Goal: Task Accomplishment & Management: Manage account settings

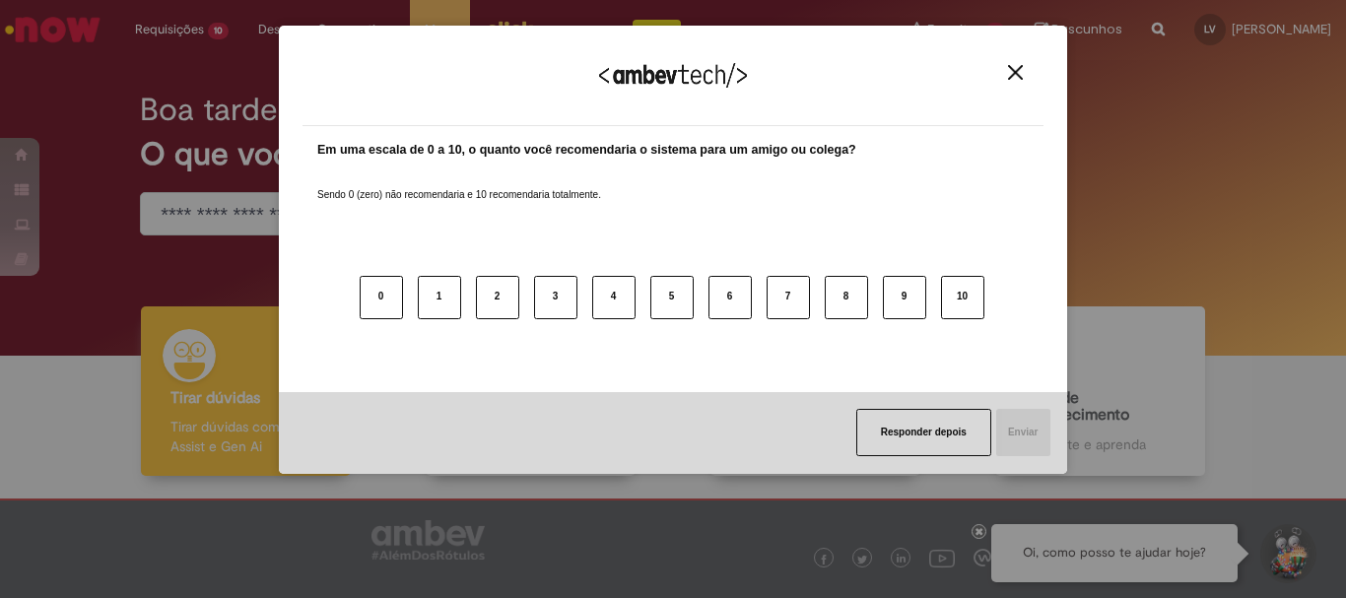
click at [1013, 77] on img "Close" at bounding box center [1015, 72] width 15 height 15
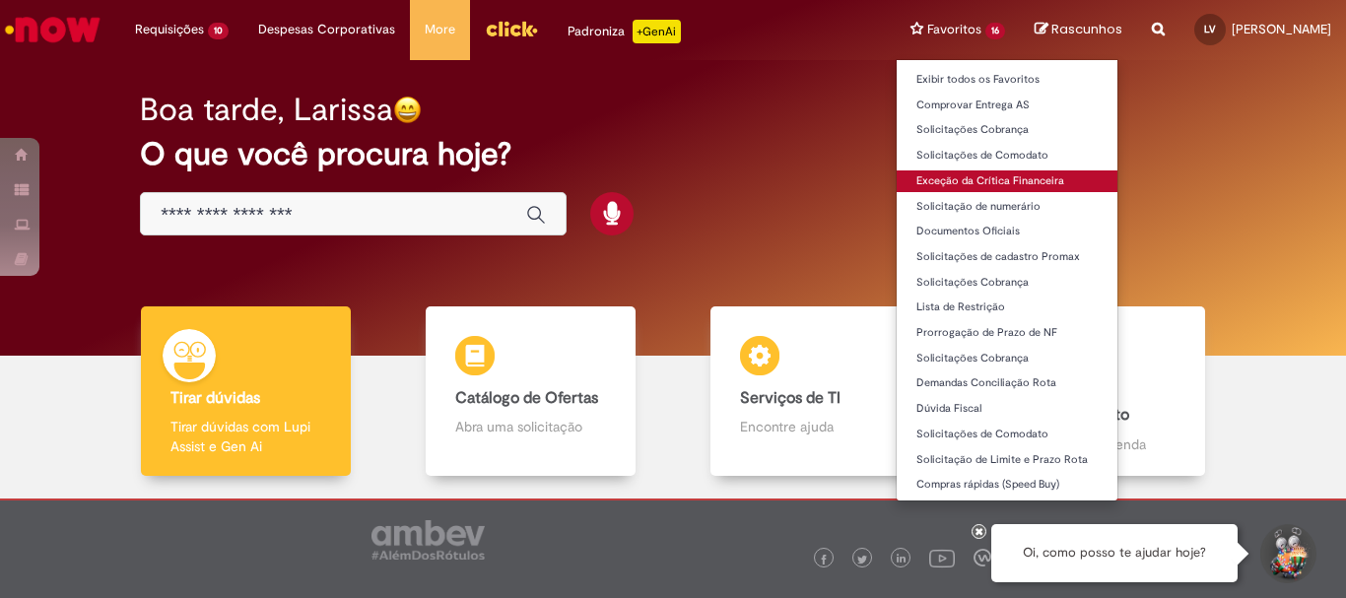
click at [919, 179] on link "Exceção da Crítica Financeira" at bounding box center [1007, 181] width 221 height 22
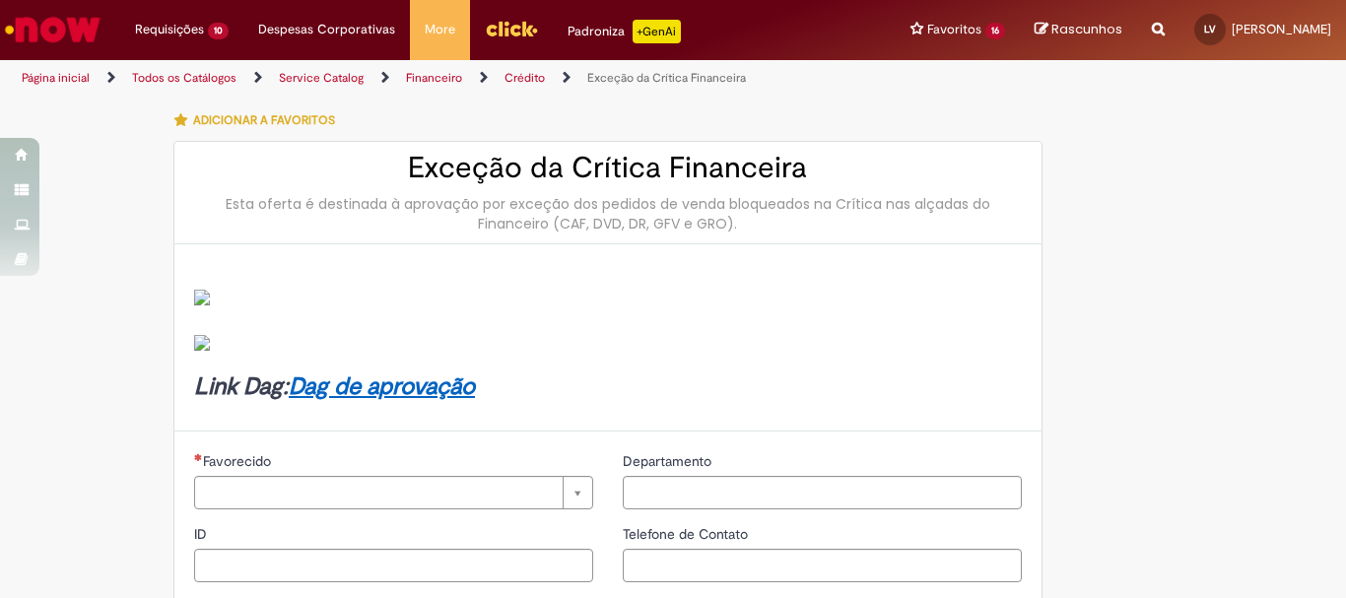
type input "********"
type input "**********"
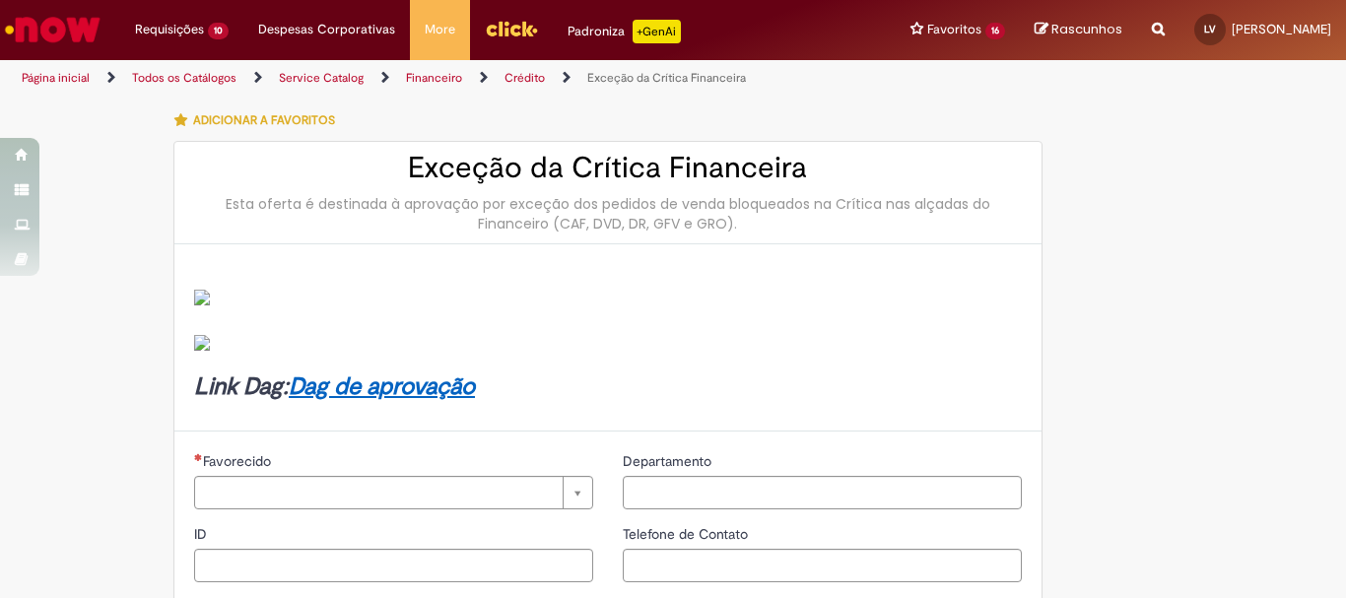
type input "****"
type input "**********"
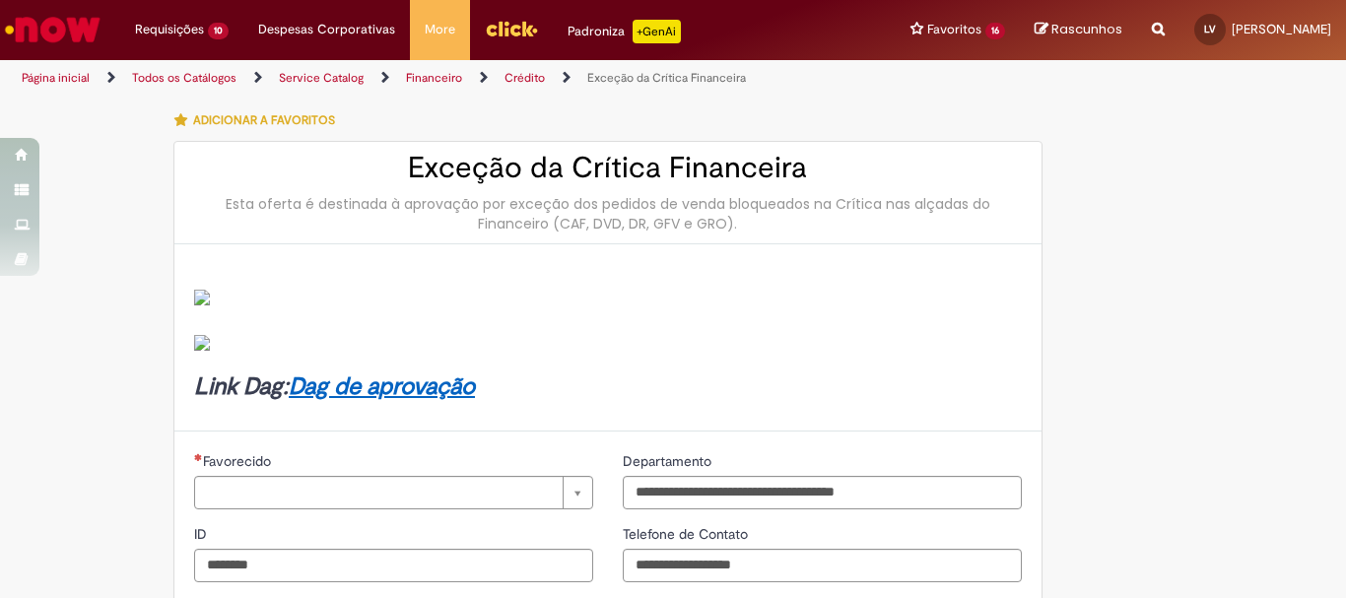
type input "**********"
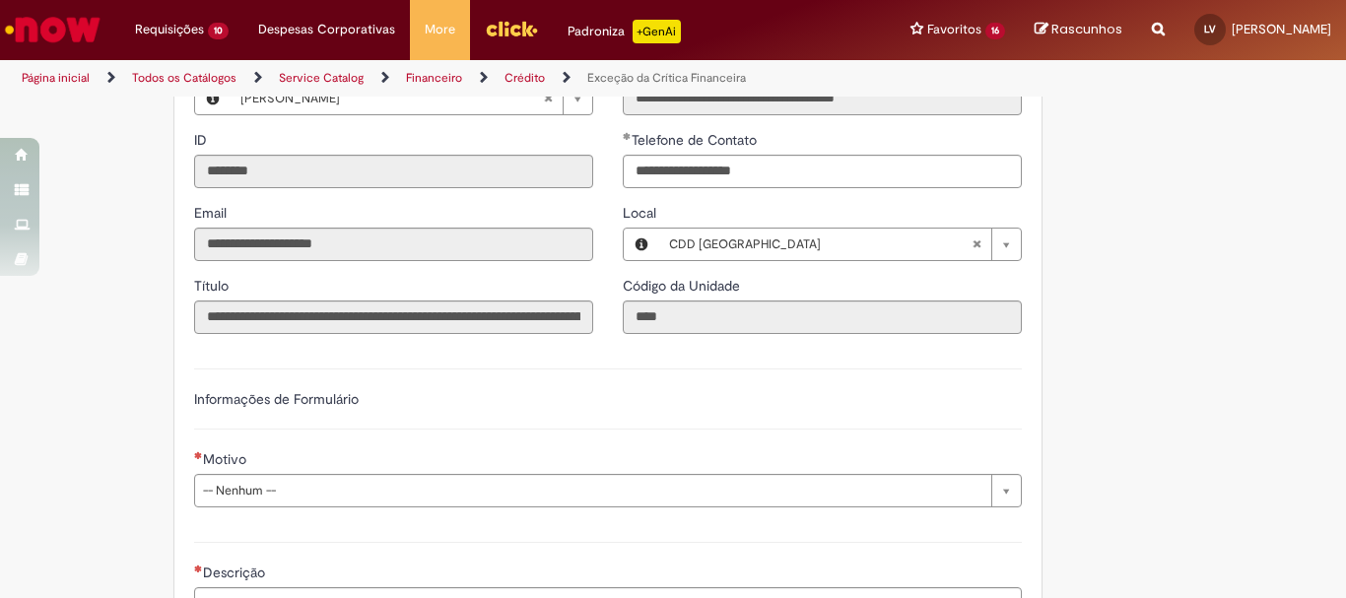
scroll to position [591, 0]
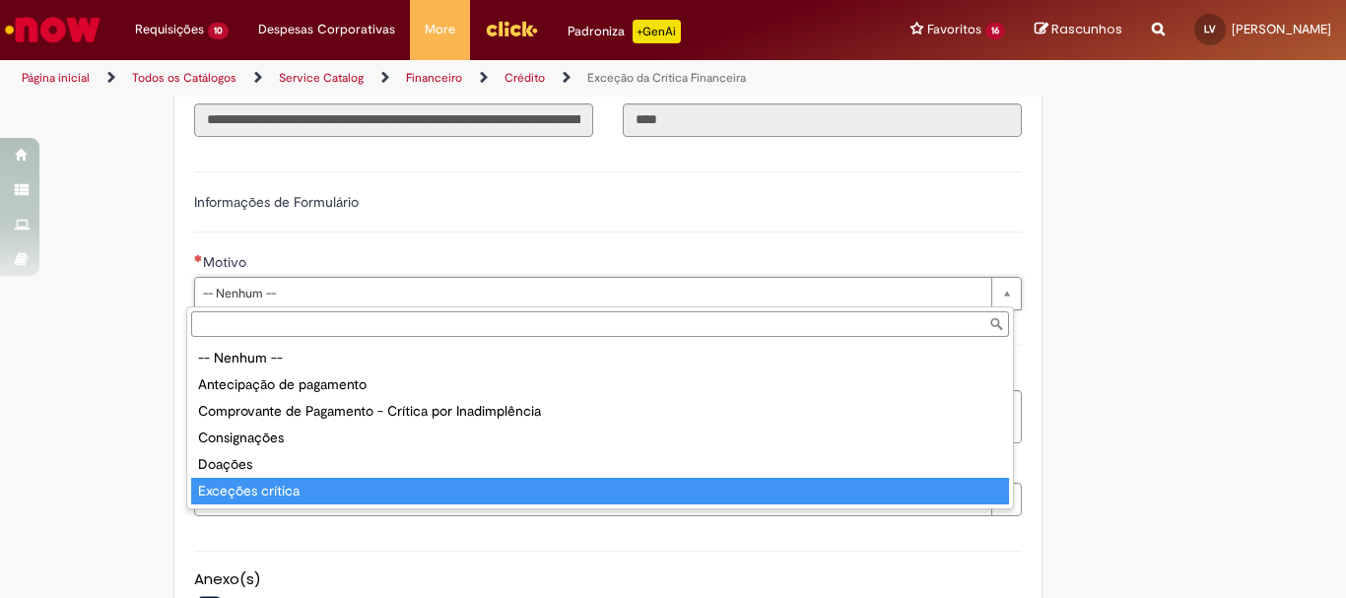
type input "**********"
select select "**********"
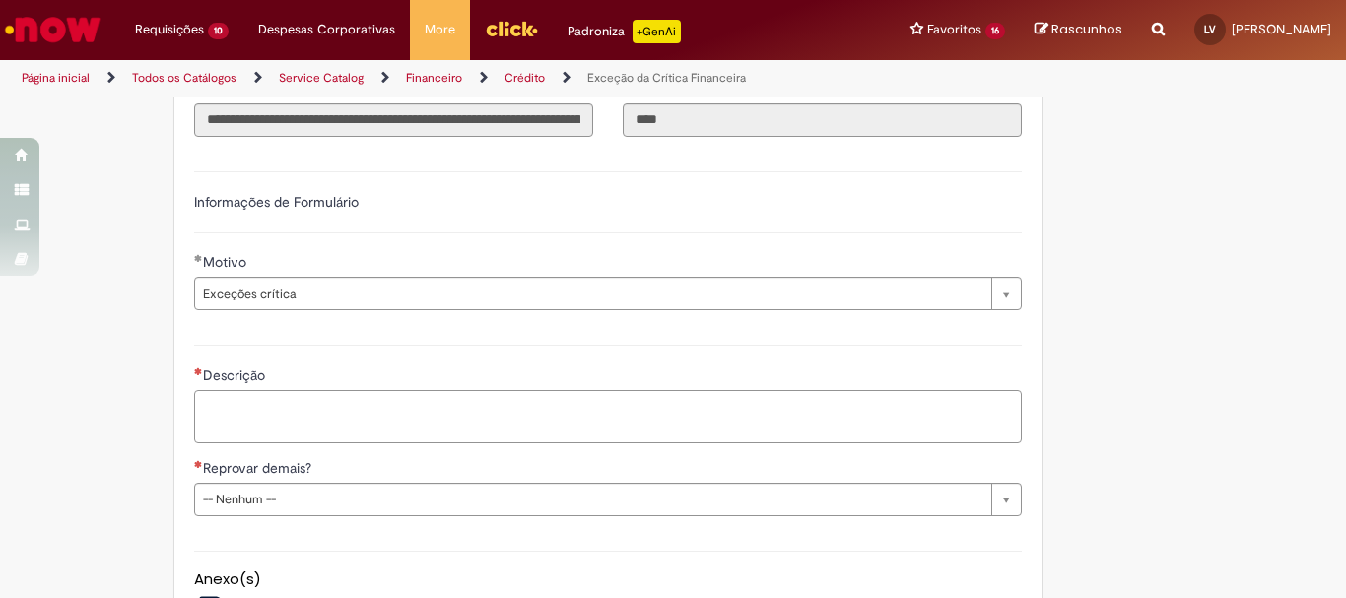
click at [475, 405] on textarea "Descrição" at bounding box center [608, 416] width 828 height 53
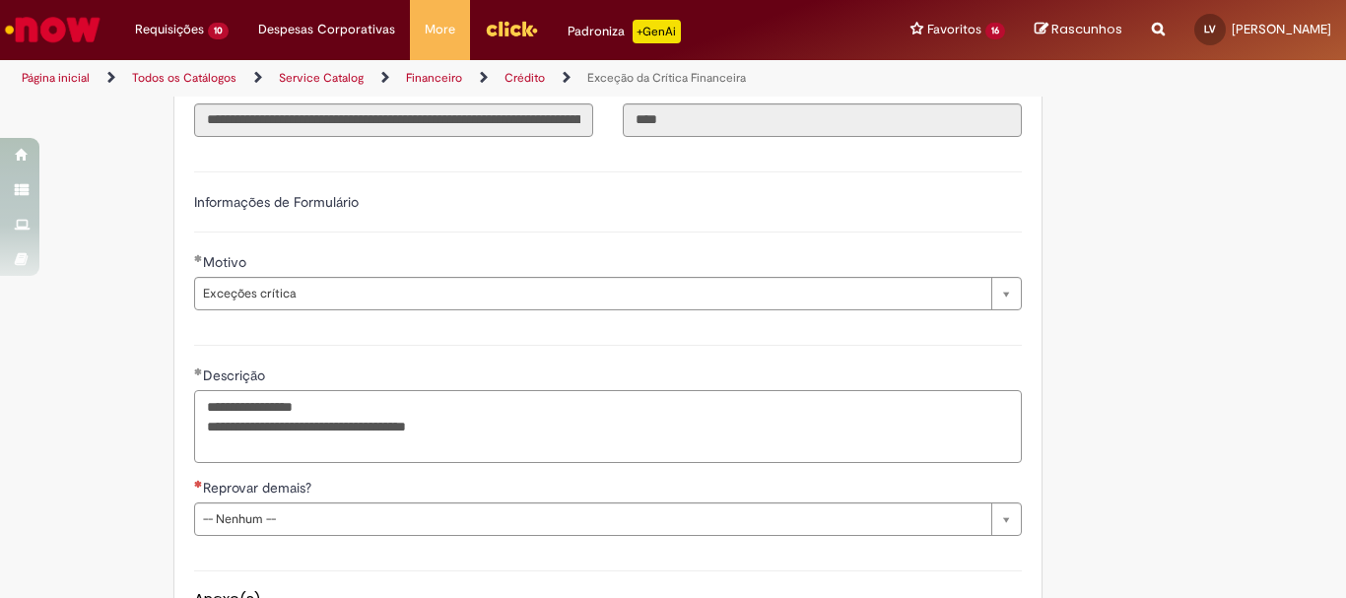
paste textarea "***** ***** ***** ***** ***** ***** ***** ***** ***** ***** ***** ***** **** ***"
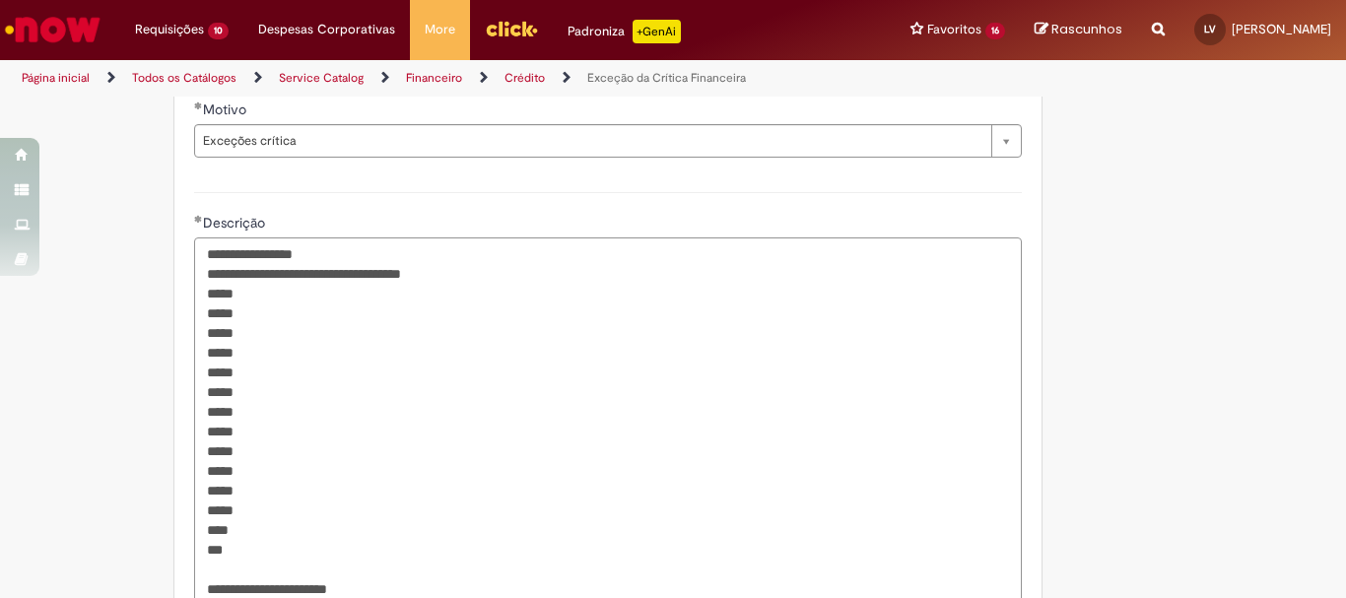
scroll to position [764, 0]
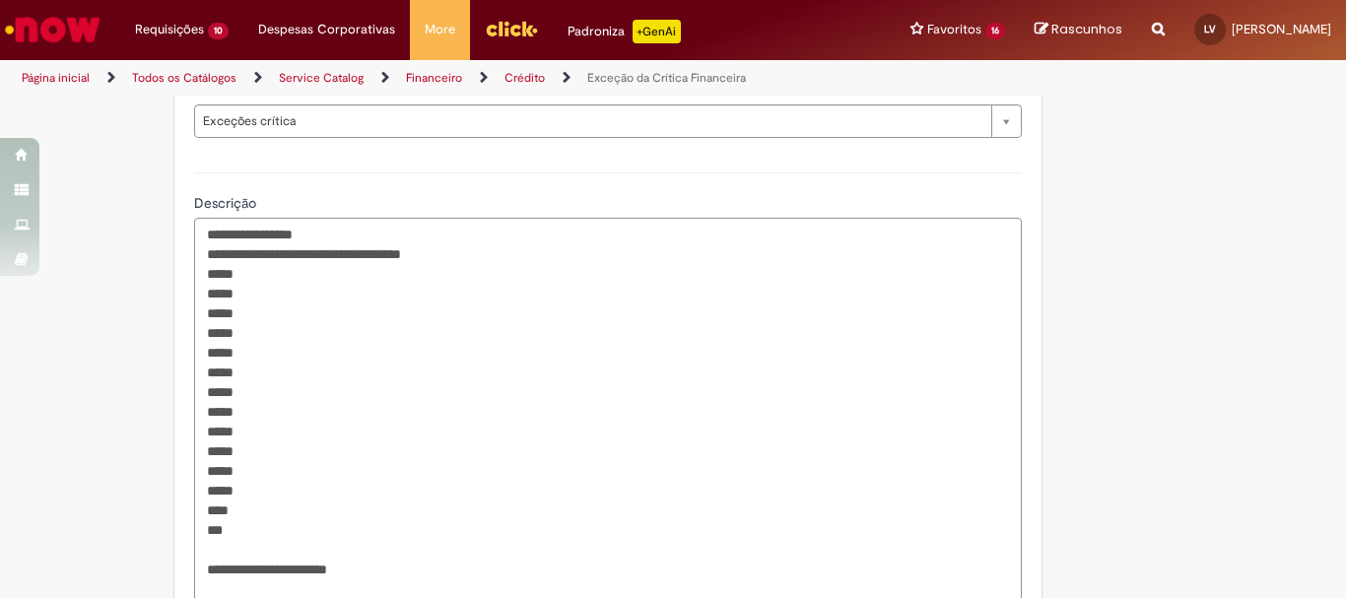
paste textarea "***** *****"
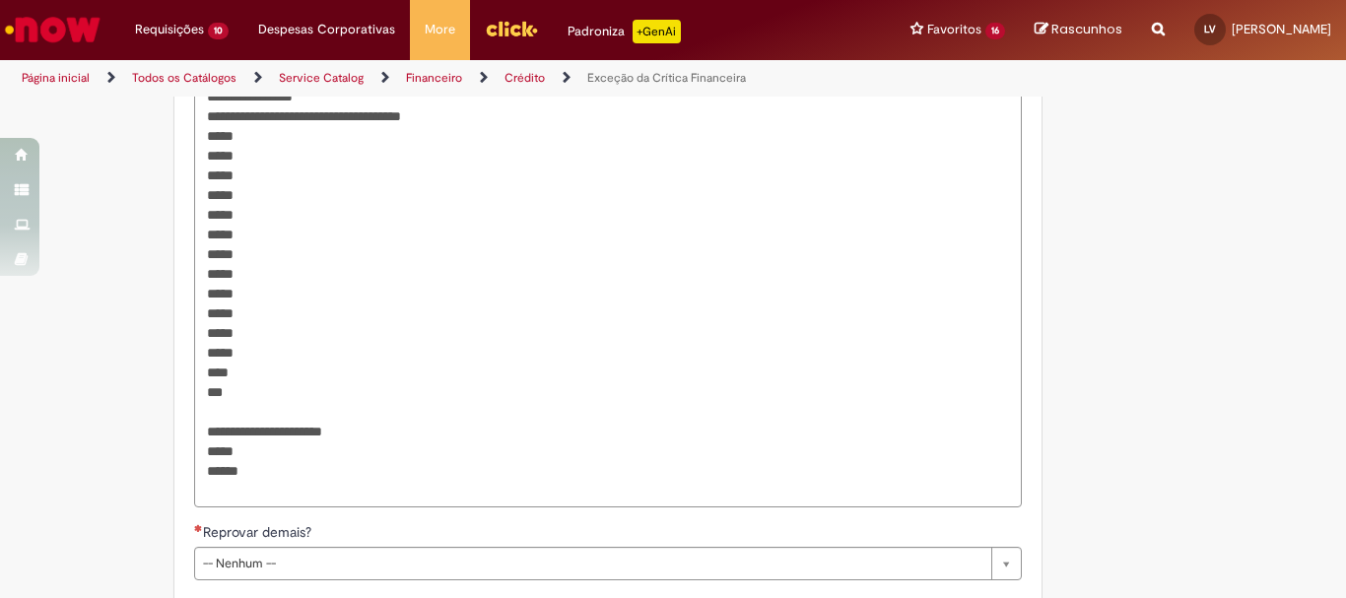
scroll to position [1099, 0]
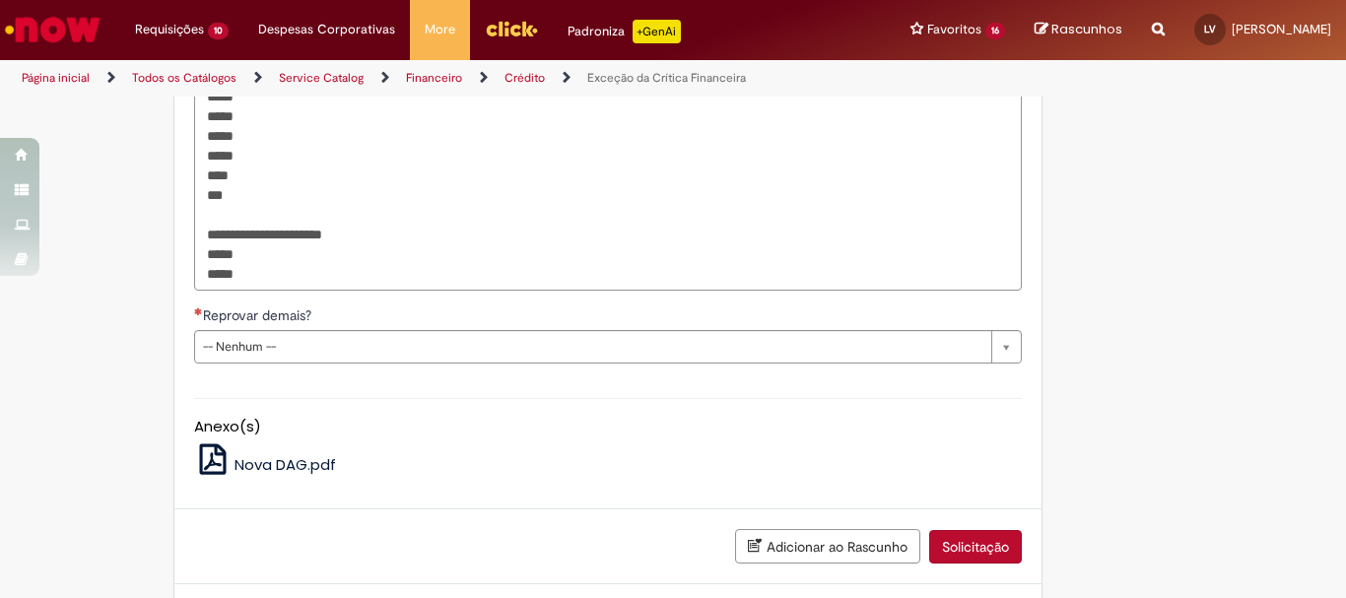
type textarea "**********"
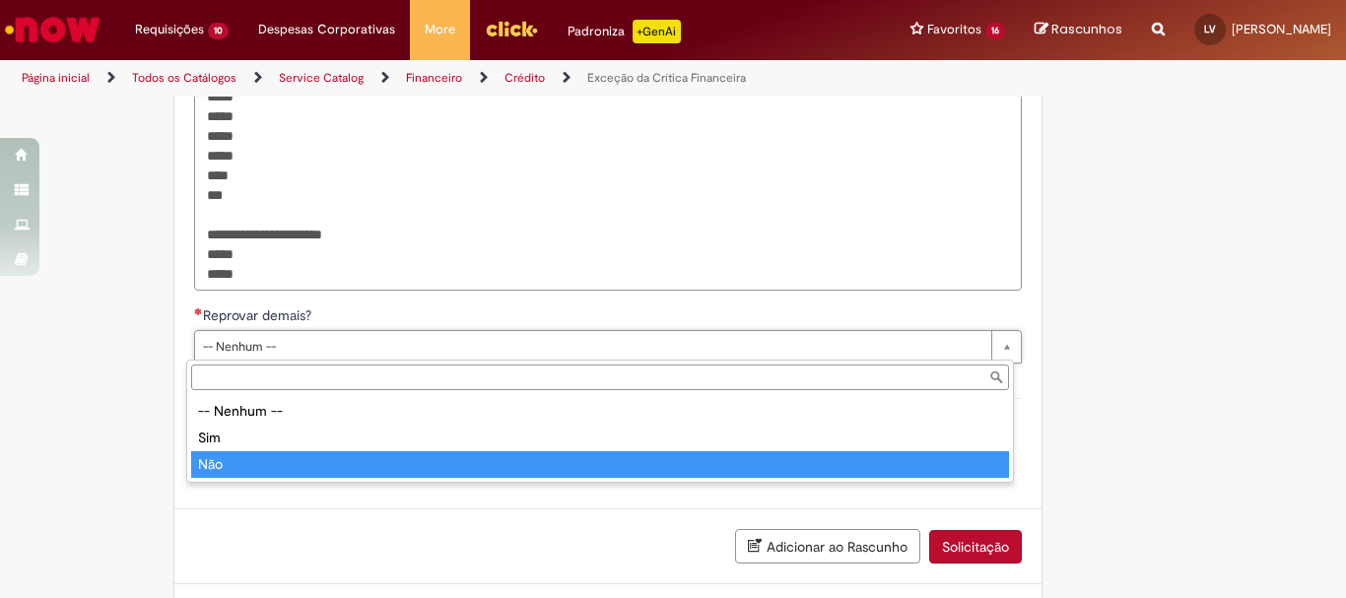
type input "***"
select select "**"
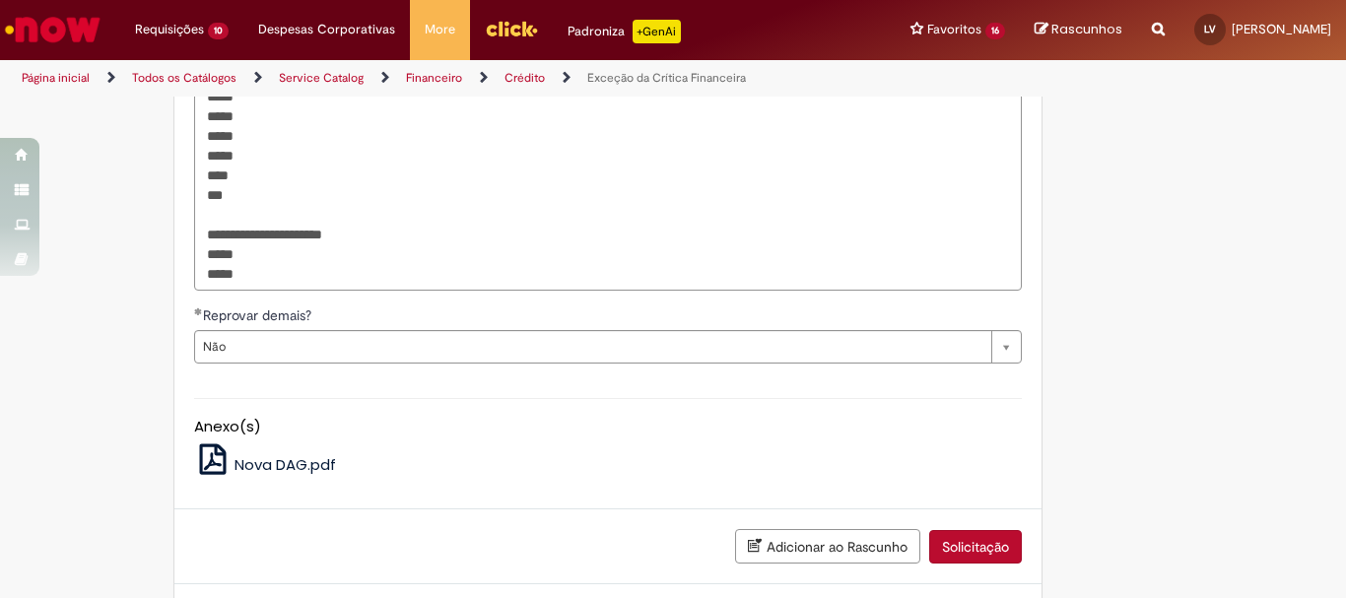
click at [974, 553] on button "Solicitação" at bounding box center [975, 547] width 93 height 34
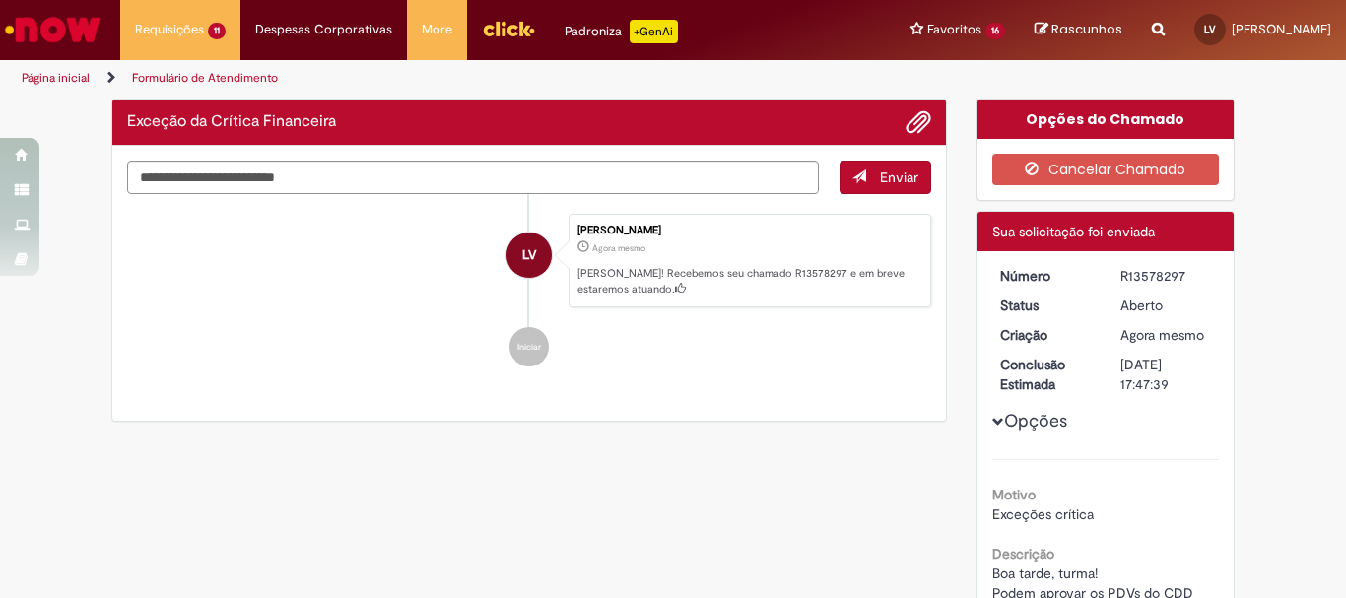
click at [1135, 282] on div "R13578297" at bounding box center [1166, 276] width 92 height 20
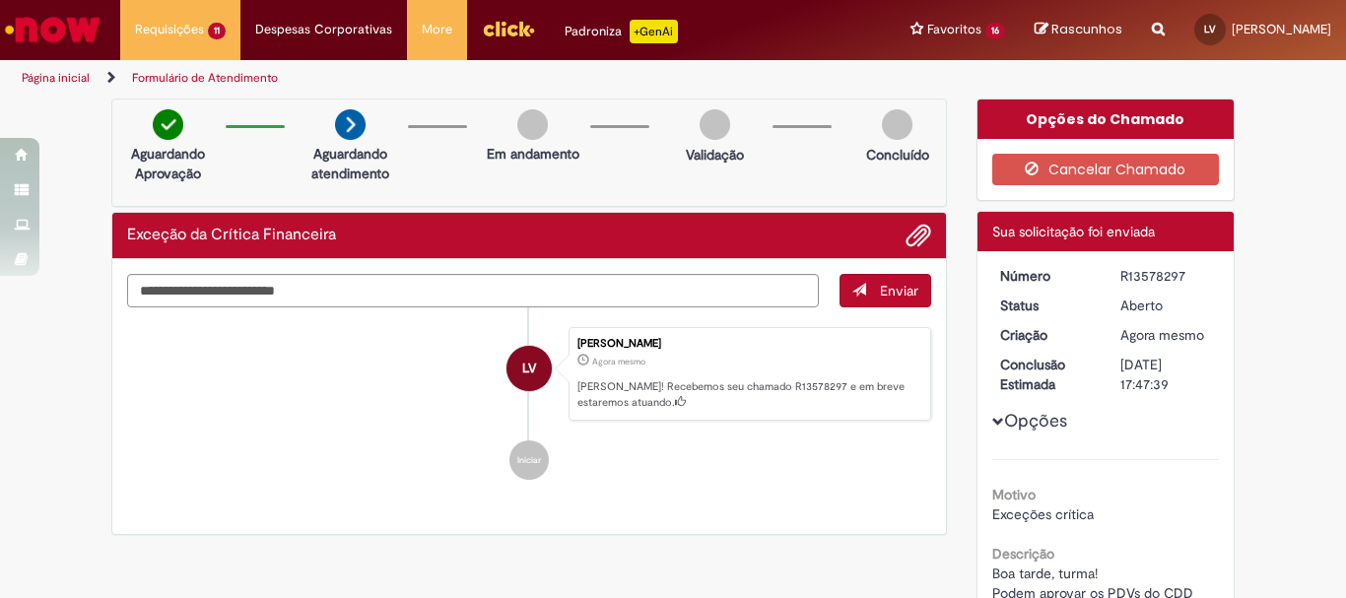
copy div "R13578297"
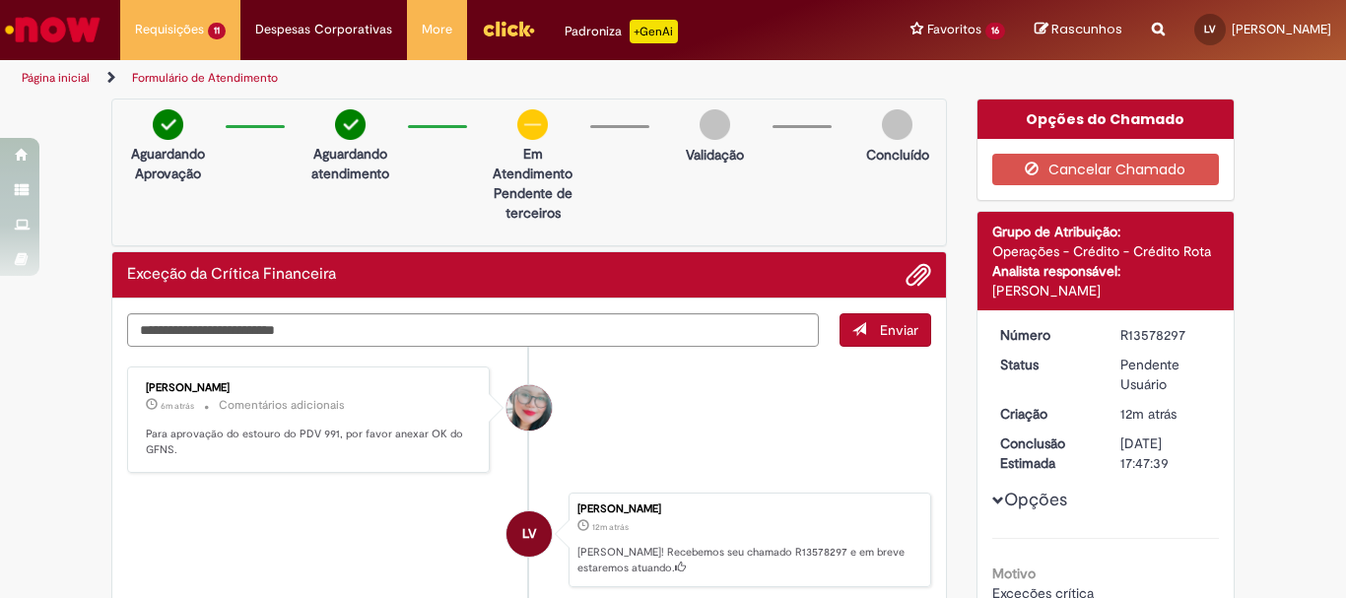
click at [319, 429] on p "Para aprovação do estouro do PDV 991, por favor anexar OK do GFNS." at bounding box center [310, 442] width 328 height 31
copy p "991"
click at [906, 270] on span "Adicionar anexos" at bounding box center [918, 276] width 24 height 24
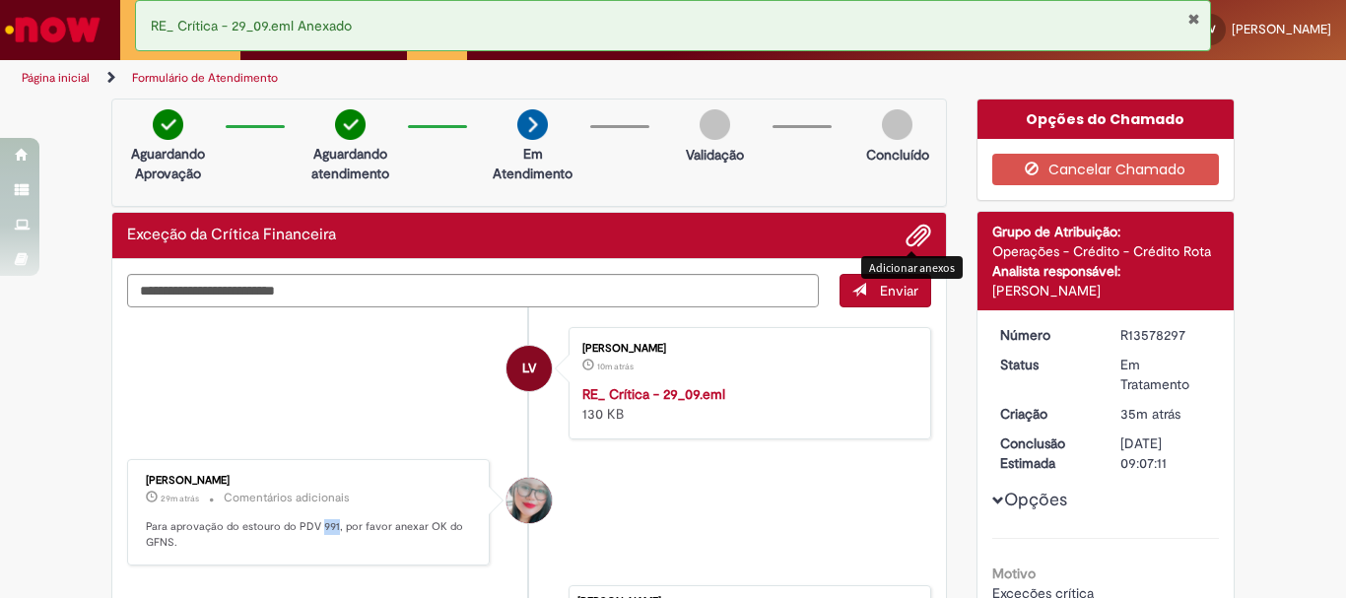
click at [1192, 11] on button "Fechar Notificação" at bounding box center [1193, 19] width 13 height 16
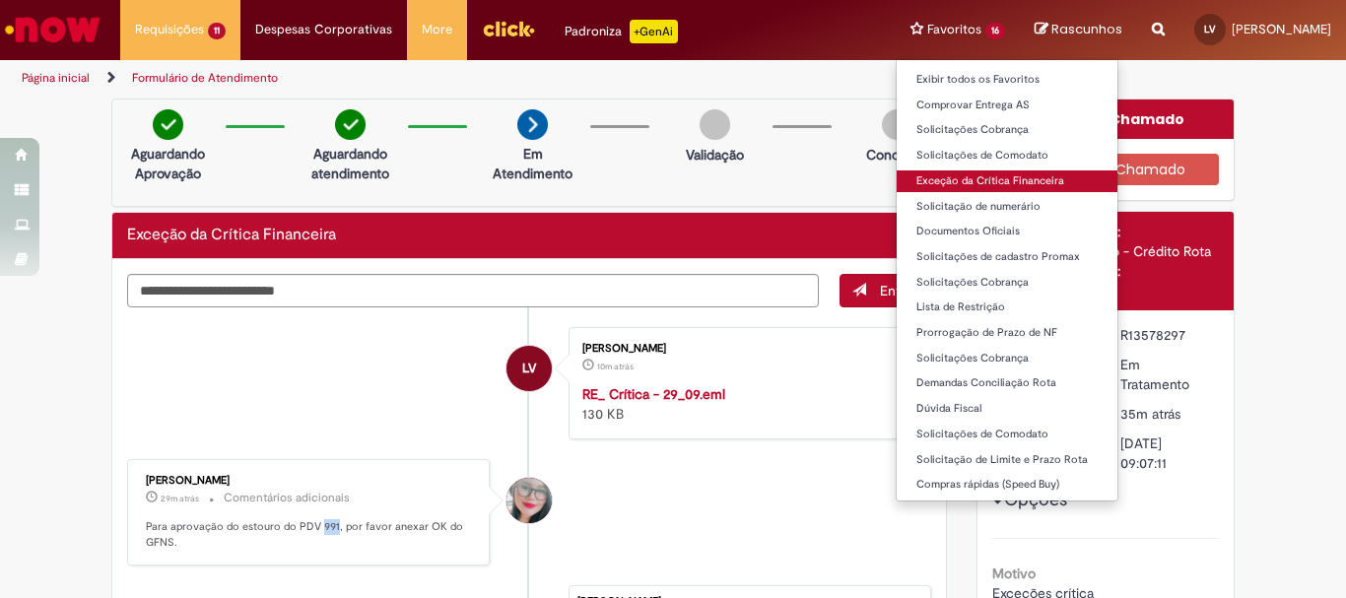
click at [964, 180] on link "Exceção da Crítica Financeira" at bounding box center [1007, 181] width 221 height 22
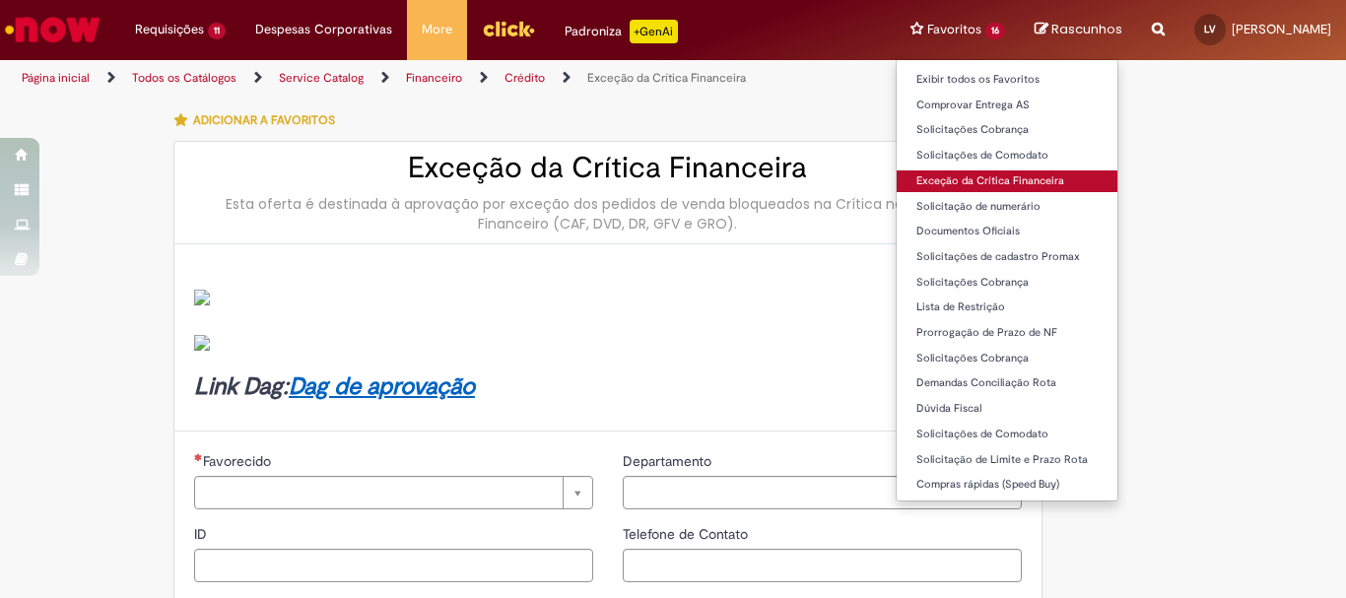
type input "********"
type input "**********"
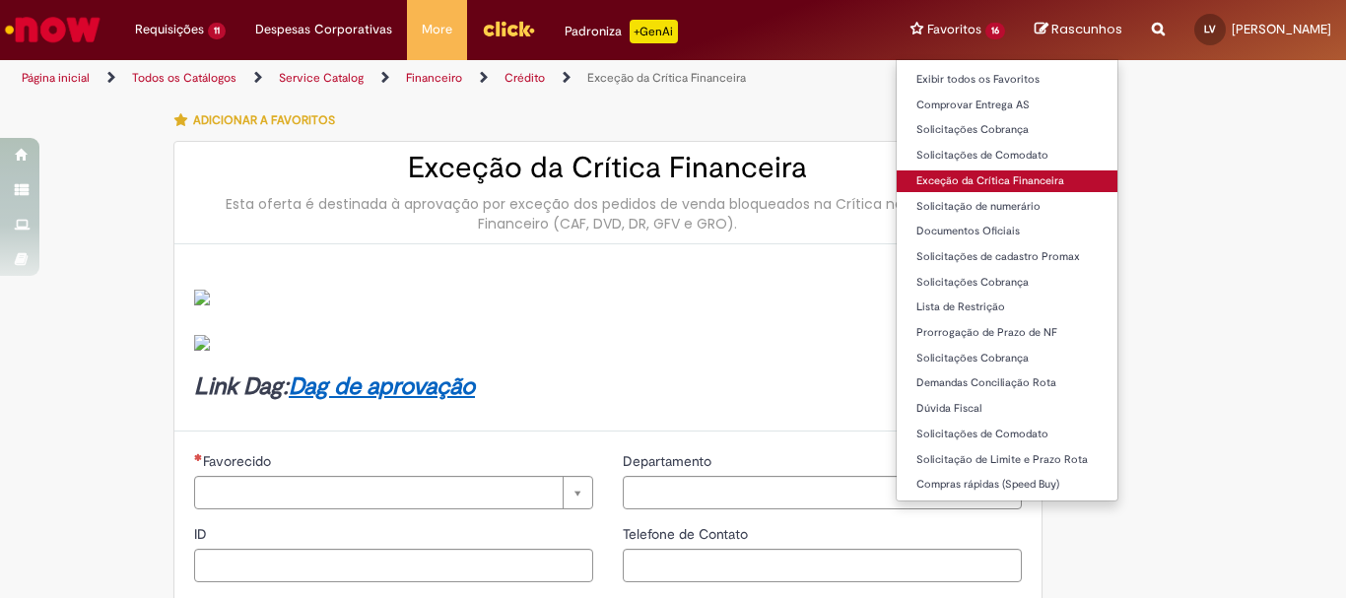
type input "****"
type input "**********"
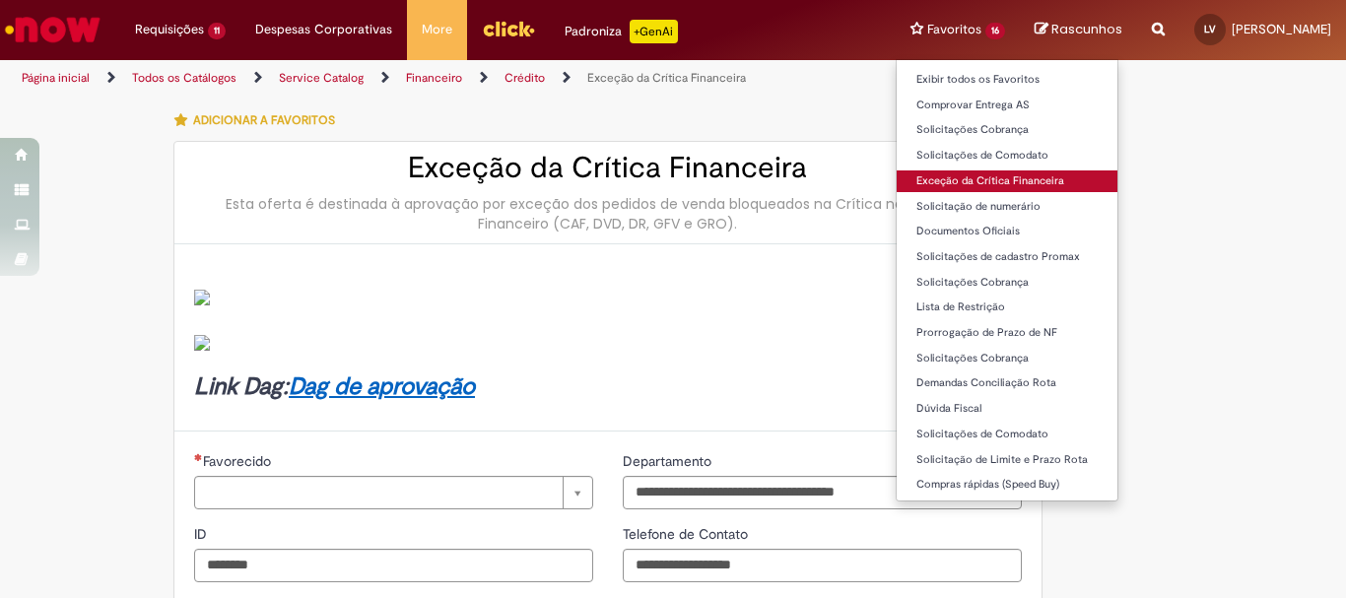
type input "**********"
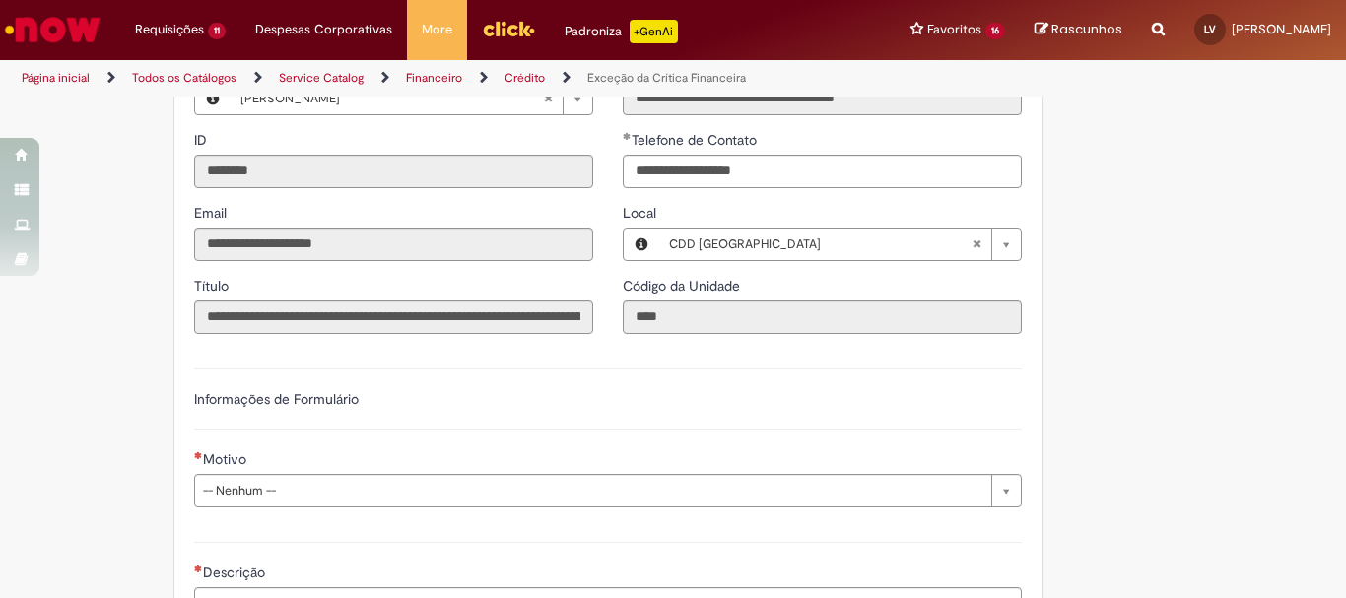
scroll to position [591, 0]
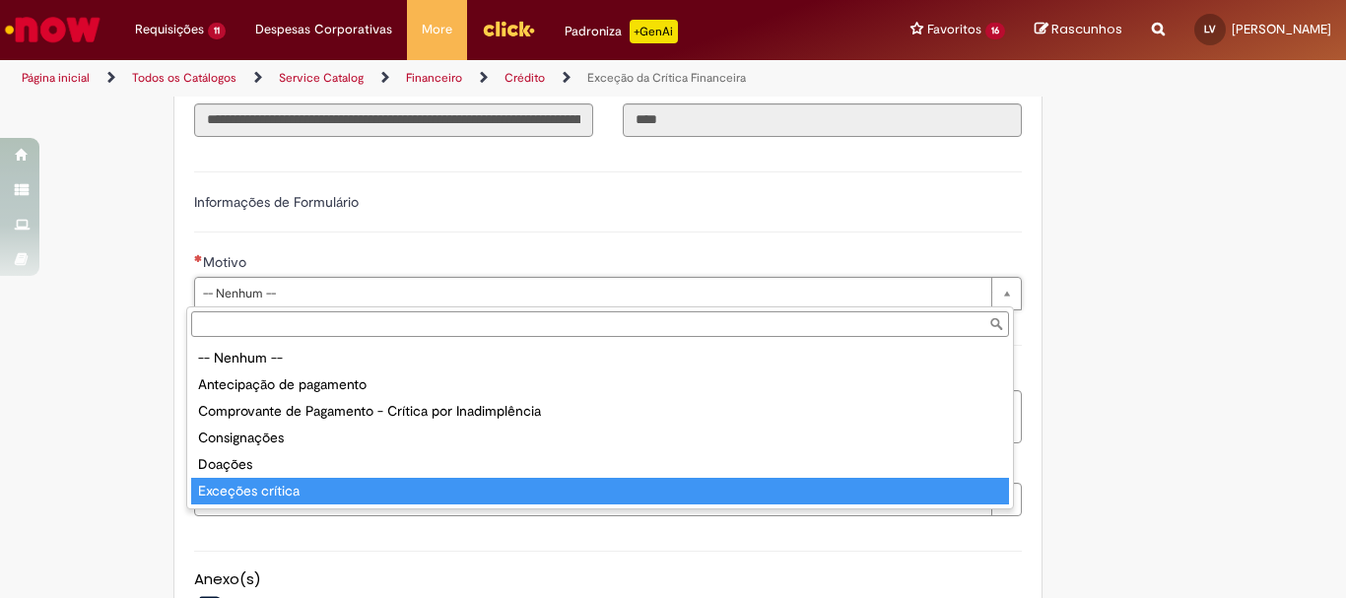
type input "**********"
select select "**********"
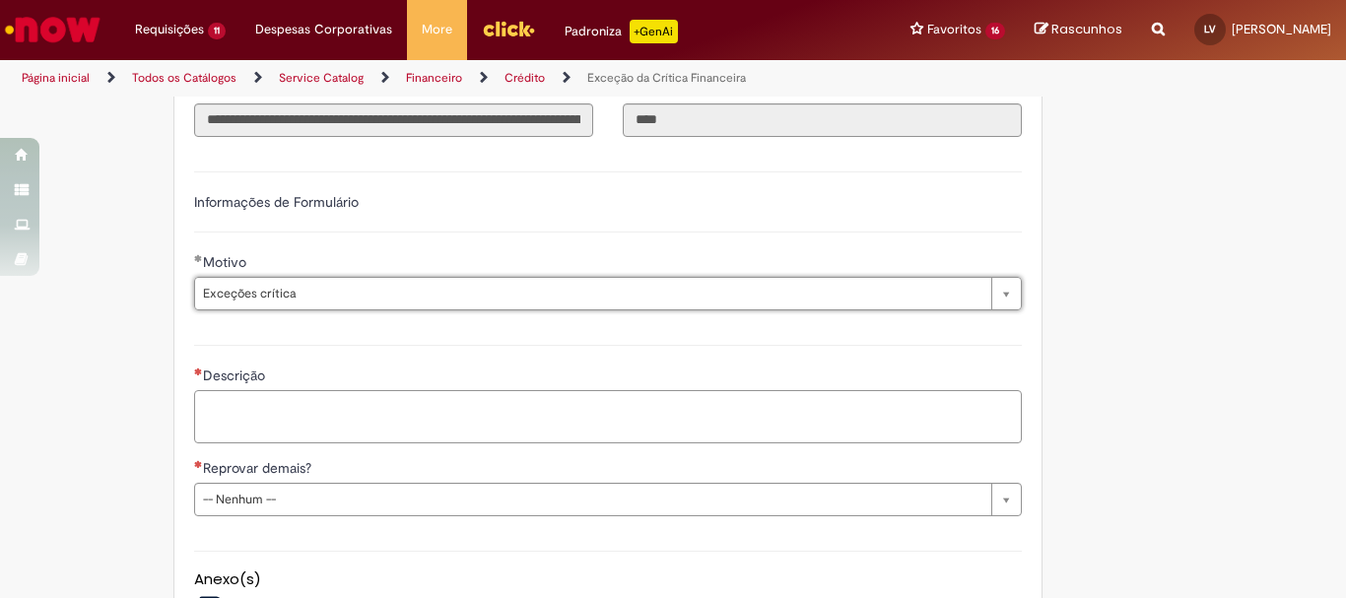
click at [380, 390] on textarea "Descrição" at bounding box center [608, 416] width 828 height 53
paste textarea "***** ***** ***** ***** ***** ***** ***"
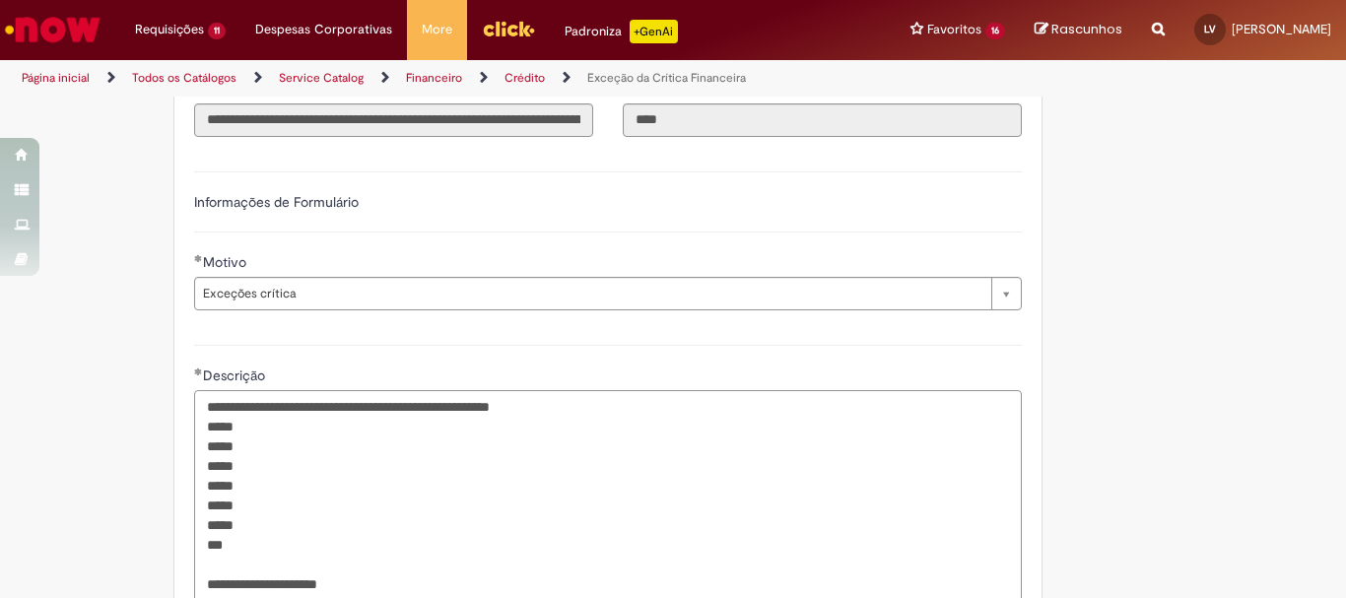
scroll to position [606, 0]
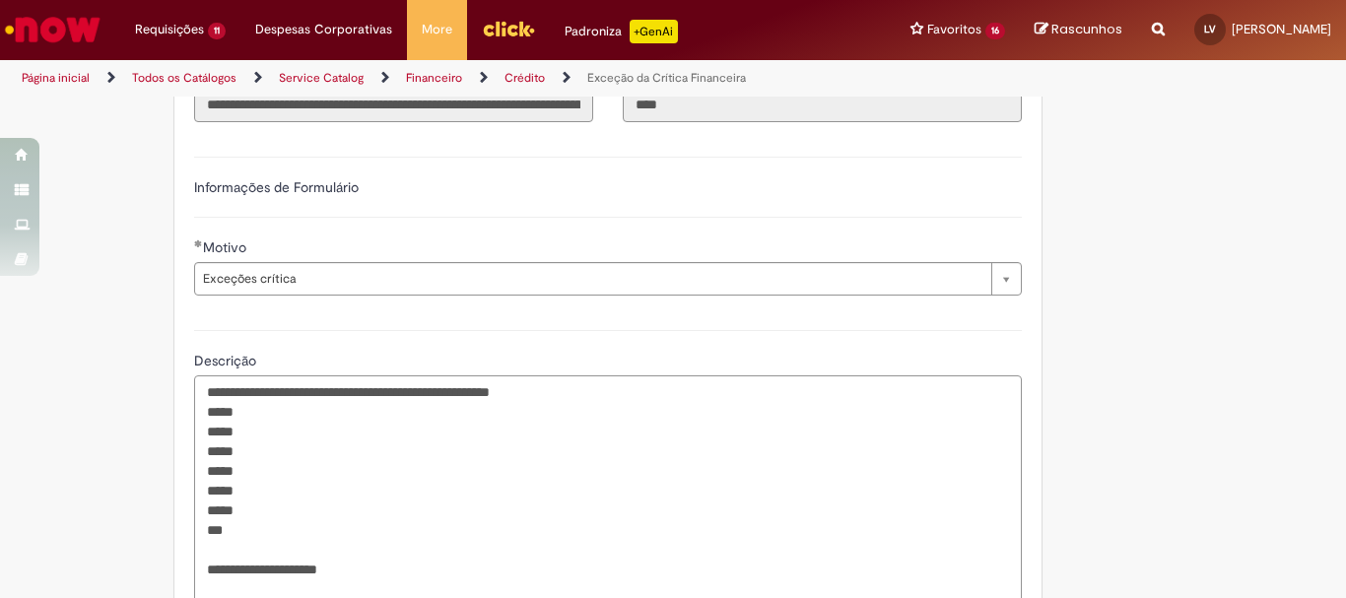
paste textarea "****"
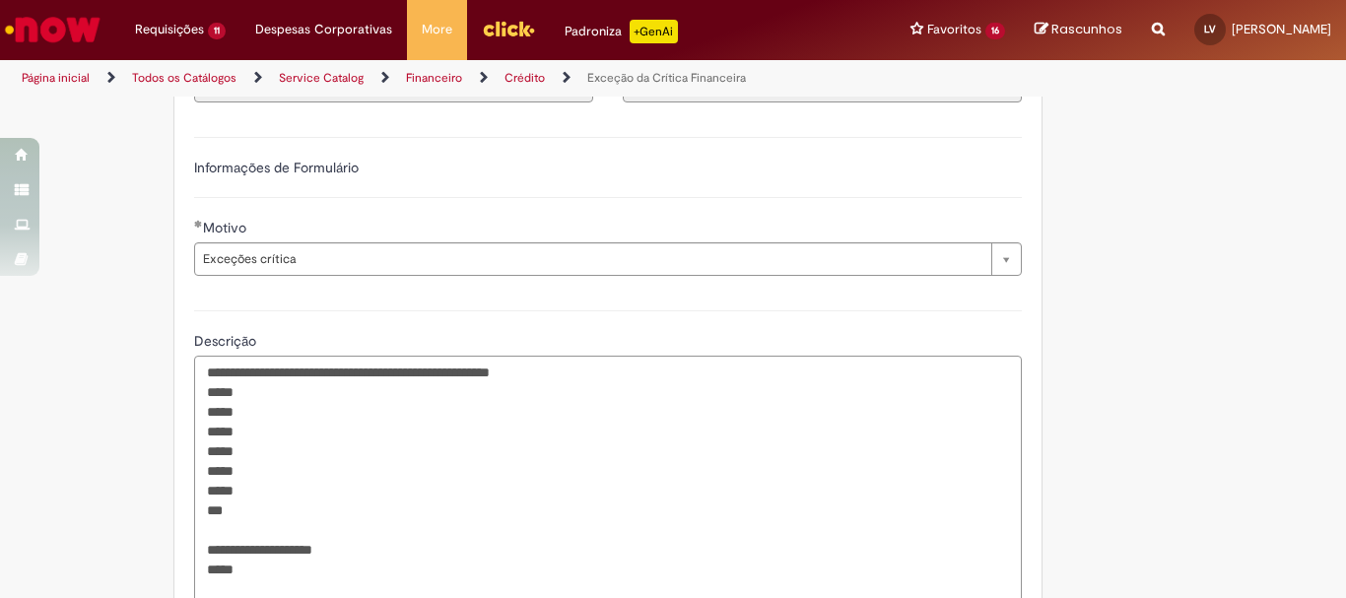
scroll to position [921, 0]
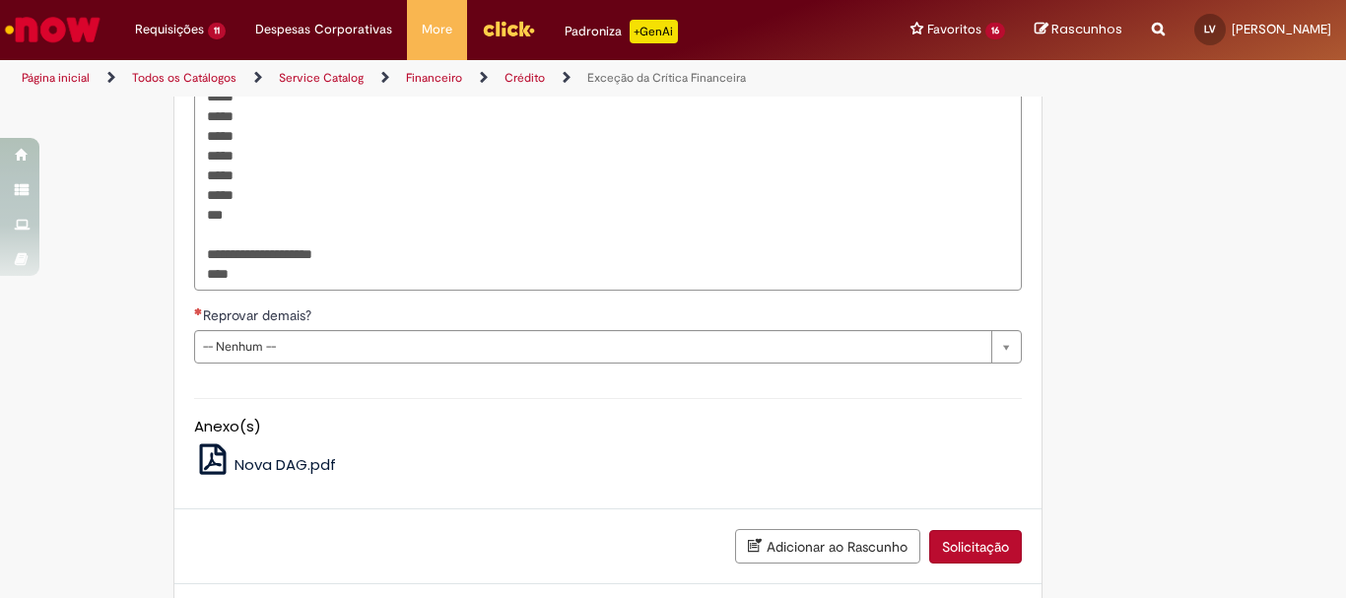
type textarea "**********"
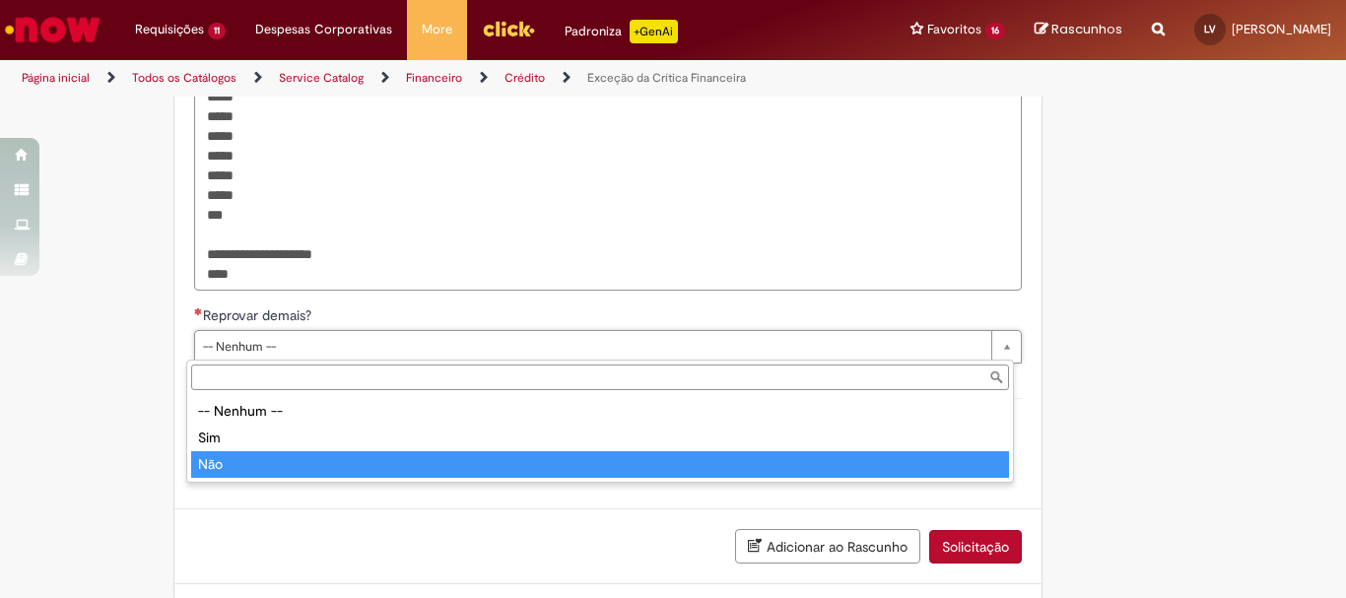
type input "***"
select select "**"
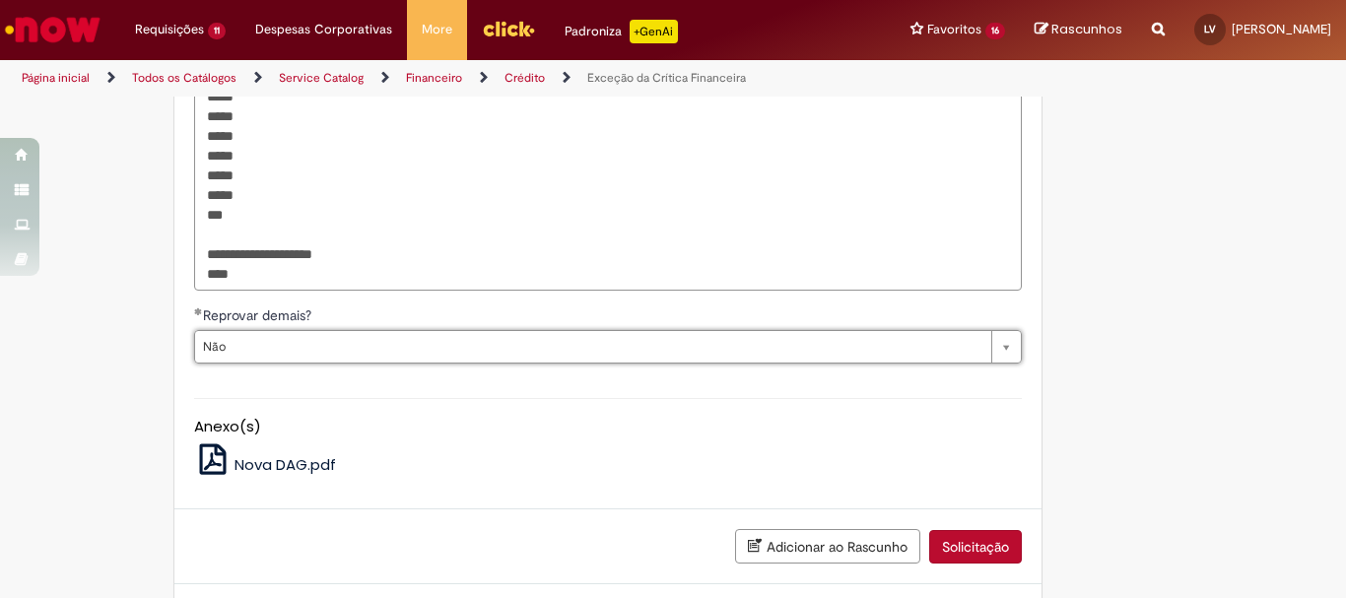
click at [961, 552] on button "Solicitação" at bounding box center [975, 547] width 93 height 34
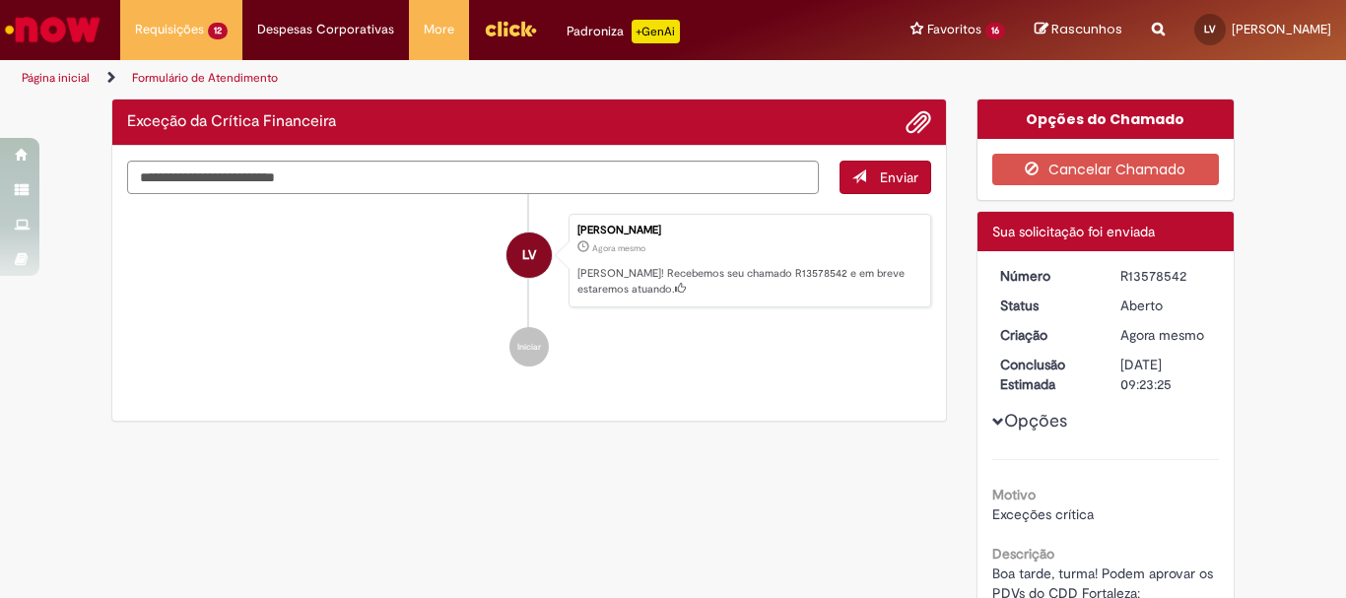
click at [1137, 271] on div "R13578542" at bounding box center [1166, 276] width 92 height 20
copy div "R13578542"
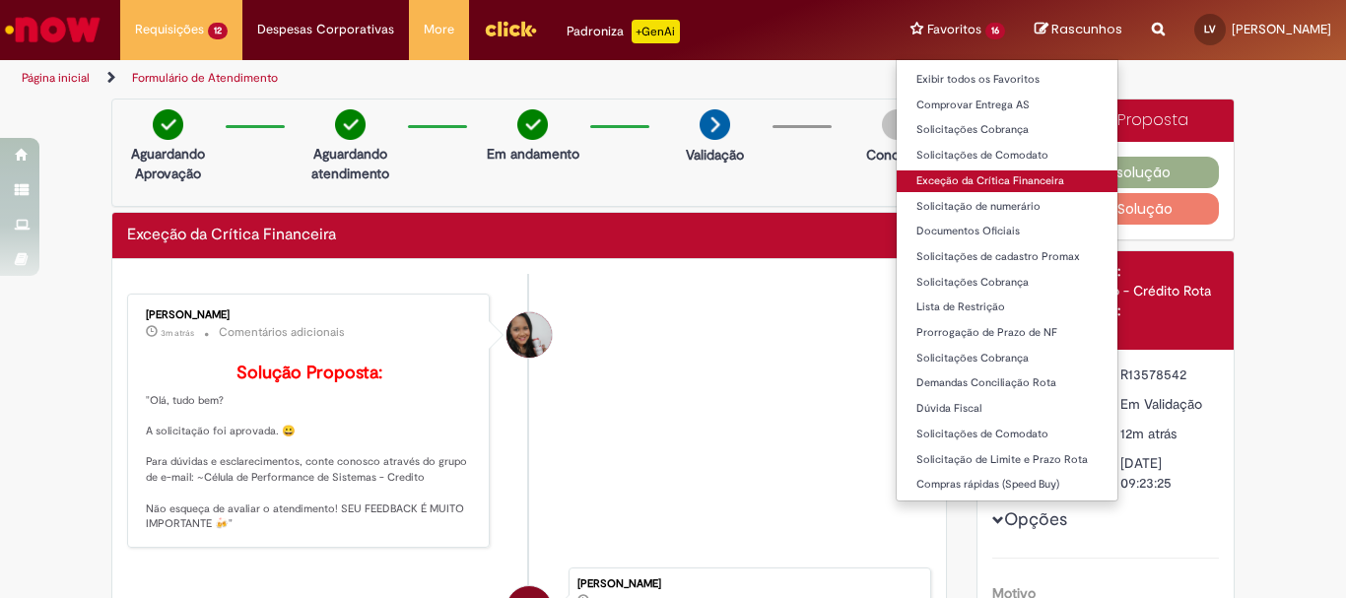
click at [1000, 177] on link "Exceção da Crítica Financeira" at bounding box center [1007, 181] width 221 height 22
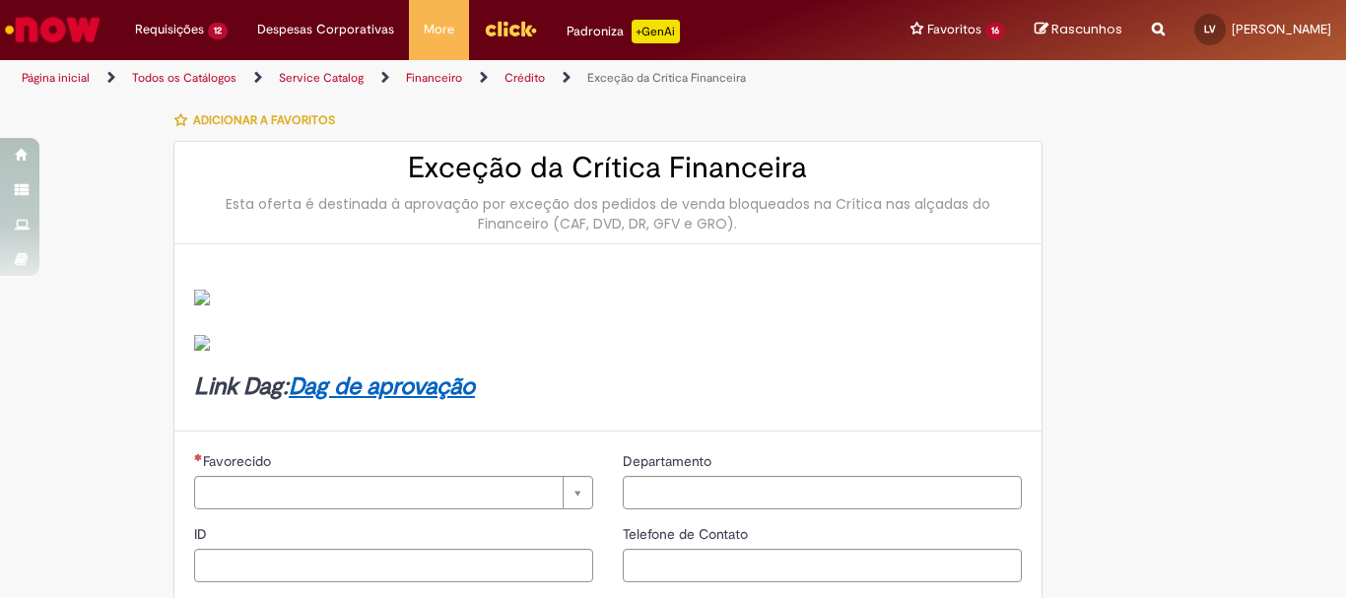
type input "********"
type input "**********"
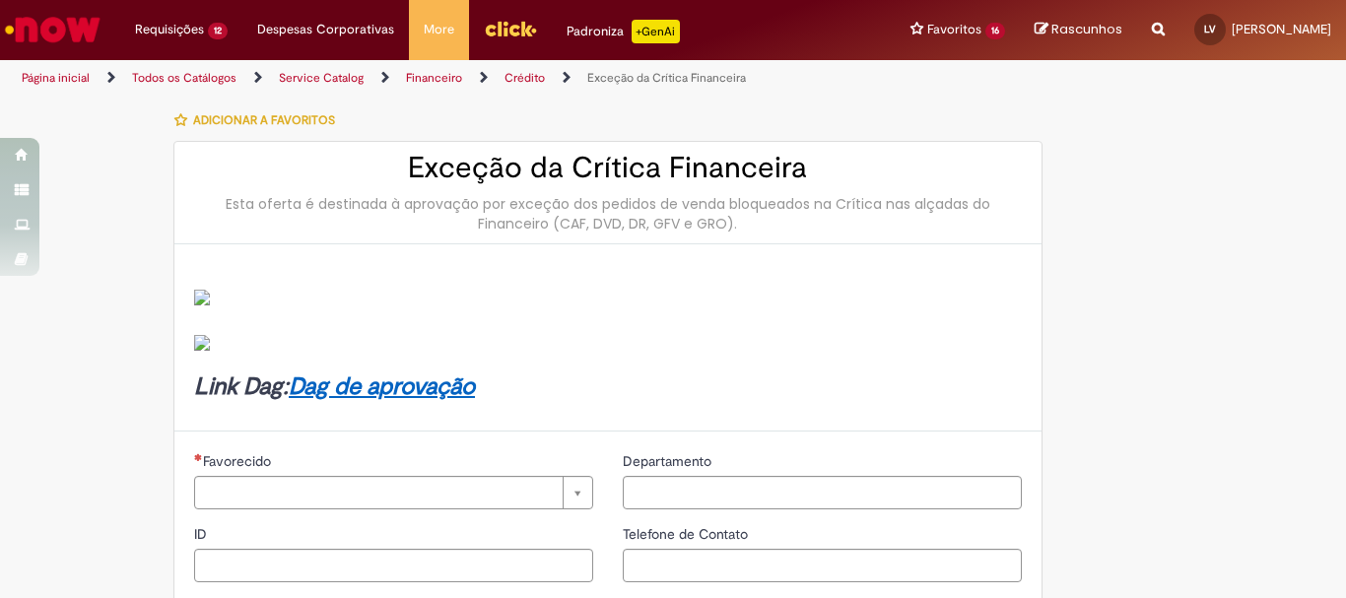
type input "****"
type input "**********"
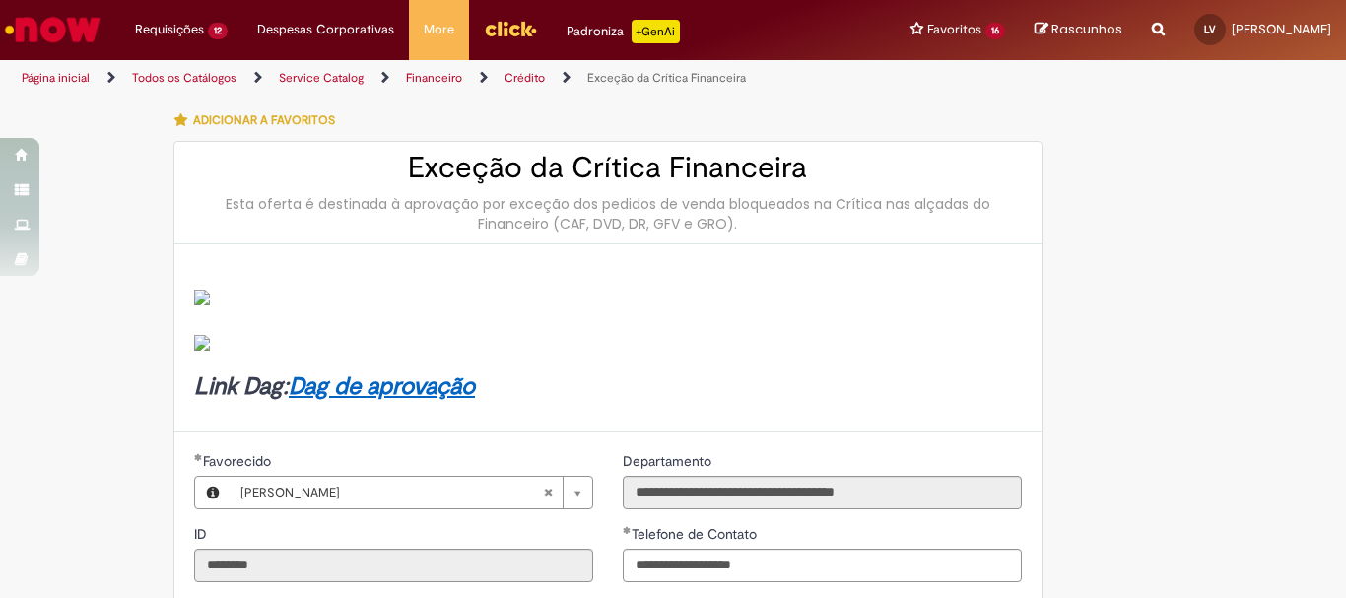
type input "**********"
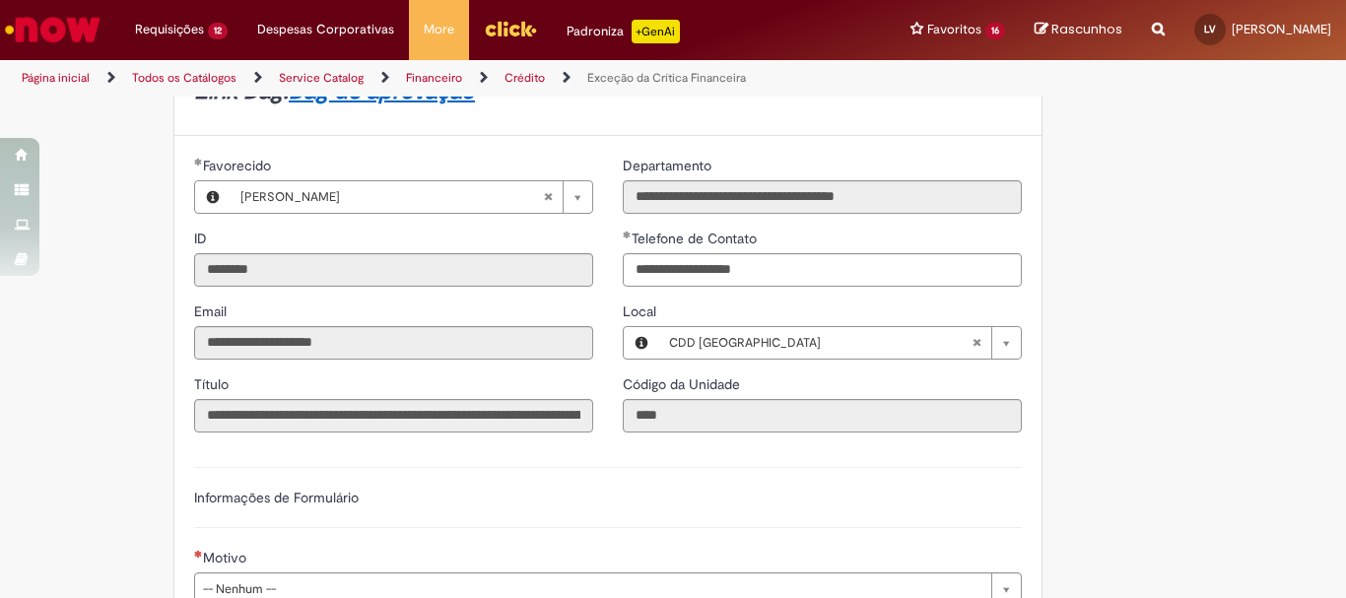
scroll to position [591, 0]
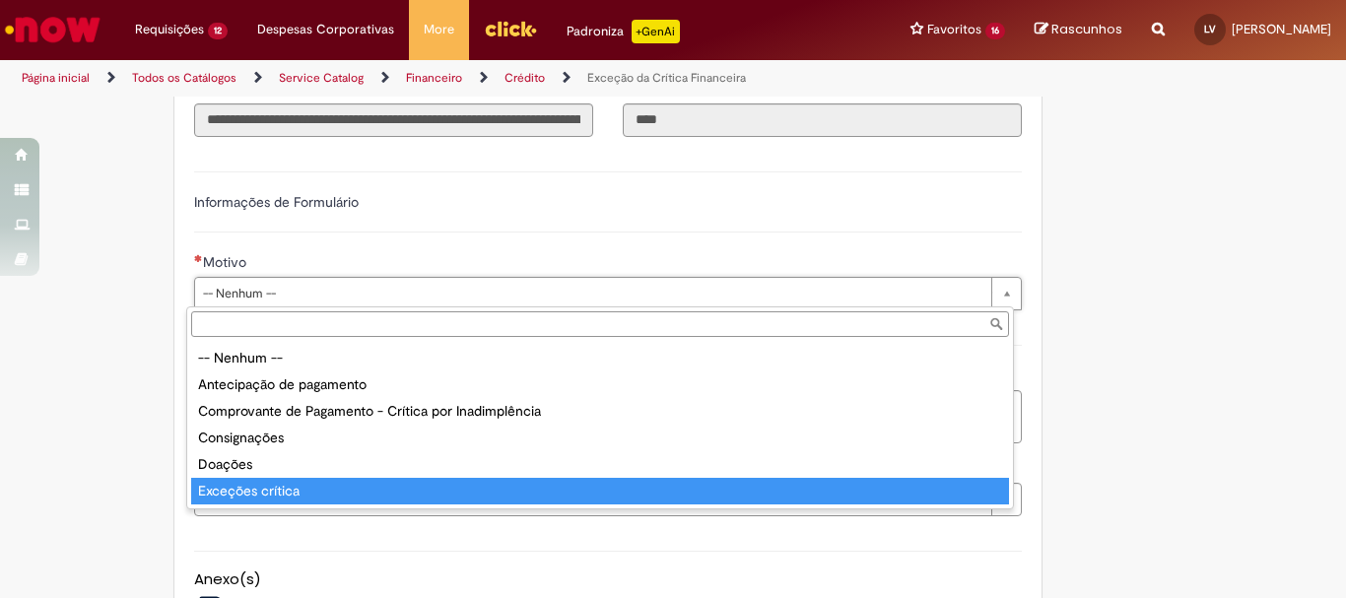
type input "**********"
select select "**********"
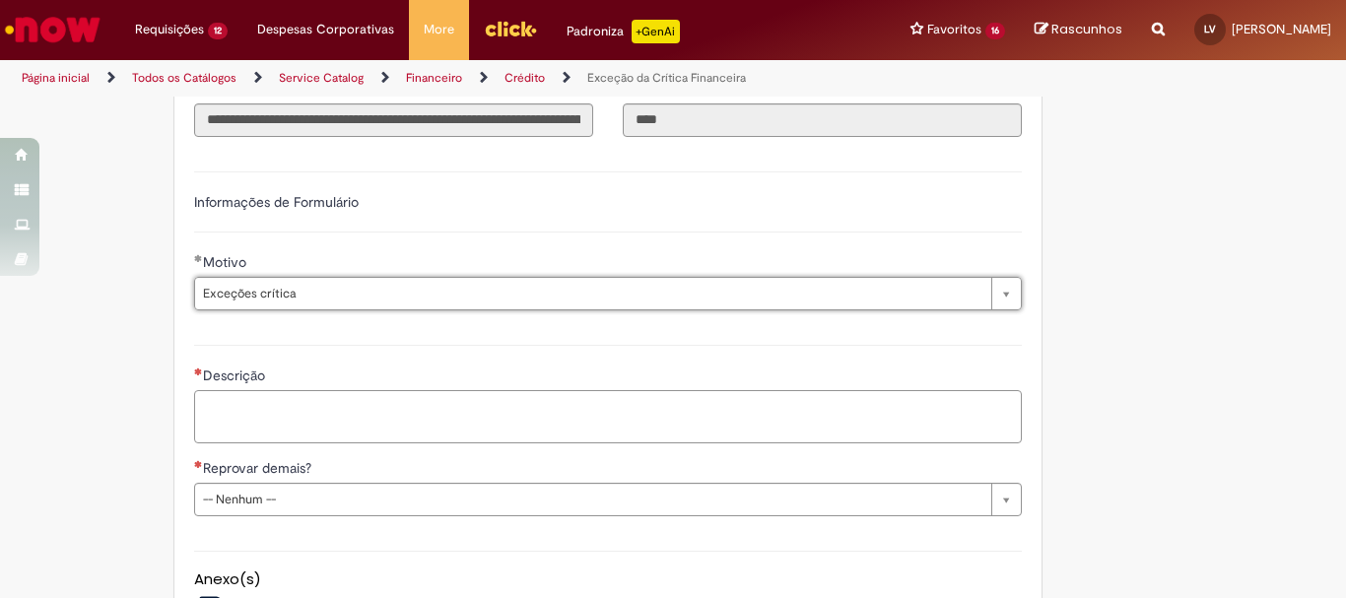
click at [335, 411] on textarea "Descrição" at bounding box center [608, 416] width 828 height 53
paste textarea "******"
type textarea "**********"
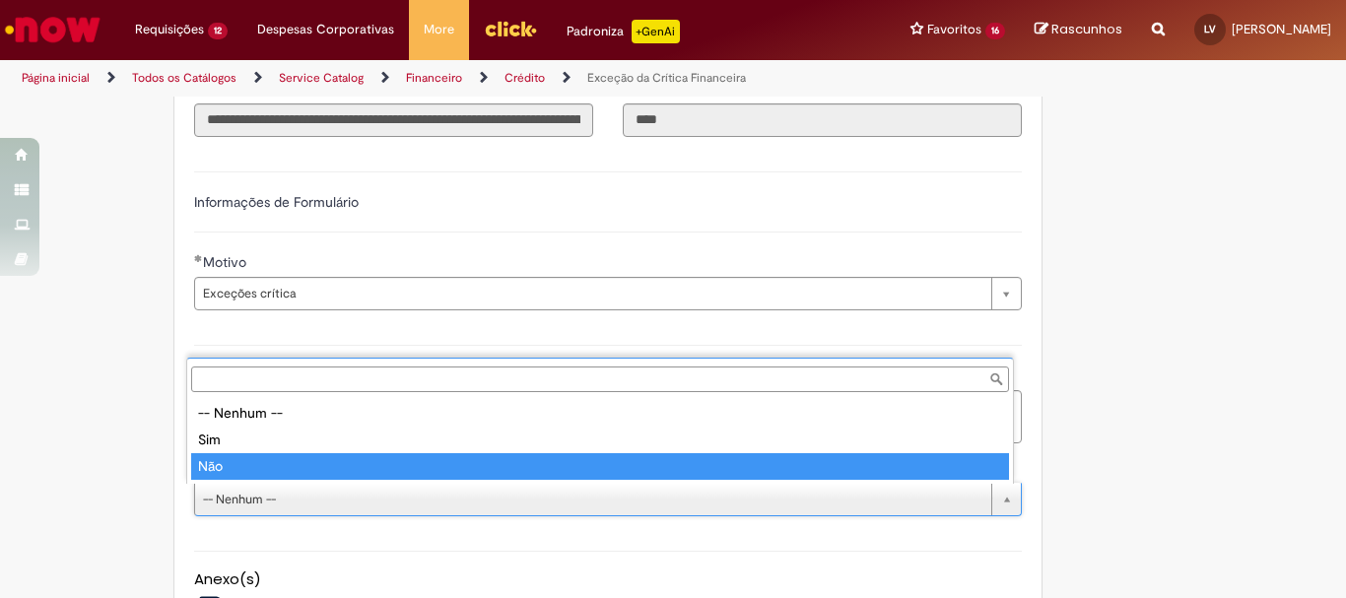
type input "***"
select select "**"
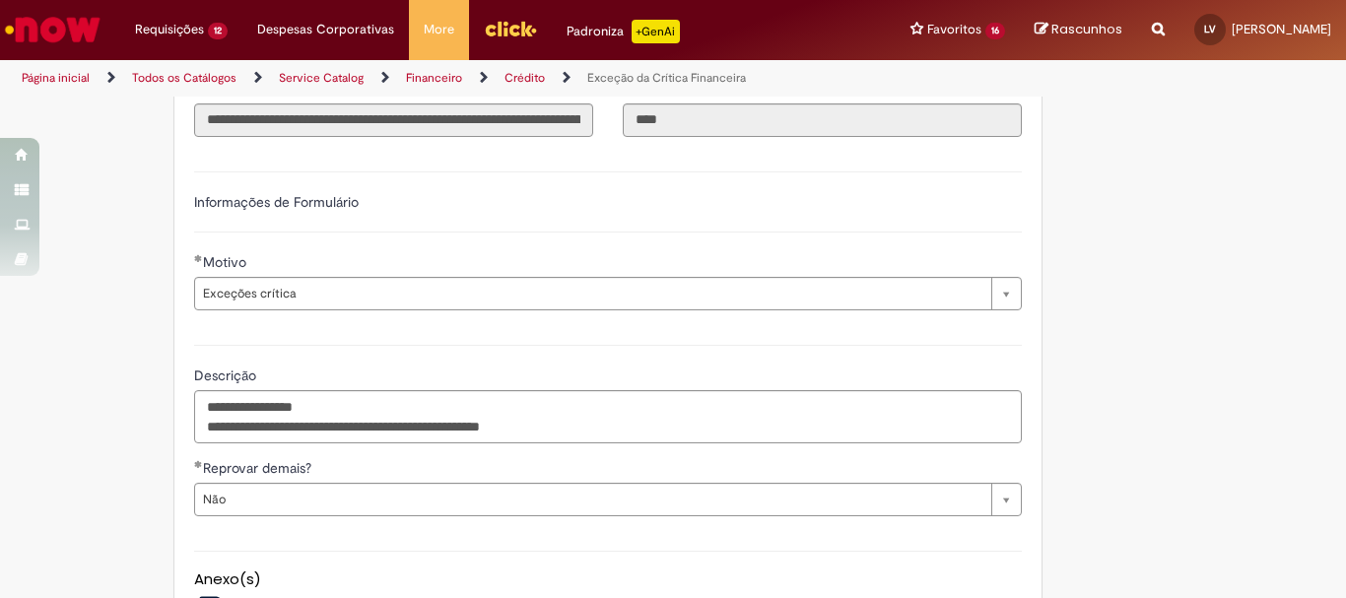
click at [1157, 352] on div "**********" at bounding box center [673, 175] width 1153 height 1335
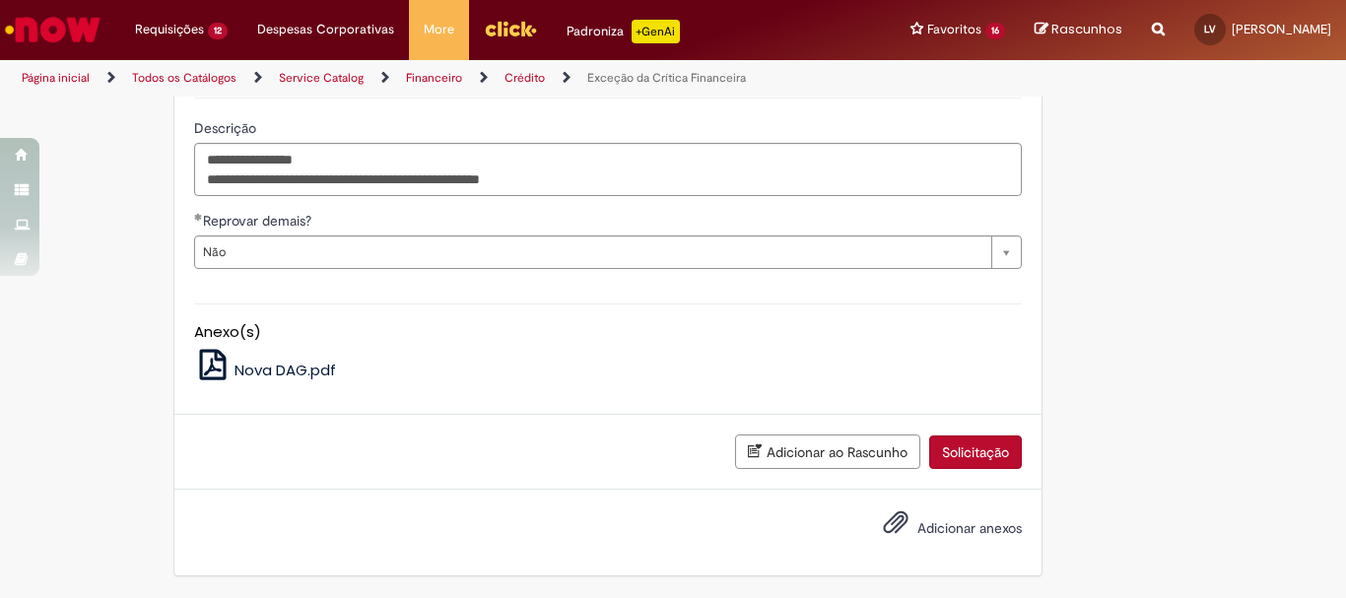
click at [952, 525] on span "Adicionar anexos" at bounding box center [969, 529] width 104 height 18
click at [0, 0] on input "Adicionar anexos" at bounding box center [0, 0] width 0 height 0
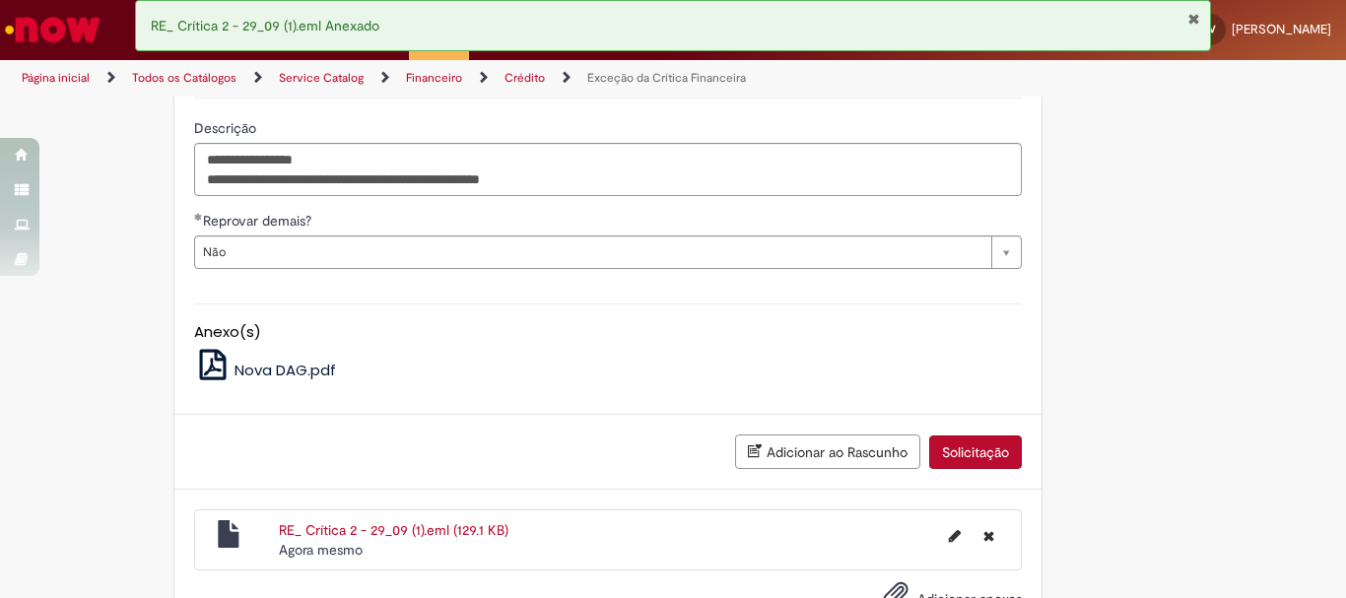
click at [950, 452] on button "Solicitação" at bounding box center [975, 453] width 93 height 34
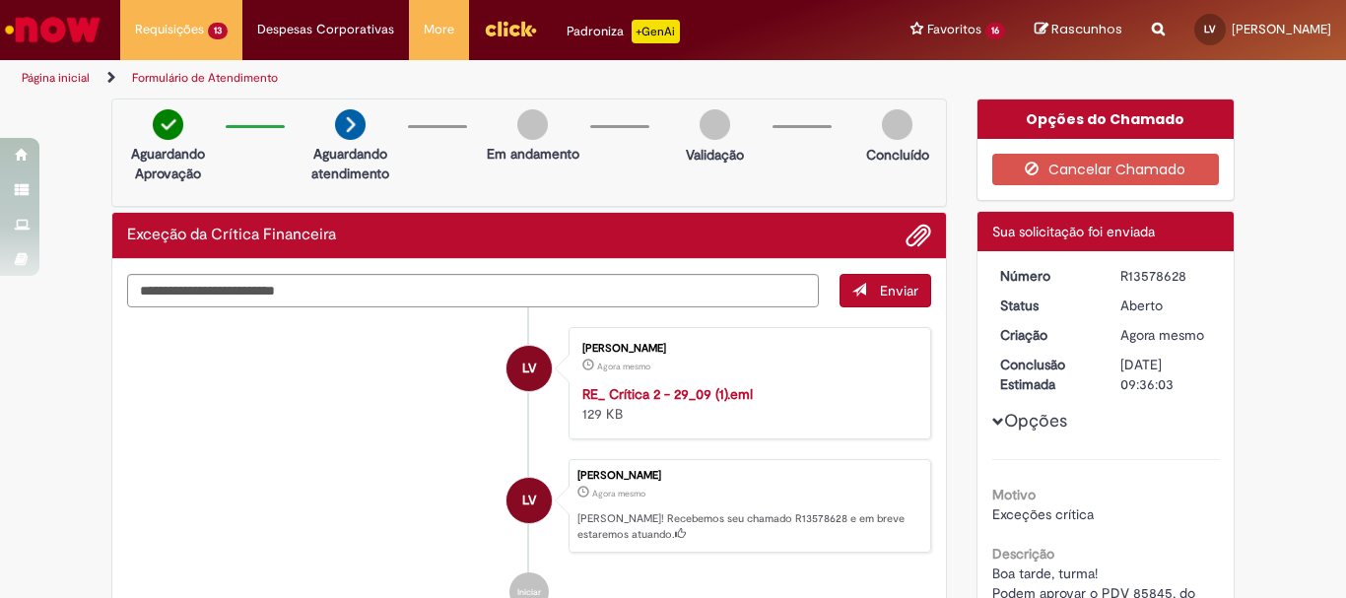
click at [1167, 275] on div "R13578628" at bounding box center [1166, 276] width 92 height 20
copy div "R13578628"
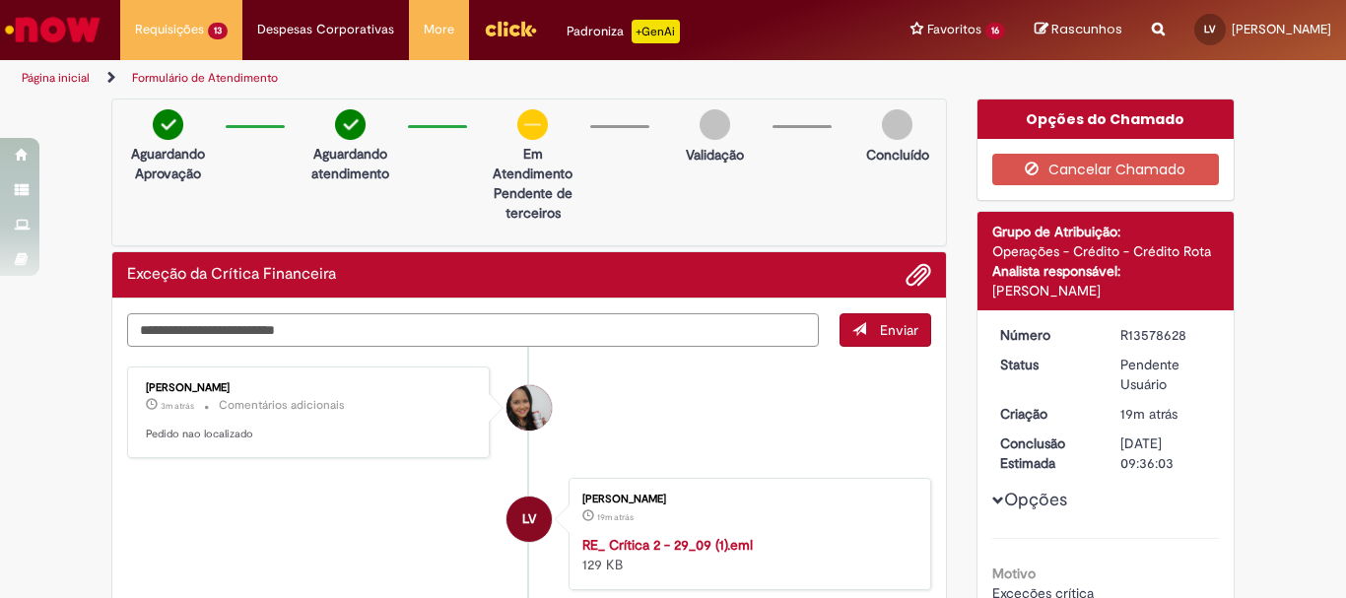
click at [533, 328] on textarea "Digite sua mensagem aqui..." at bounding box center [473, 330] width 692 height 34
paste textarea "******"
type textarea "**********"
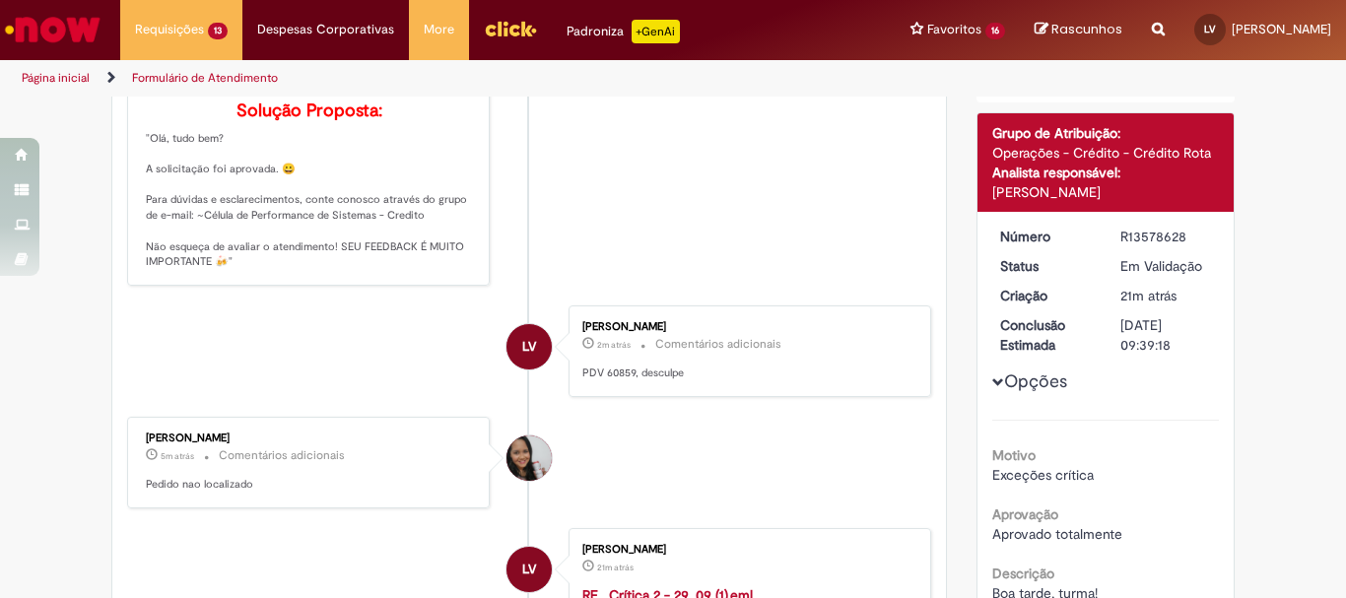
scroll to position [65, 0]
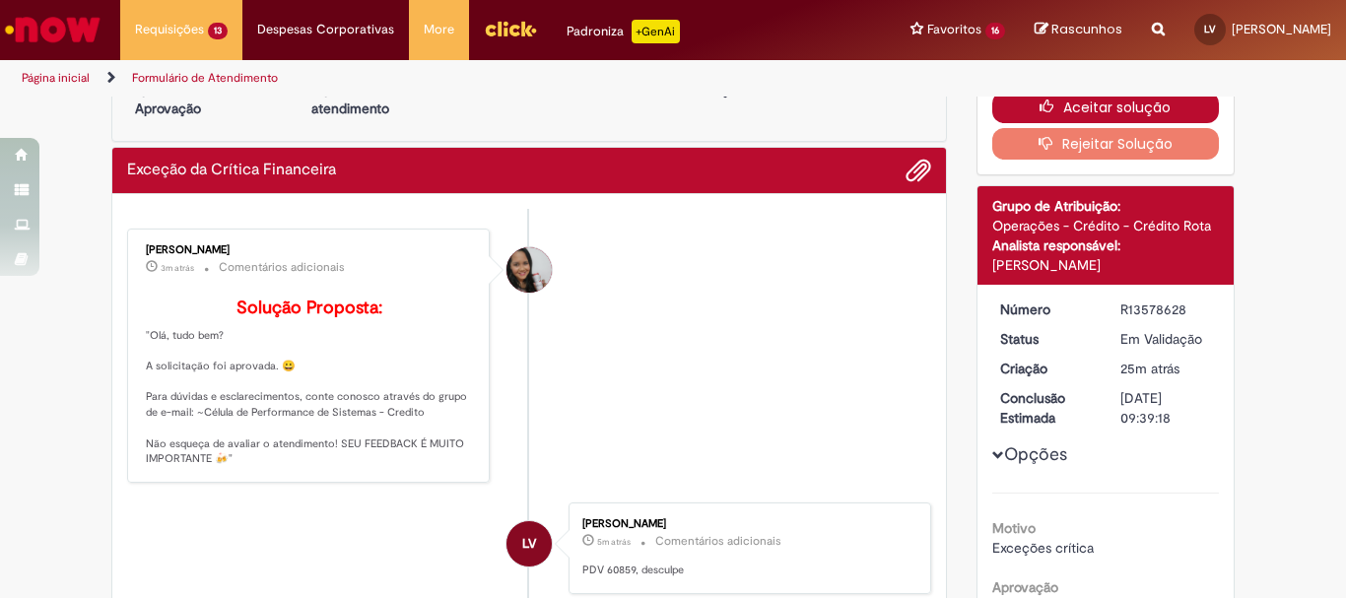
click at [1133, 107] on button "Aceitar solução" at bounding box center [1106, 108] width 228 height 32
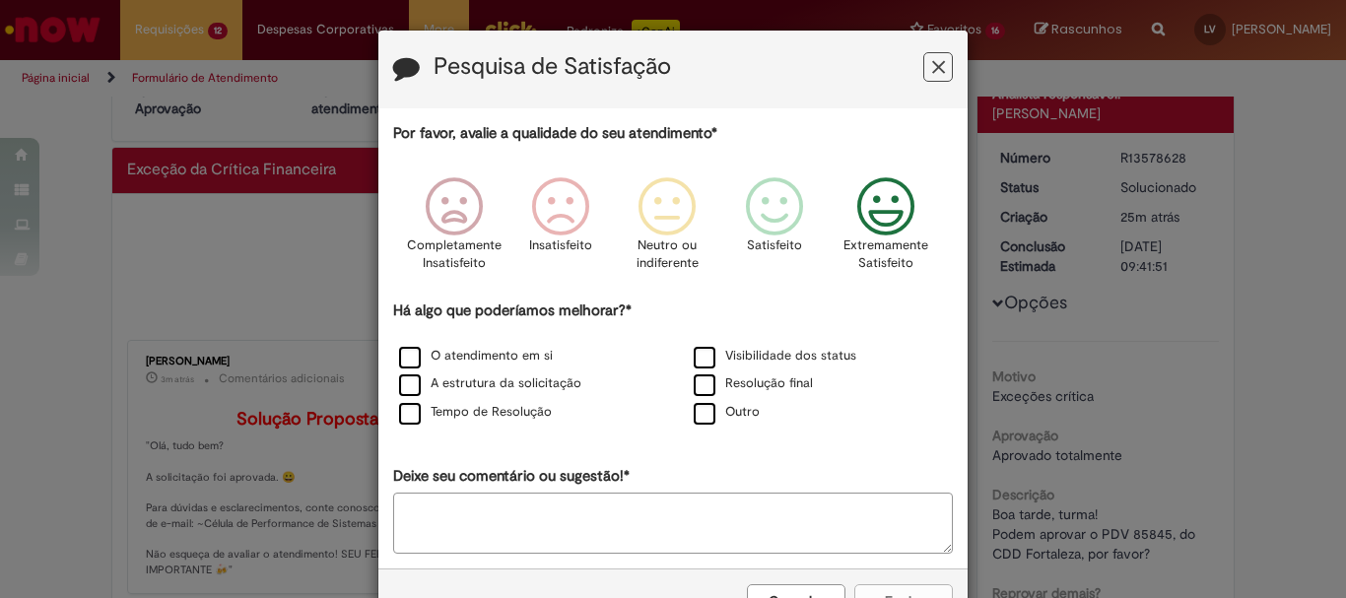
click at [883, 228] on icon "Feedback" at bounding box center [886, 206] width 74 height 59
click at [509, 360] on label "O atendimento em si" at bounding box center [476, 356] width 154 height 19
click at [509, 390] on label "A estrutura da solicitação" at bounding box center [490, 383] width 182 height 19
click at [514, 412] on label "Tempo de Resolução" at bounding box center [475, 412] width 153 height 19
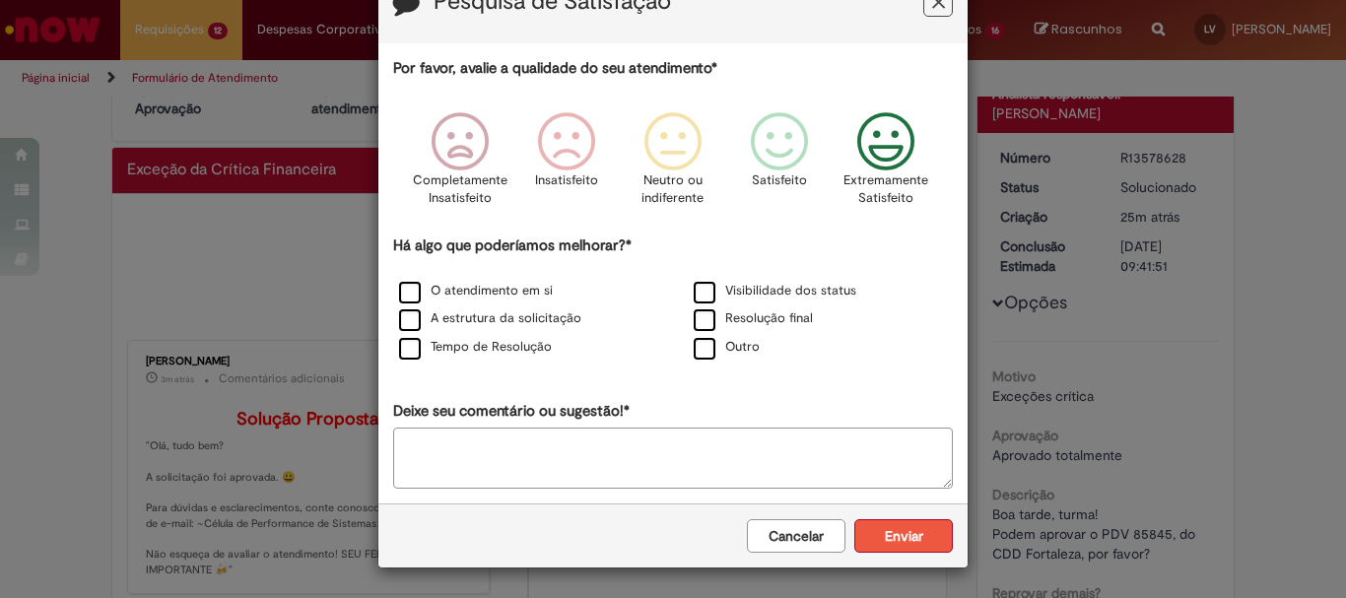
click at [920, 535] on button "Enviar" at bounding box center [903, 536] width 99 height 34
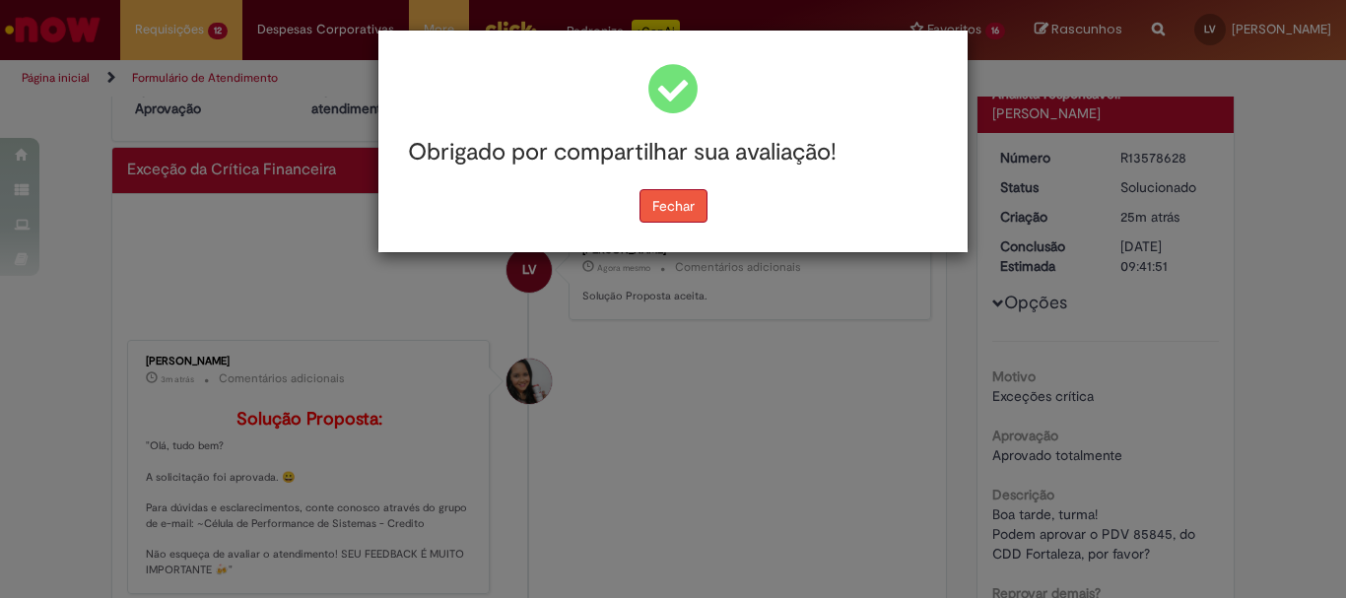
click at [663, 220] on button "Fechar" at bounding box center [673, 206] width 68 height 34
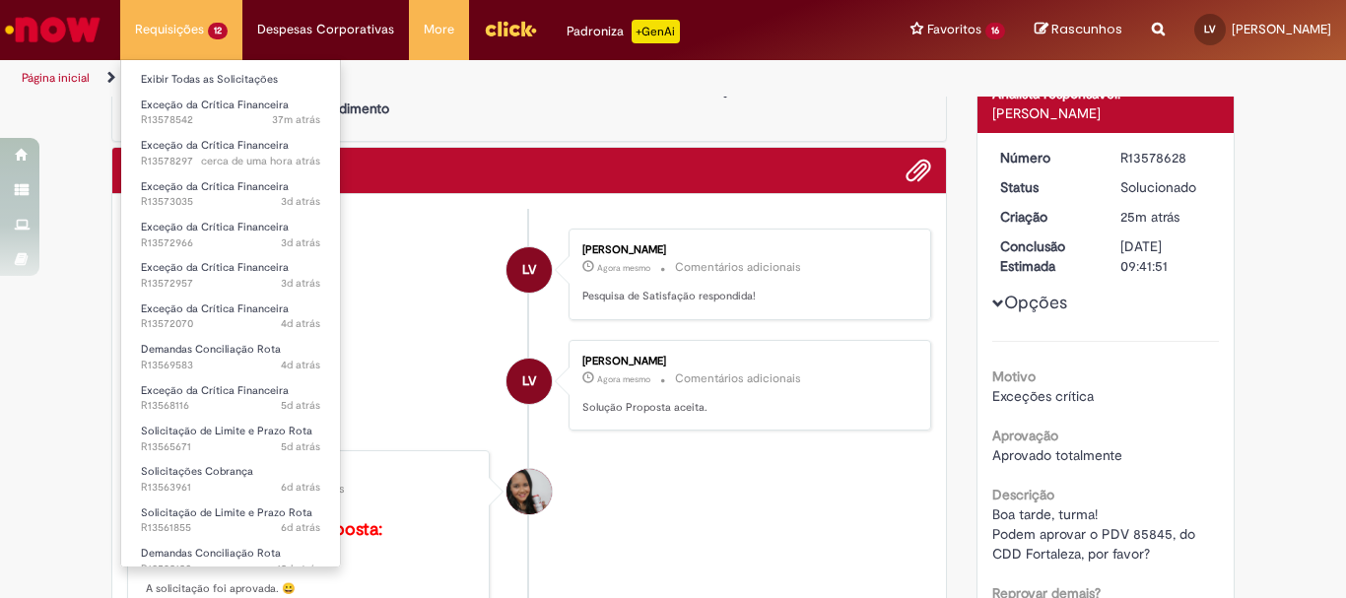
click at [186, 45] on li "Requisições 12 Exibir Todas as Solicitações Exceção da Crítica Financeira 37m a…" at bounding box center [181, 29] width 122 height 59
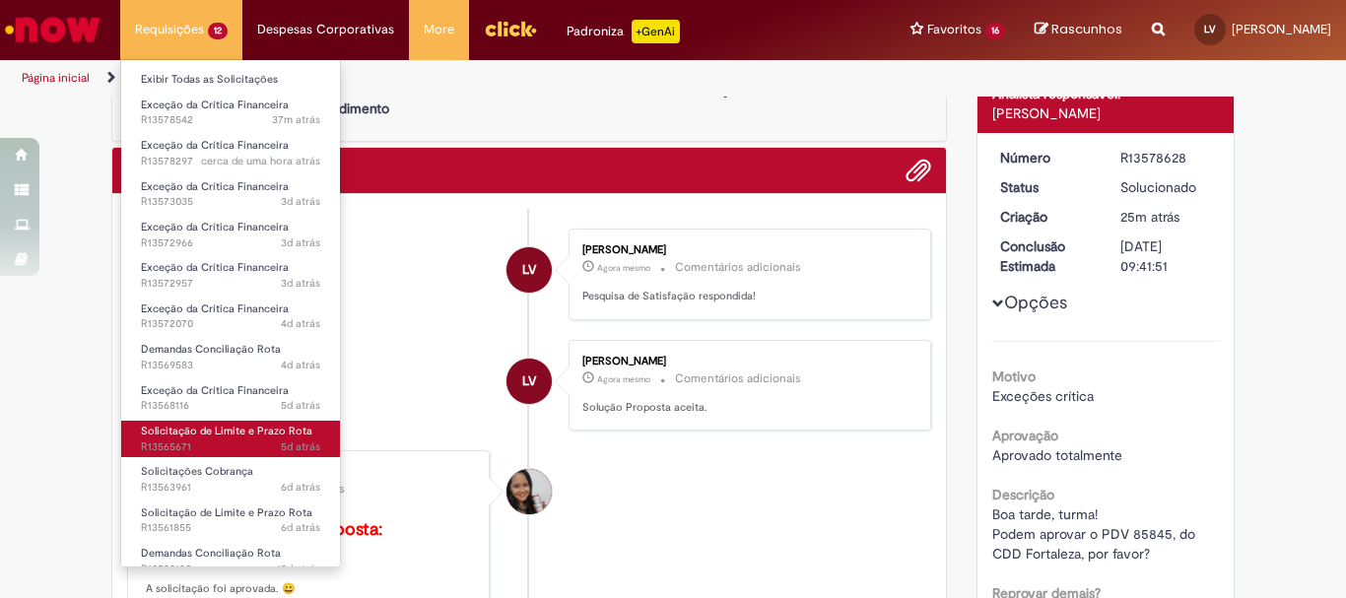
scroll to position [19, 0]
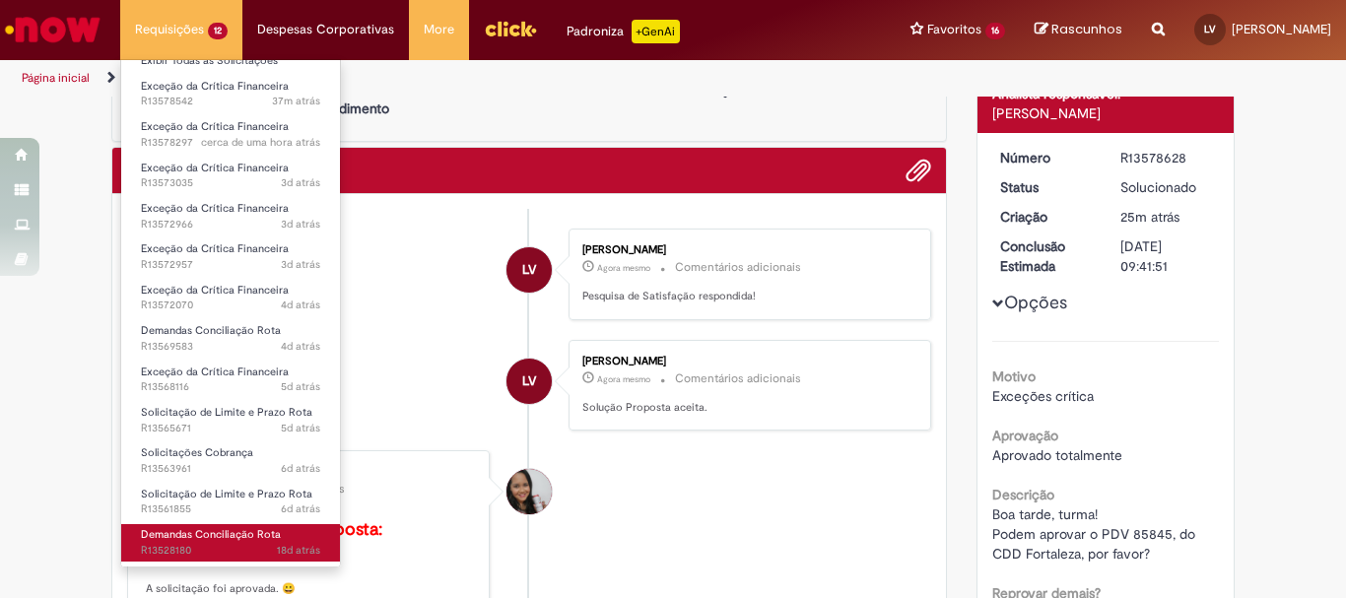
click at [254, 536] on span "Demandas Conciliação Rota" at bounding box center [211, 534] width 140 height 15
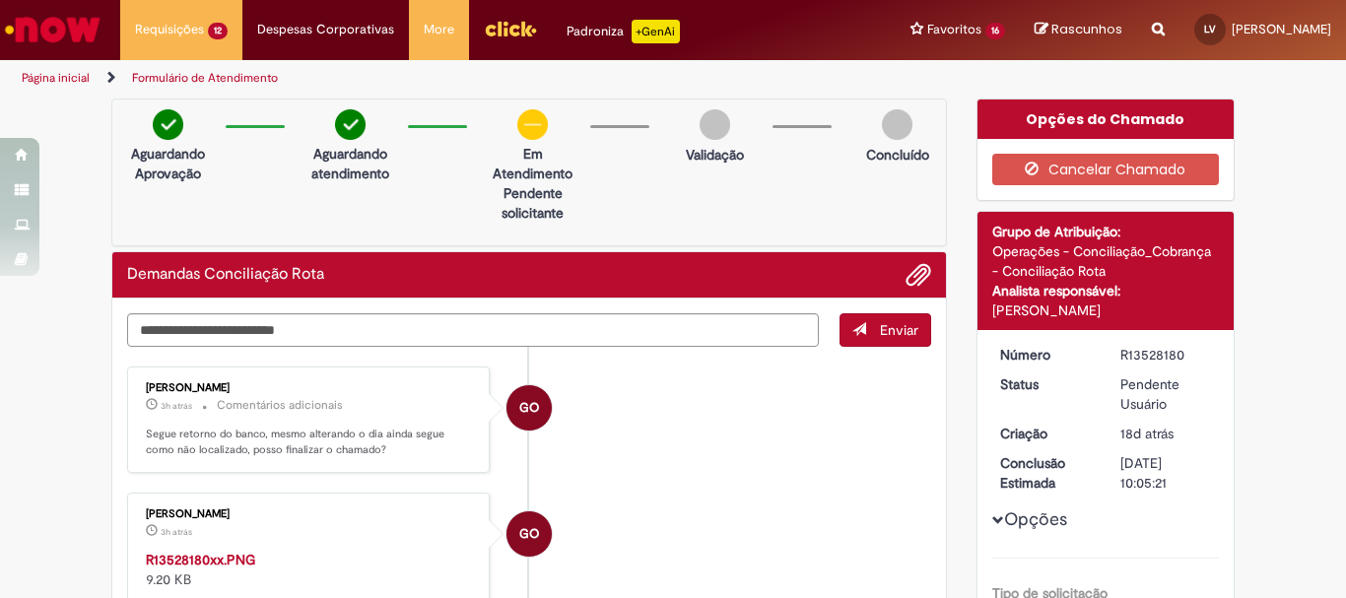
scroll to position [99, 0]
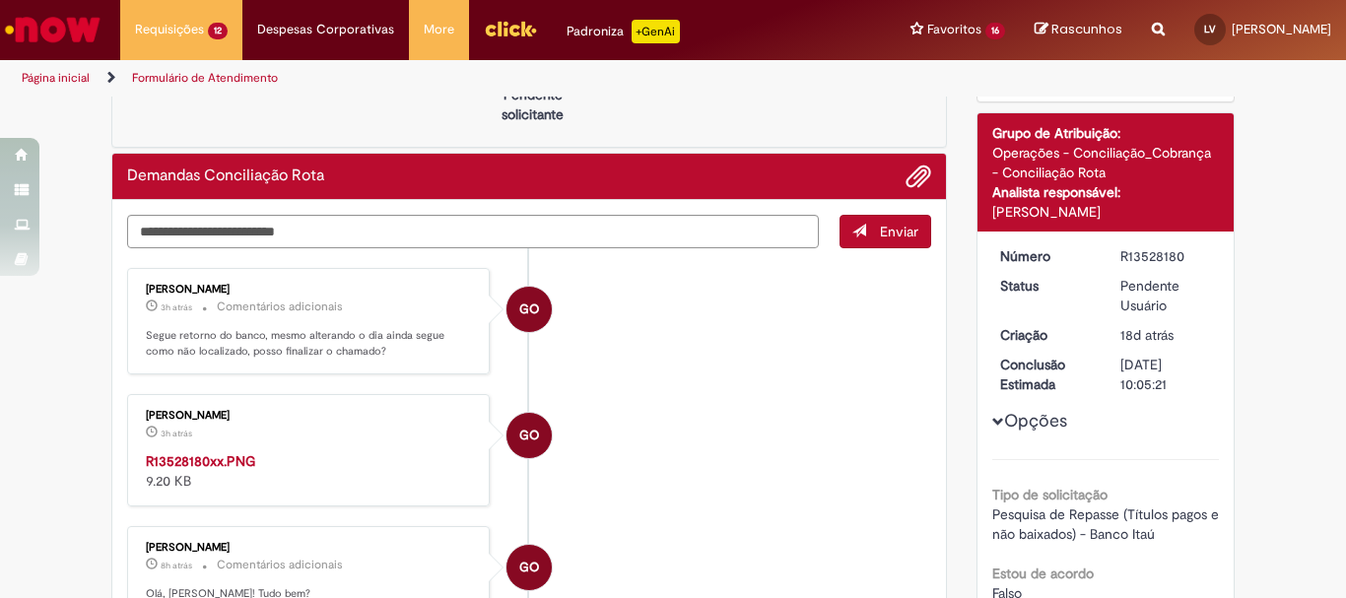
click at [377, 451] on img "Histórico de tíquete" at bounding box center [310, 451] width 328 height 0
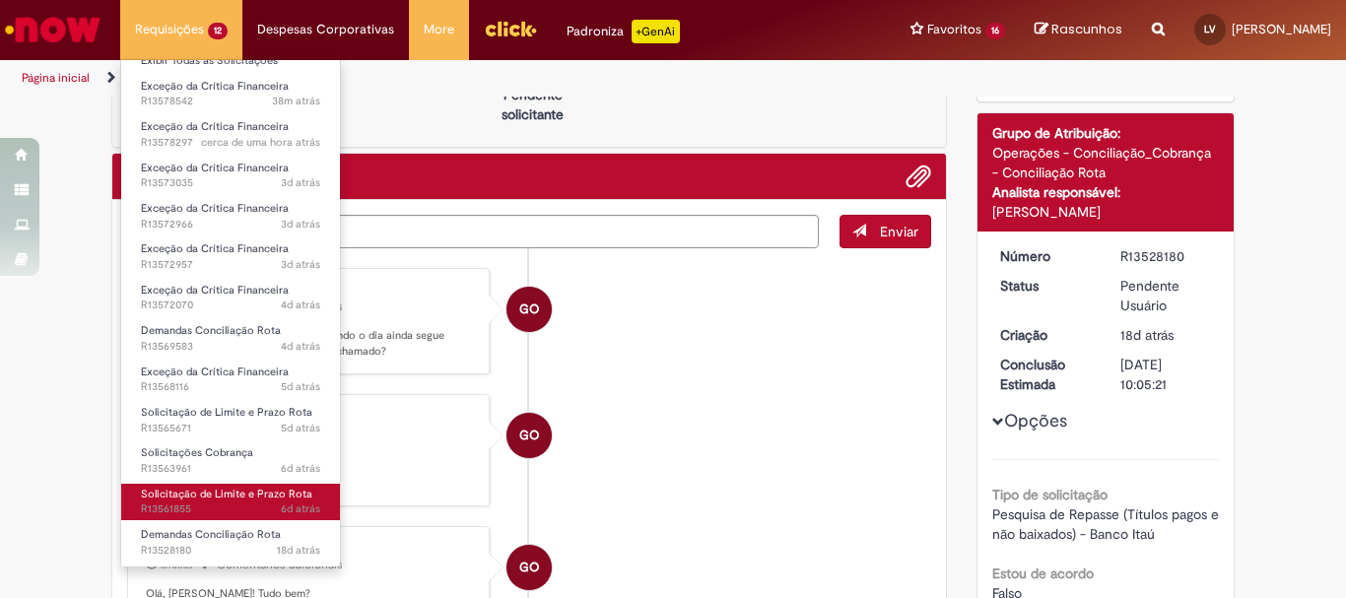
click at [219, 501] on span "Solicitação de Limite e Prazo Rota" at bounding box center [226, 494] width 171 height 15
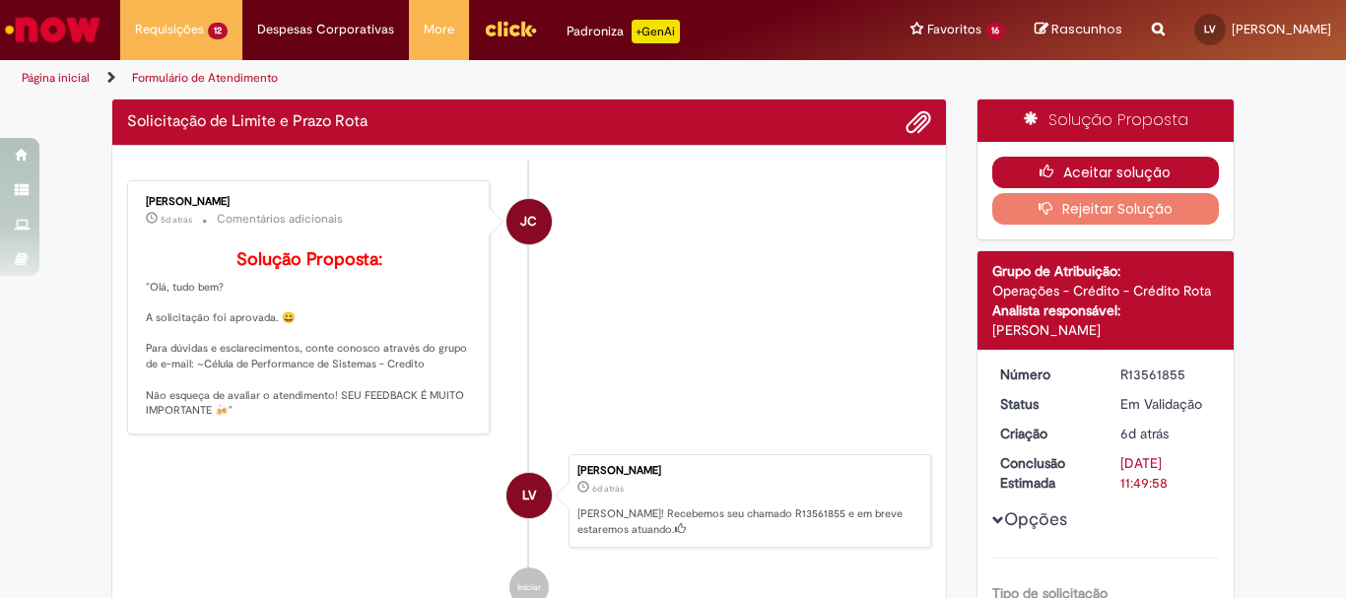
click at [1099, 165] on button "Aceitar solução" at bounding box center [1106, 173] width 228 height 32
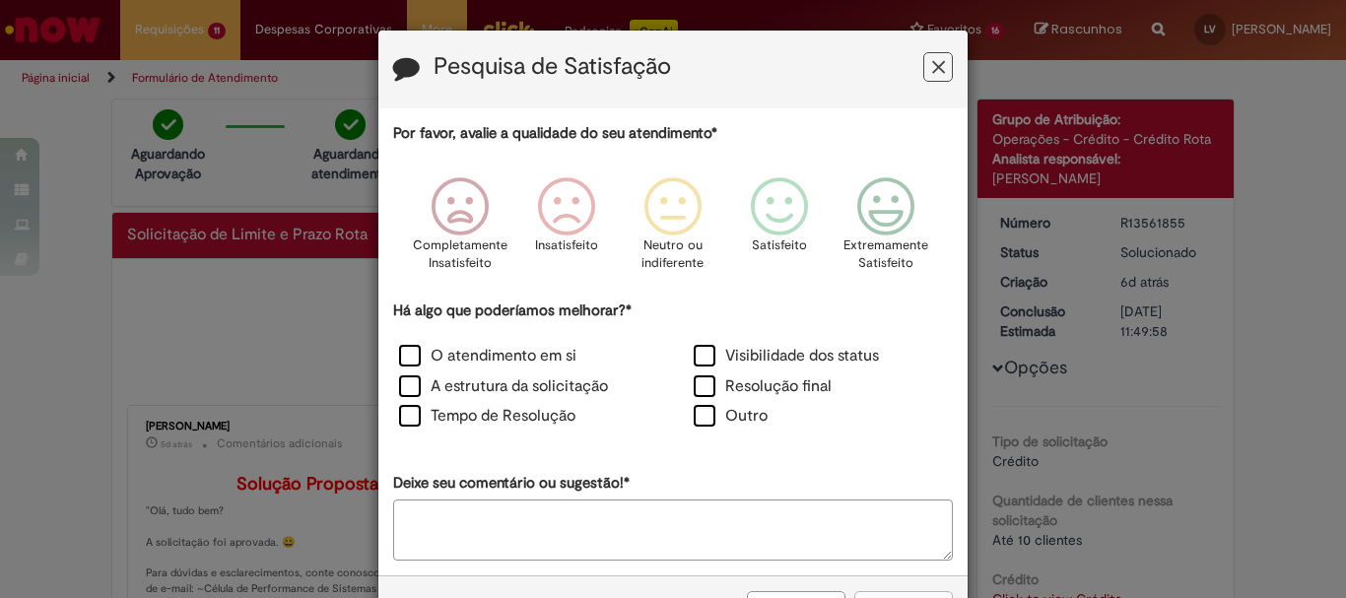
scroll to position [296, 0]
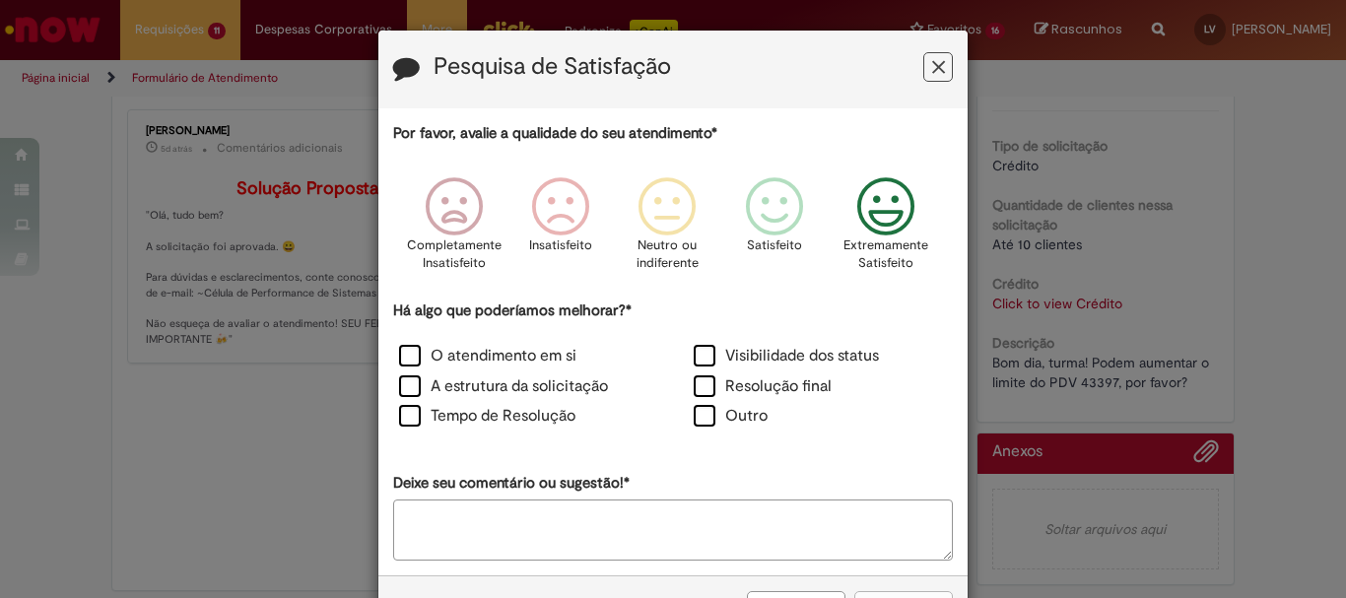
click at [896, 225] on icon "Feedback" at bounding box center [886, 206] width 74 height 59
click at [696, 364] on label "Visibilidade dos status" at bounding box center [786, 356] width 185 height 23
click at [694, 383] on label "Resolução final" at bounding box center [763, 386] width 138 height 23
click at [380, 414] on div "Tempo de Resolução" at bounding box center [525, 418] width 291 height 27
drag, startPoint x: 393, startPoint y: 414, endPoint x: 423, endPoint y: 388, distance: 39.1
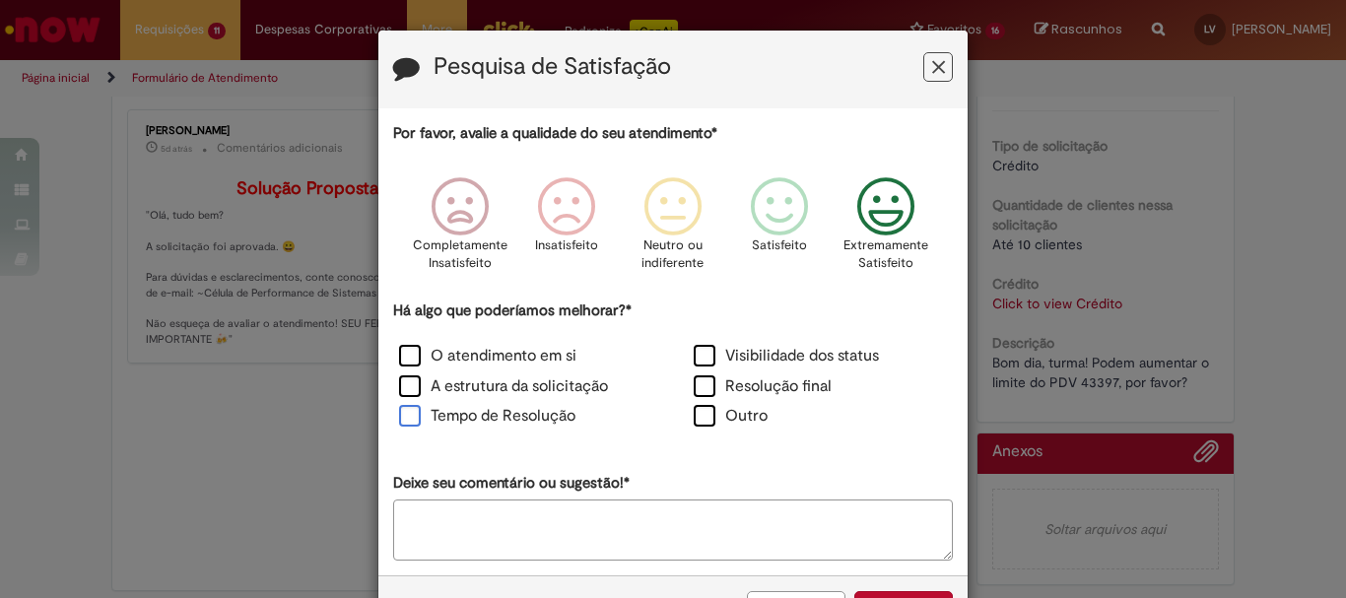
click at [399, 414] on label "Tempo de Resolução" at bounding box center [487, 416] width 176 height 23
click at [407, 380] on label "A estrutura da solicitação" at bounding box center [503, 386] width 209 height 23
click at [407, 355] on label "O atendimento em si" at bounding box center [487, 356] width 177 height 23
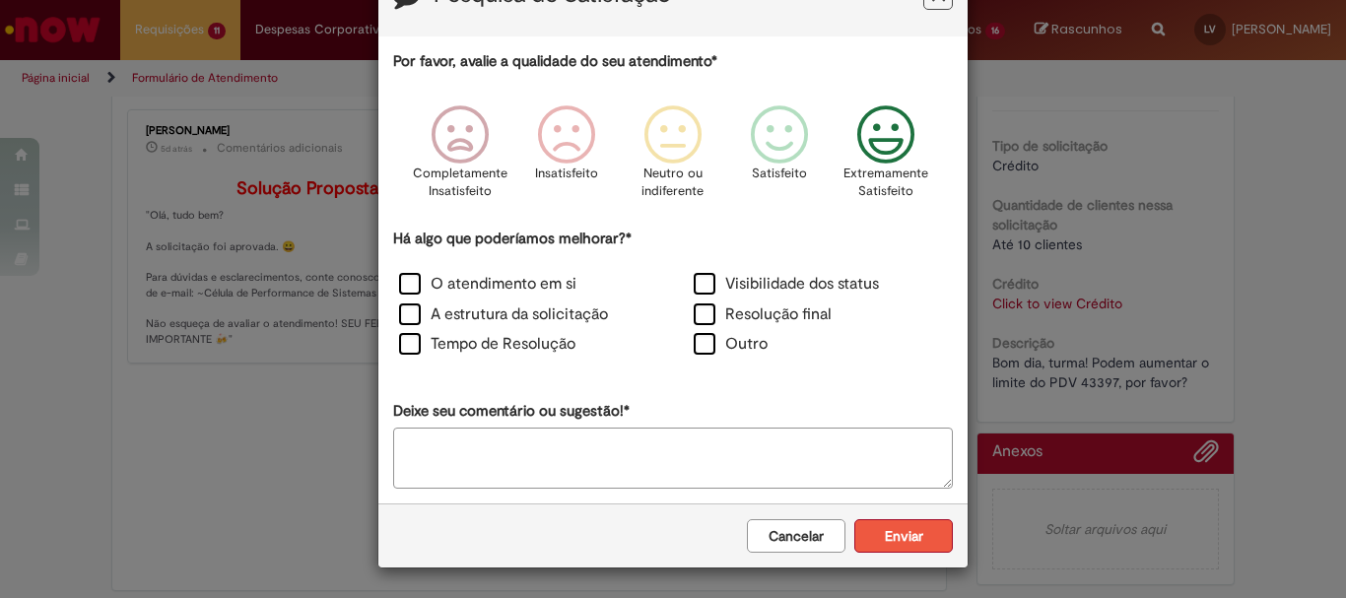
click at [913, 545] on button "Enviar" at bounding box center [903, 536] width 99 height 34
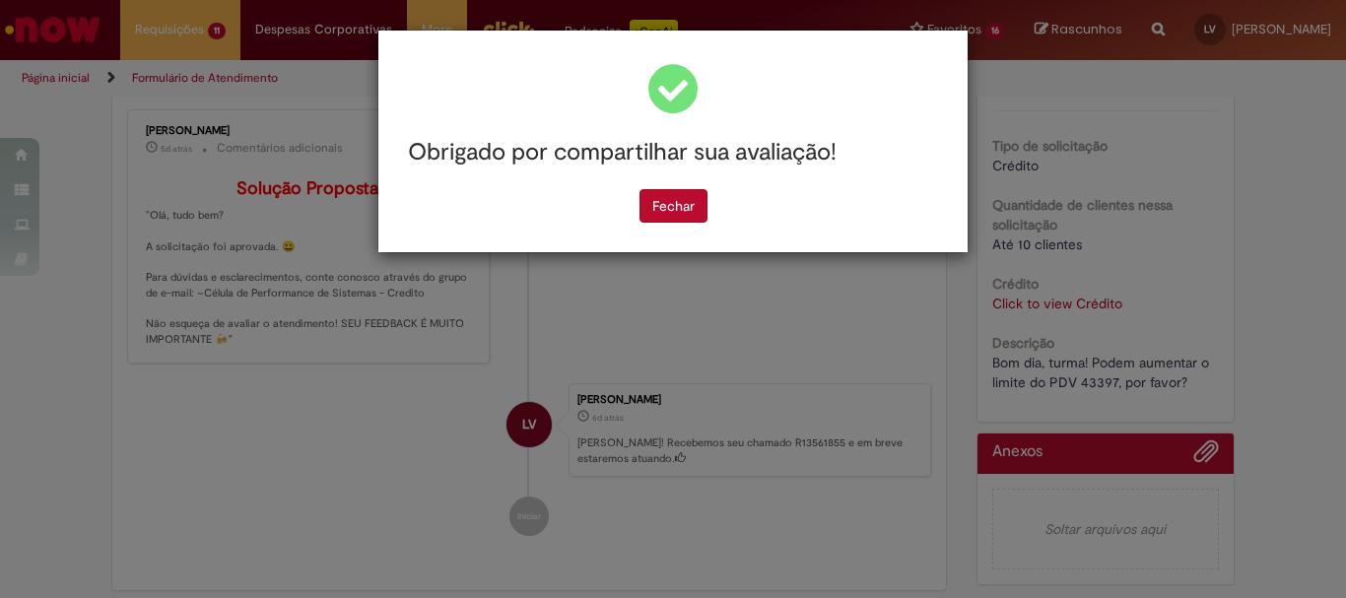
scroll to position [0, 0]
click at [683, 211] on button "Fechar" at bounding box center [673, 206] width 68 height 34
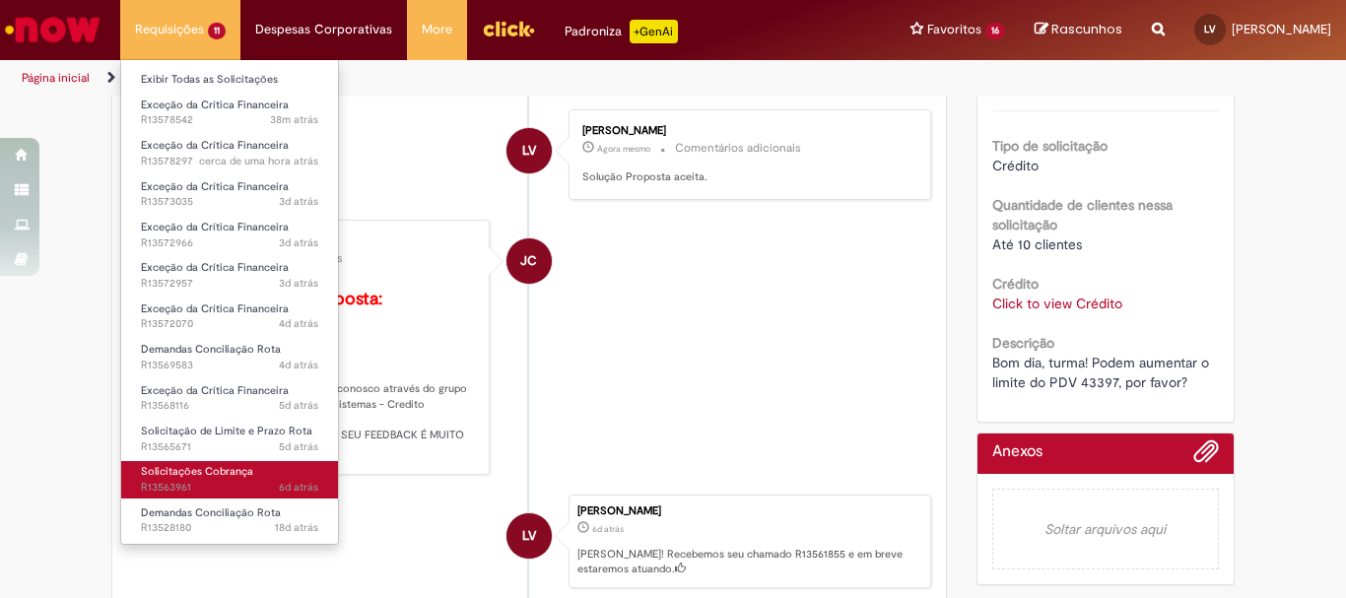
click at [206, 472] on span "Solicitações Cobrança" at bounding box center [197, 471] width 112 height 15
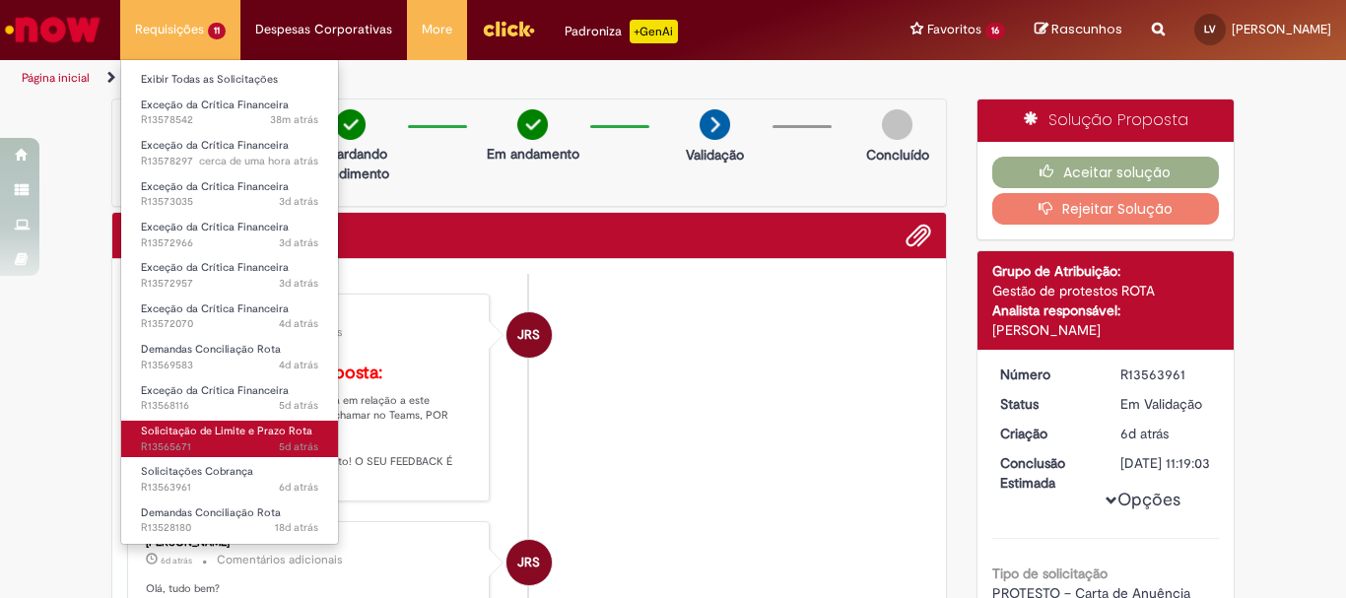
click at [243, 441] on span "5d atrás 5 dias atrás R13565671" at bounding box center [229, 447] width 177 height 16
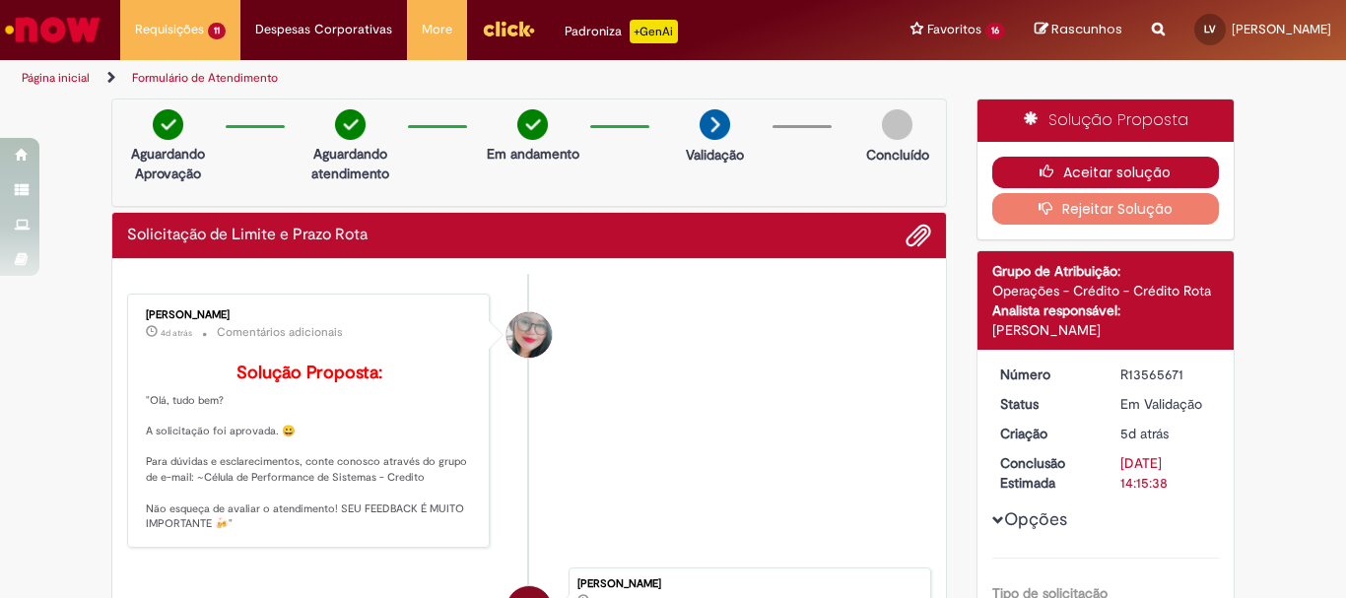
click at [1186, 171] on button "Aceitar solução" at bounding box center [1106, 173] width 228 height 32
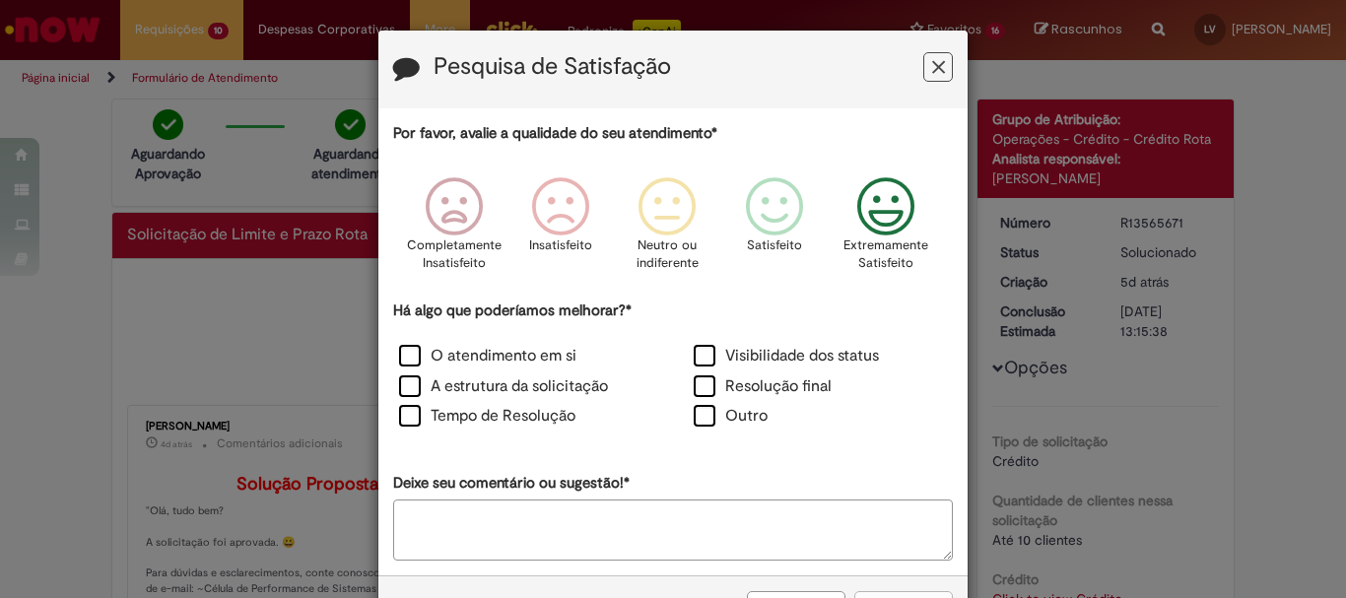
click at [884, 221] on icon "Feedback" at bounding box center [886, 206] width 74 height 59
click at [545, 351] on label "O atendimento em si" at bounding box center [487, 356] width 177 height 23
click at [502, 383] on label "A estrutura da solicitação" at bounding box center [503, 386] width 209 height 23
click at [485, 409] on label "Tempo de Resolução" at bounding box center [487, 416] width 176 height 23
click at [699, 388] on label "Resolução final" at bounding box center [763, 386] width 138 height 23
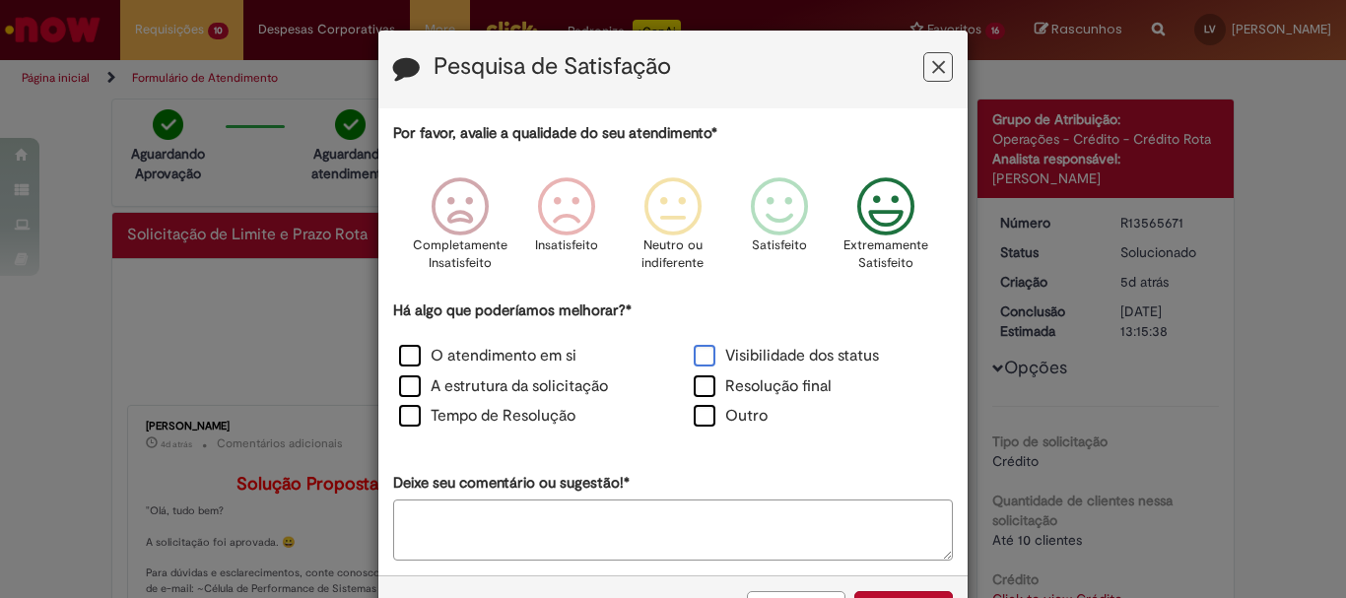
click at [698, 354] on label "Visibilidade dos status" at bounding box center [786, 356] width 185 height 23
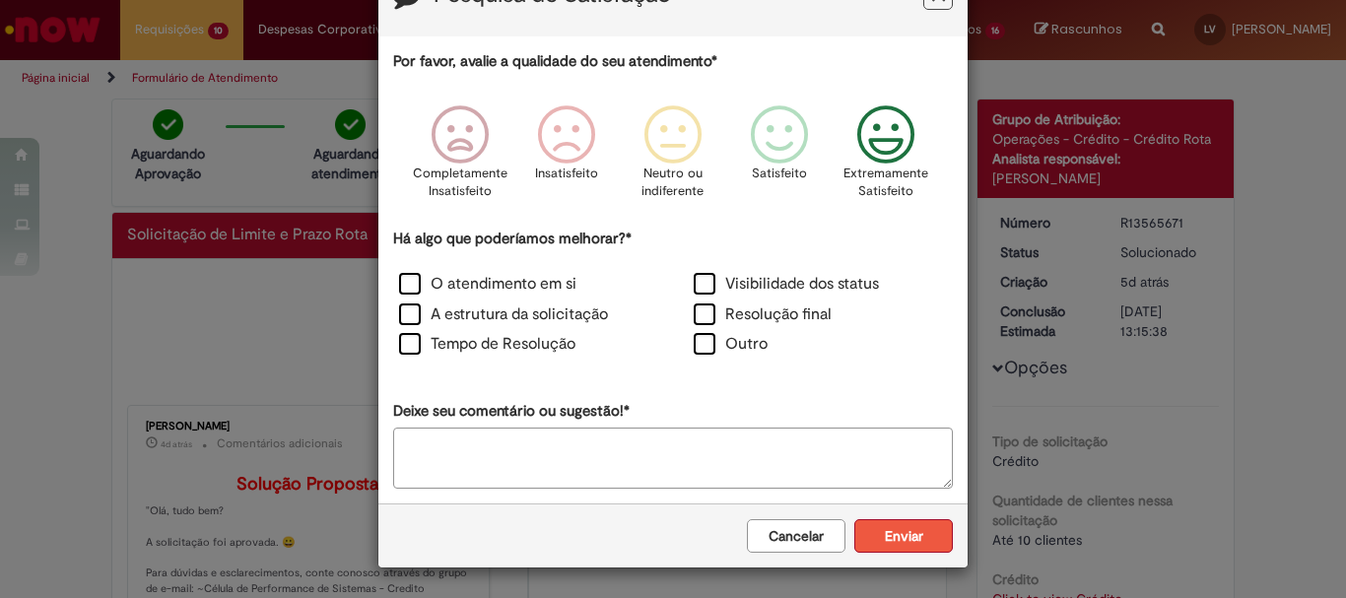
click at [923, 529] on button "Enviar" at bounding box center [903, 536] width 99 height 34
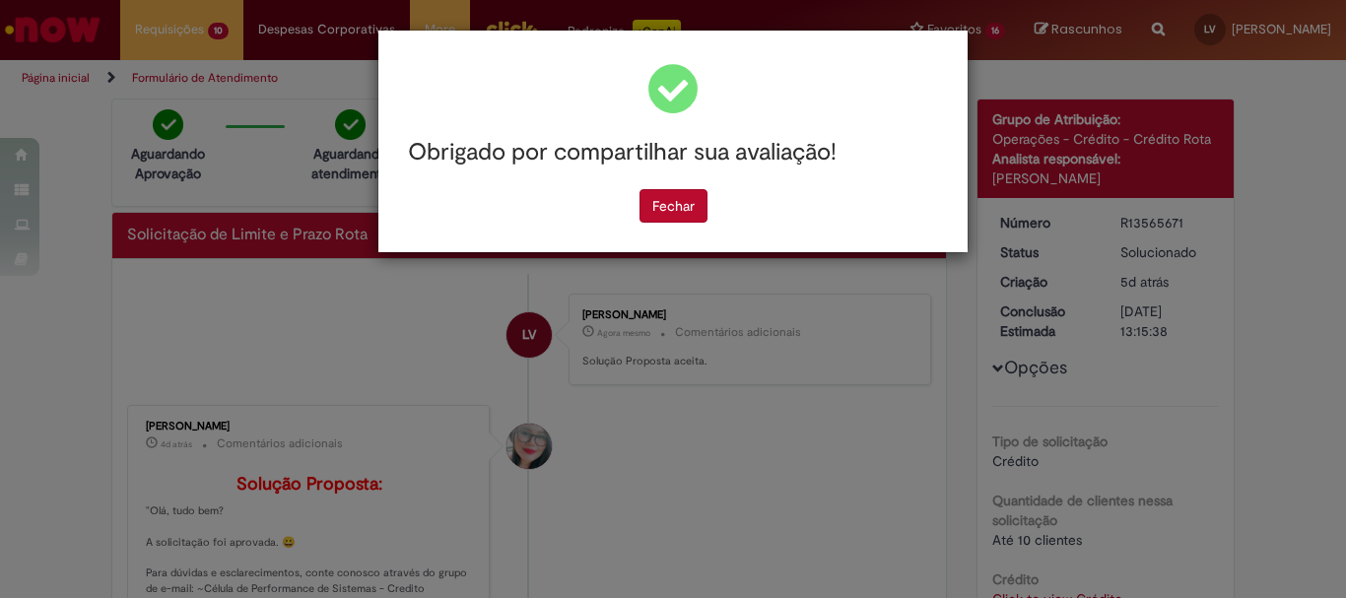
scroll to position [0, 0]
click at [683, 204] on button "Fechar" at bounding box center [673, 206] width 68 height 34
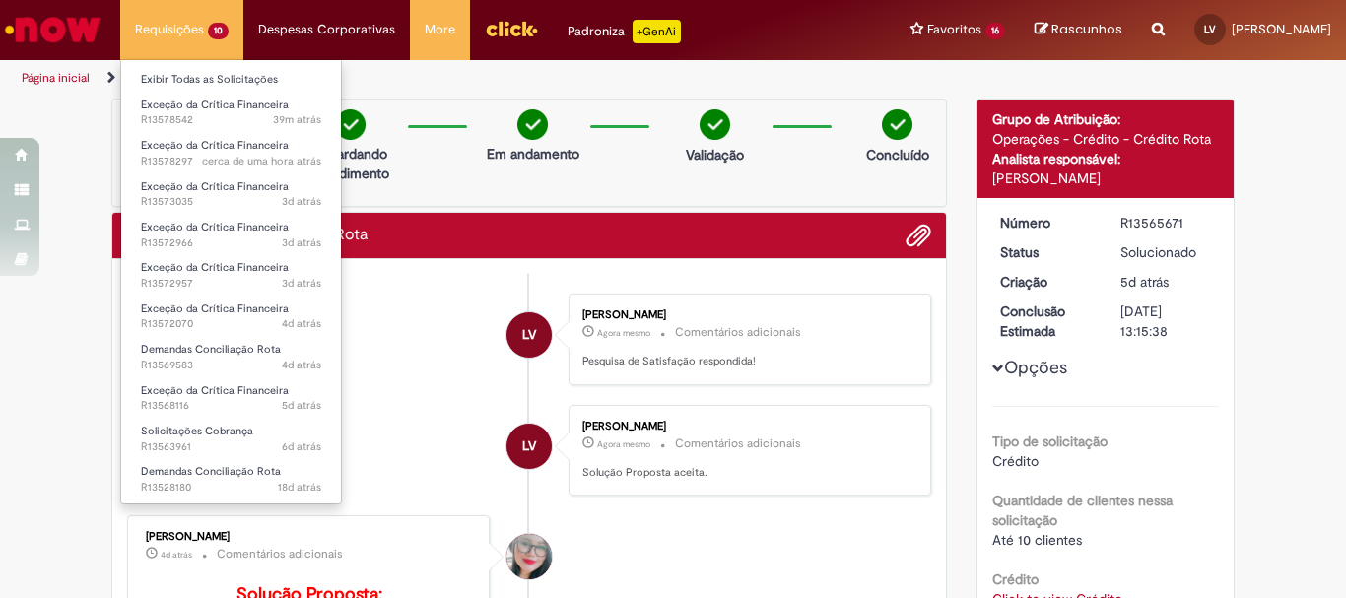
click at [194, 29] on li "Requisições 10 Exibir Todas as Solicitações Exceção da Crítica Financeira 39m a…" at bounding box center [181, 29] width 123 height 59
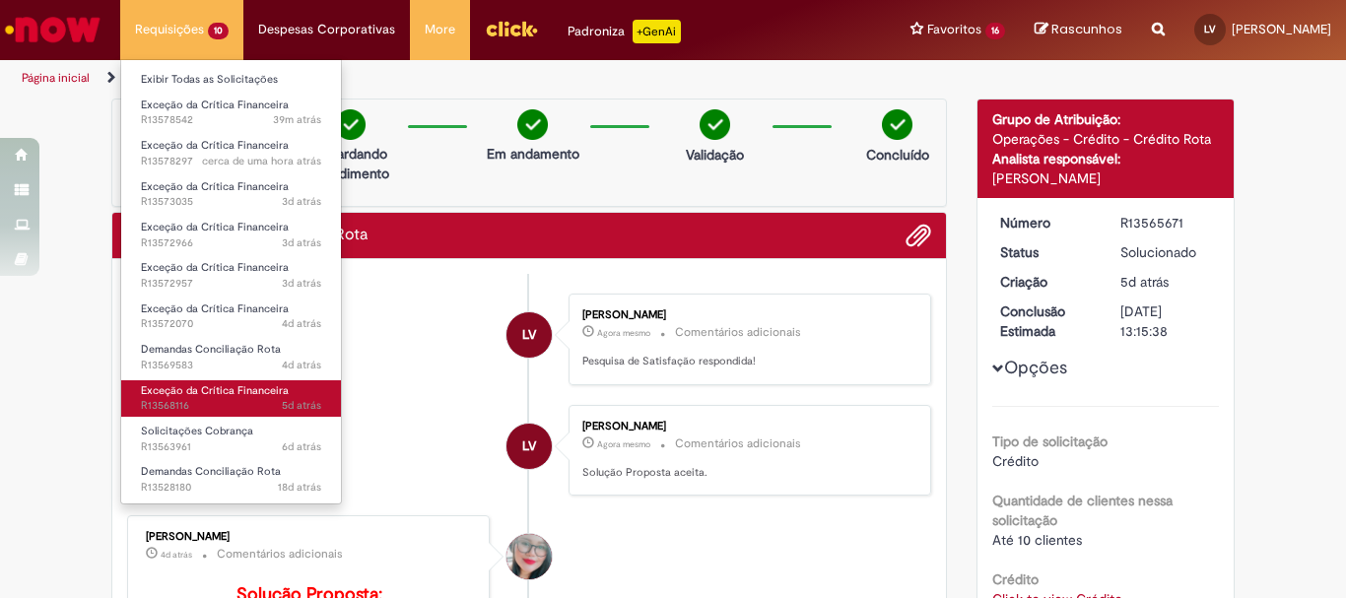
click at [230, 403] on span "5d atrás 5 dias atrás R13568116" at bounding box center [231, 406] width 180 height 16
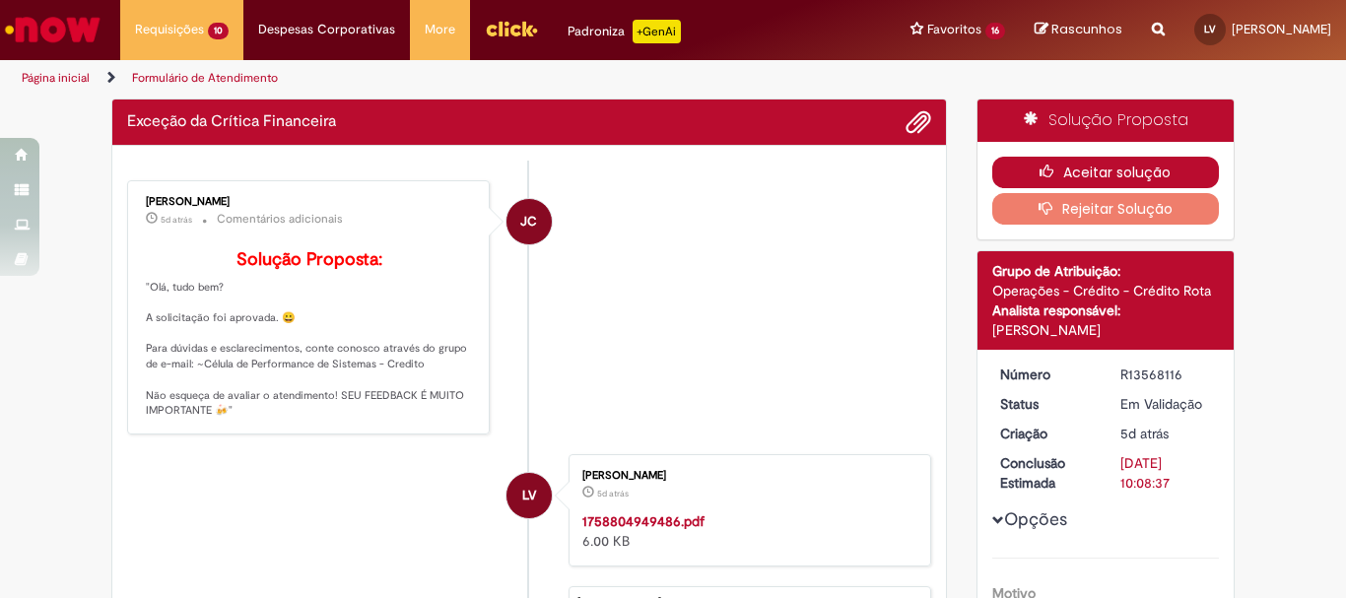
click at [1144, 159] on button "Aceitar solução" at bounding box center [1106, 173] width 228 height 32
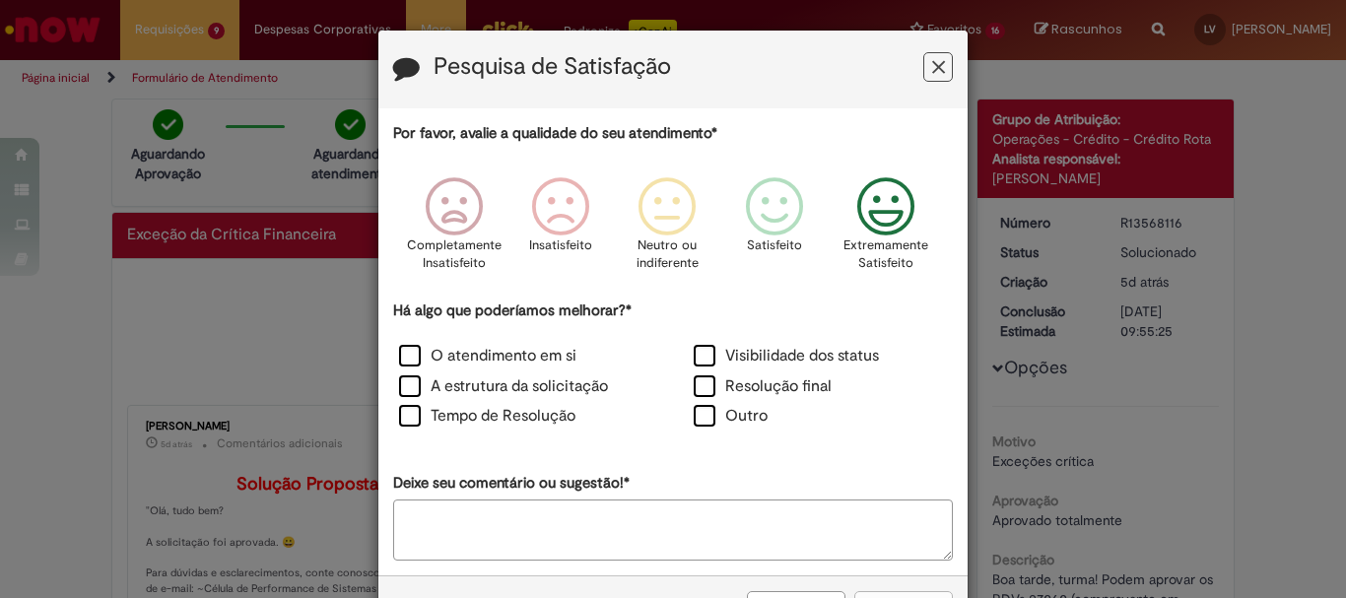
click at [879, 212] on icon "Feedback" at bounding box center [886, 206] width 74 height 59
click at [760, 360] on label "Visibilidade dos status" at bounding box center [786, 356] width 185 height 23
click at [734, 381] on label "Resolução final" at bounding box center [763, 386] width 138 height 23
click at [474, 413] on label "Tempo de Resolução" at bounding box center [487, 416] width 176 height 23
click at [483, 389] on label "A estrutura da solicitação" at bounding box center [503, 386] width 209 height 23
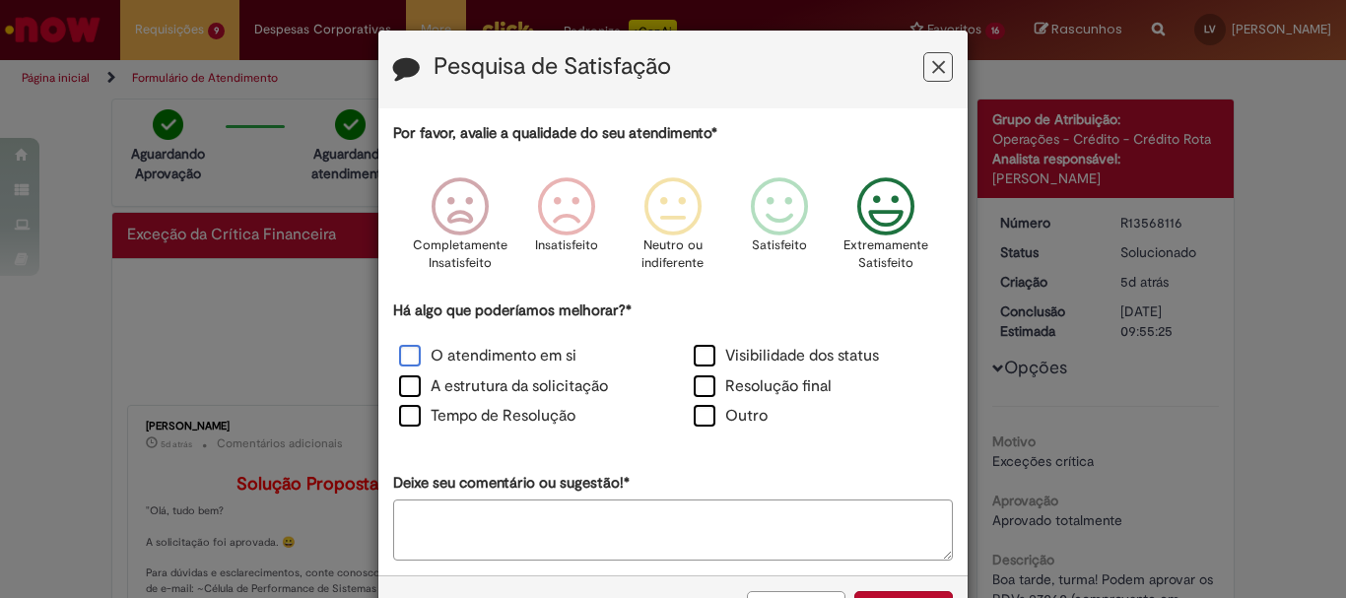
click at [467, 351] on label "O atendimento em si" at bounding box center [487, 356] width 177 height 23
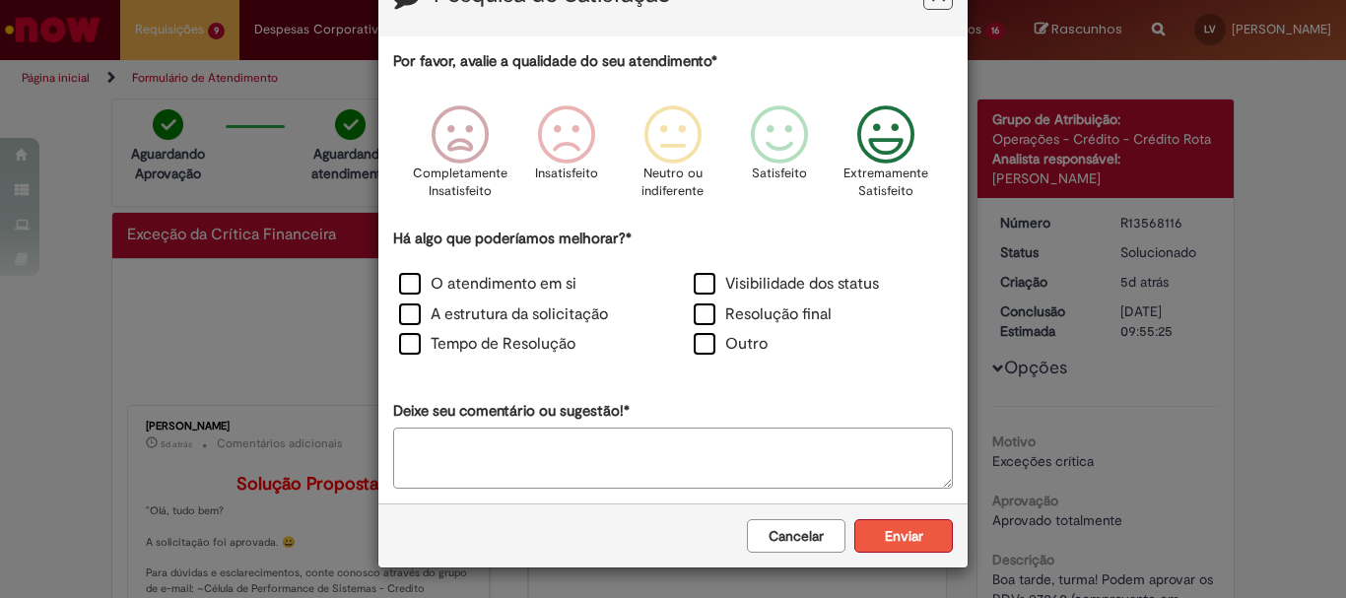
click at [903, 524] on button "Enviar" at bounding box center [903, 536] width 99 height 34
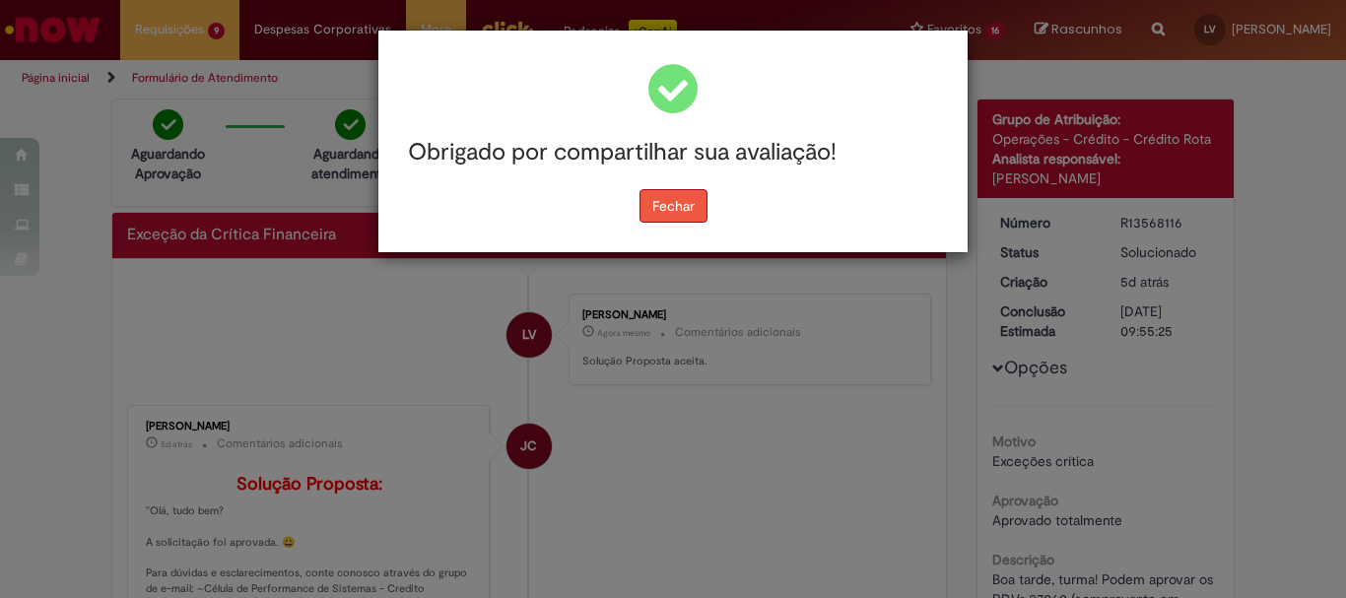
click at [675, 217] on button "Fechar" at bounding box center [673, 206] width 68 height 34
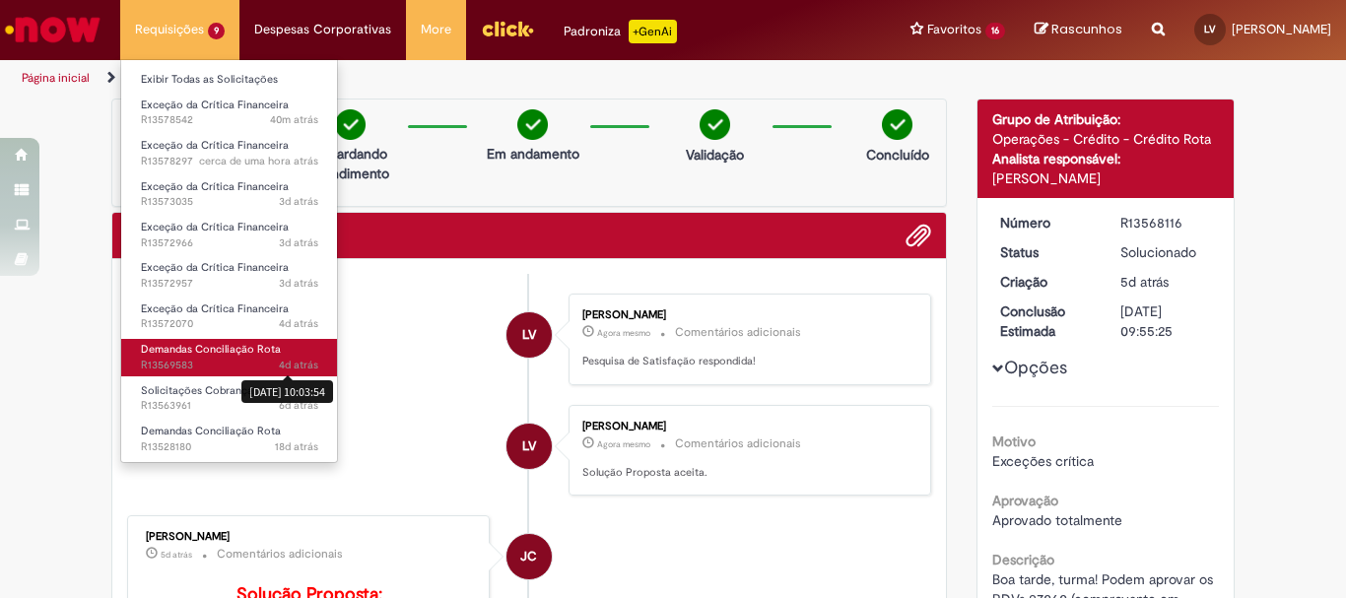
click at [293, 358] on span "4d atrás" at bounding box center [298, 365] width 39 height 15
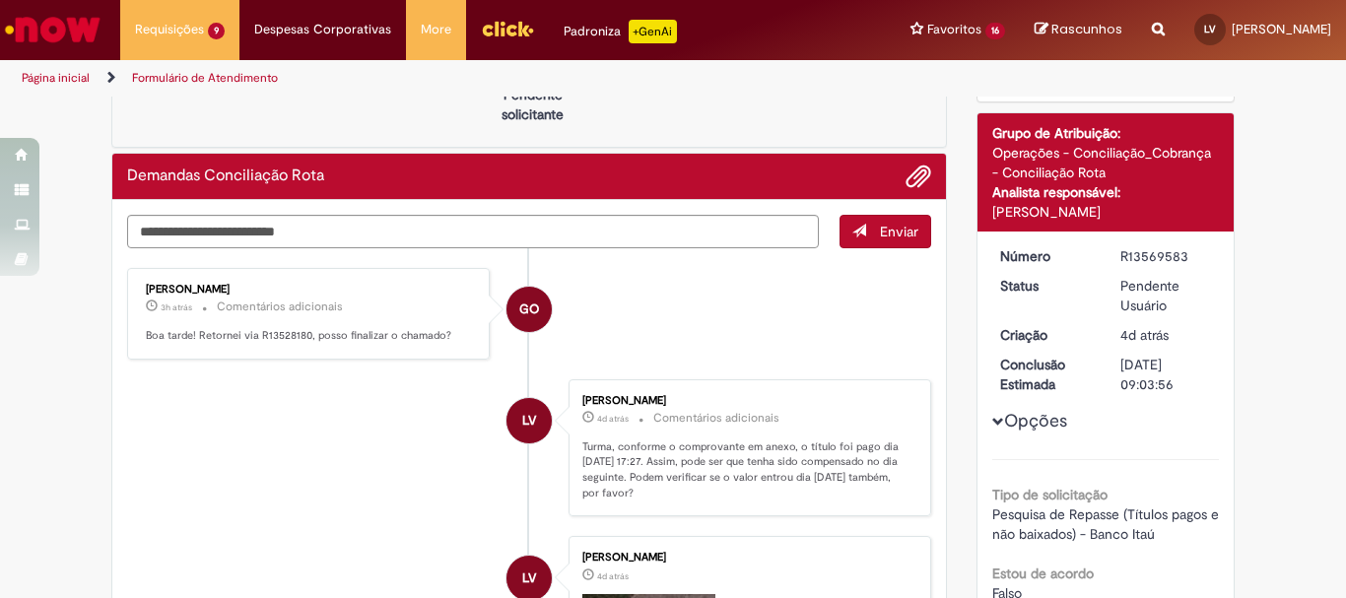
scroll to position [197, 0]
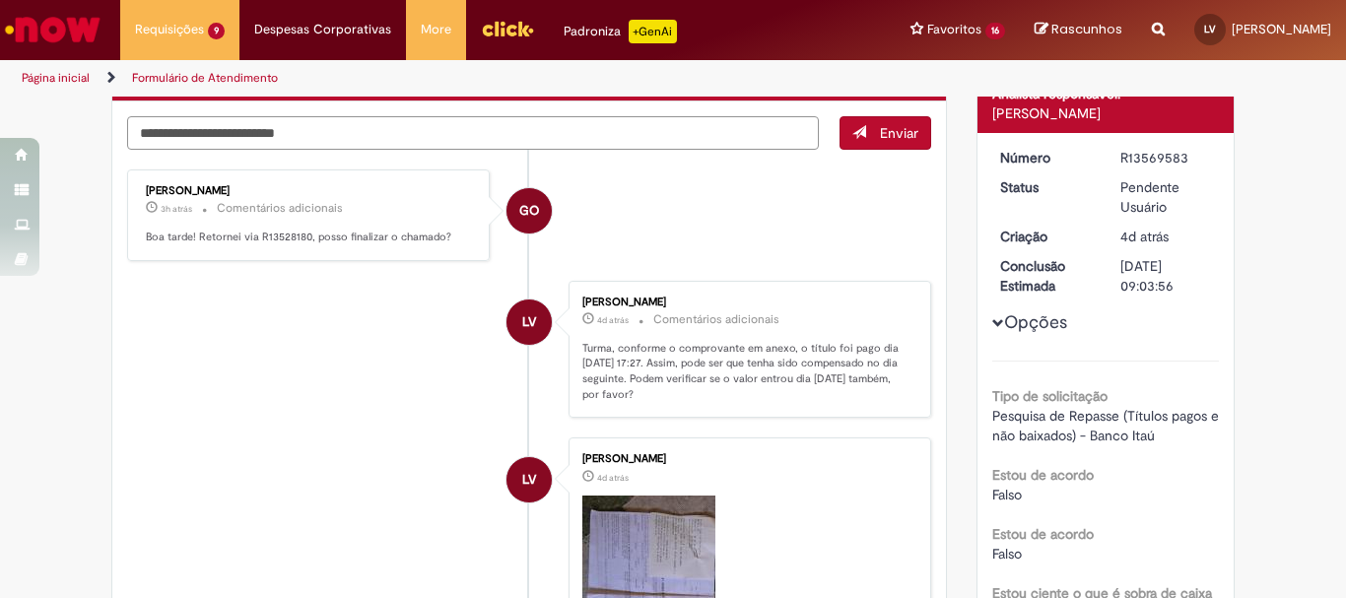
click at [718, 143] on textarea "Digite sua mensagem aqui..." at bounding box center [473, 133] width 692 height 34
type textarea "**********"
click at [880, 133] on span "Enviar" at bounding box center [899, 133] width 38 height 18
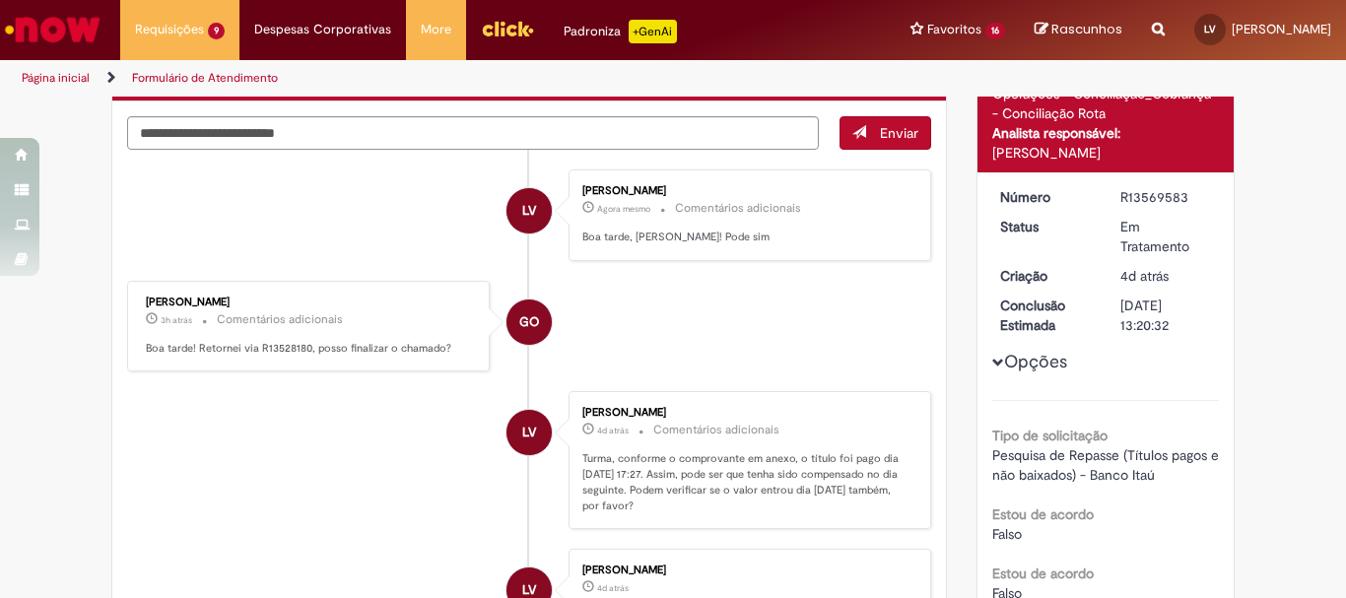
scroll to position [0, 0]
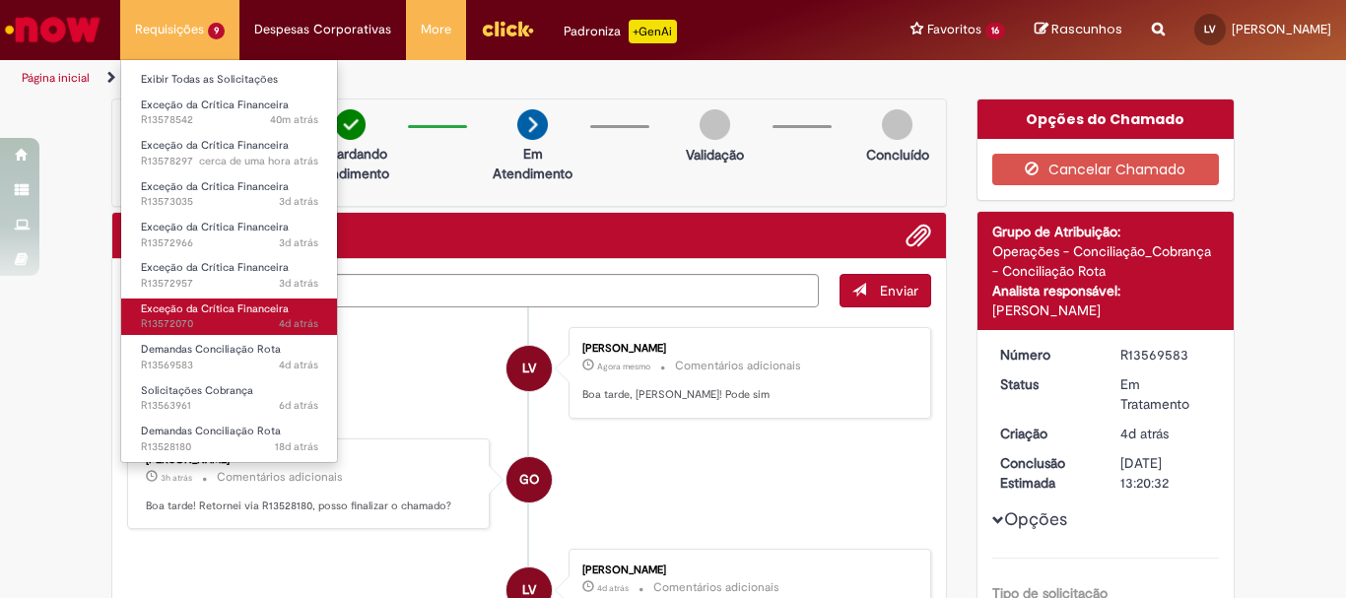
click at [235, 317] on span "4d atrás 4 dias atrás R13572070" at bounding box center [229, 324] width 177 height 16
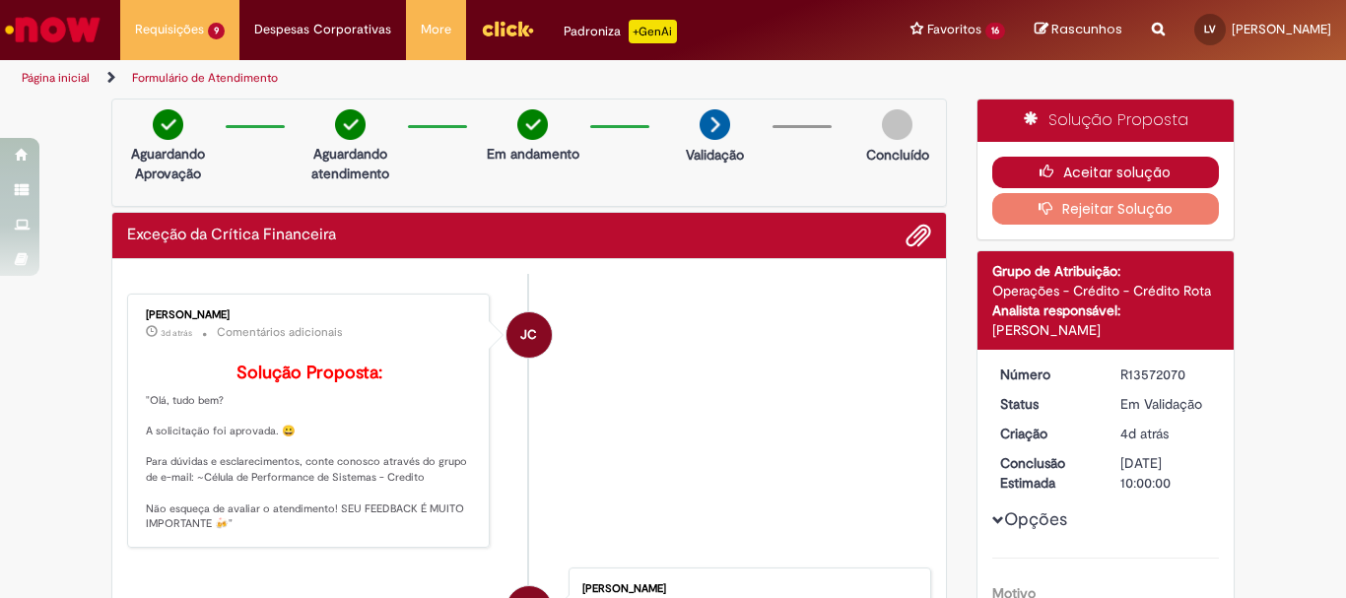
click at [1045, 169] on icon "button" at bounding box center [1051, 172] width 24 height 14
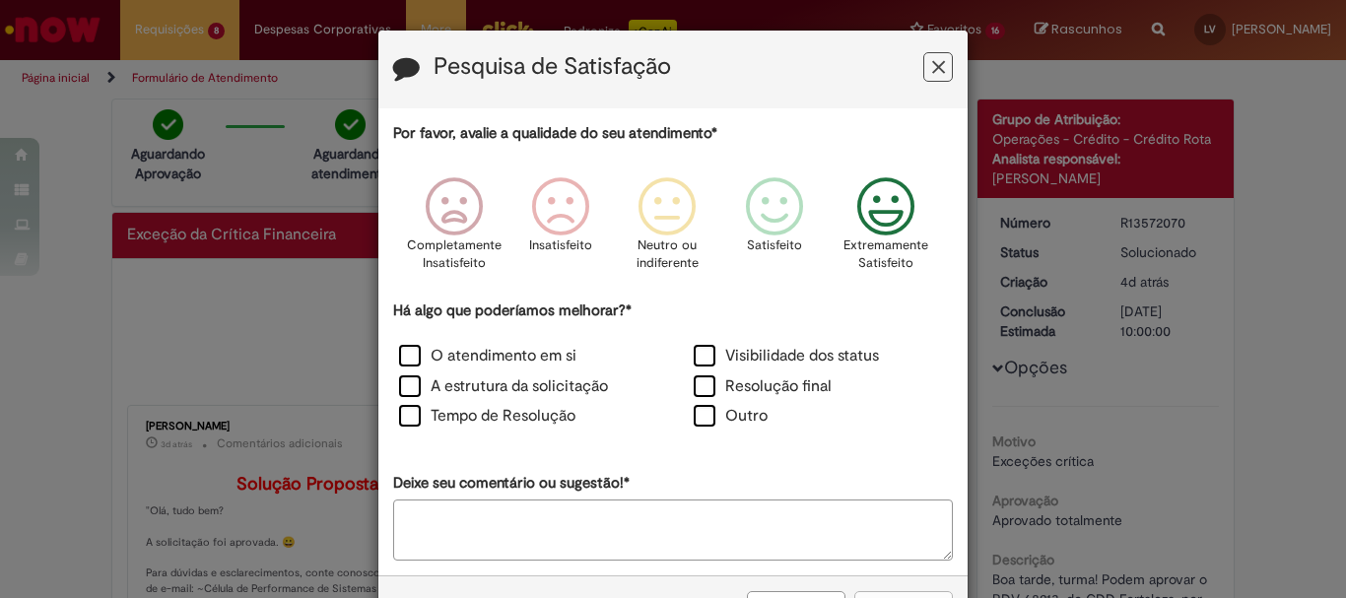
click at [877, 188] on icon "Feedback" at bounding box center [886, 206] width 74 height 59
click at [404, 355] on label "O atendimento em si" at bounding box center [487, 356] width 177 height 23
click at [399, 391] on label "A estrutura da solicitação" at bounding box center [503, 386] width 209 height 23
click at [403, 421] on label "Tempo de Resolução" at bounding box center [487, 416] width 176 height 23
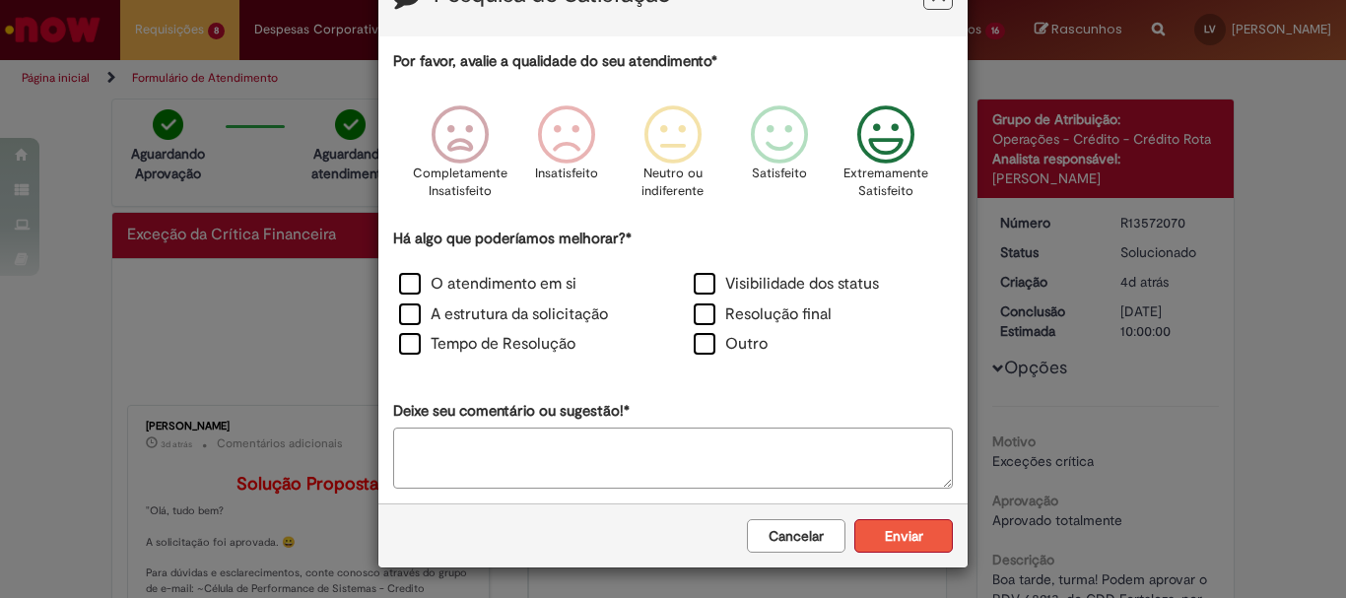
click at [878, 527] on button "Enviar" at bounding box center [903, 536] width 99 height 34
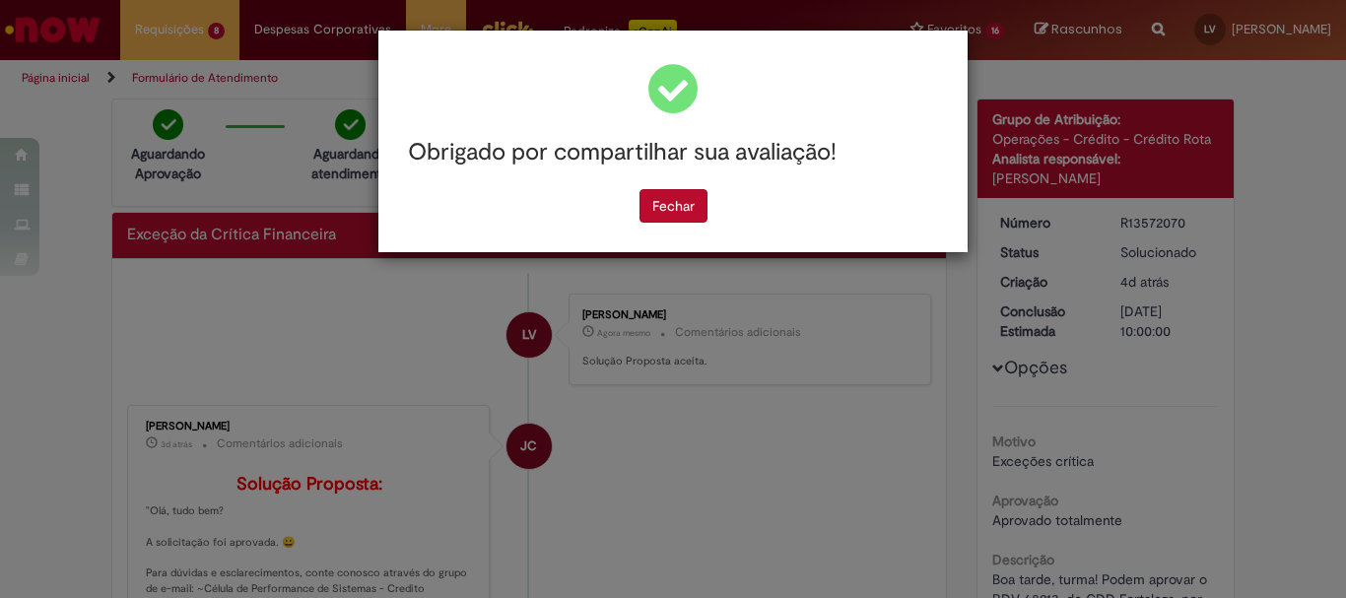
scroll to position [0, 0]
click at [644, 207] on button "Fechar" at bounding box center [673, 206] width 68 height 34
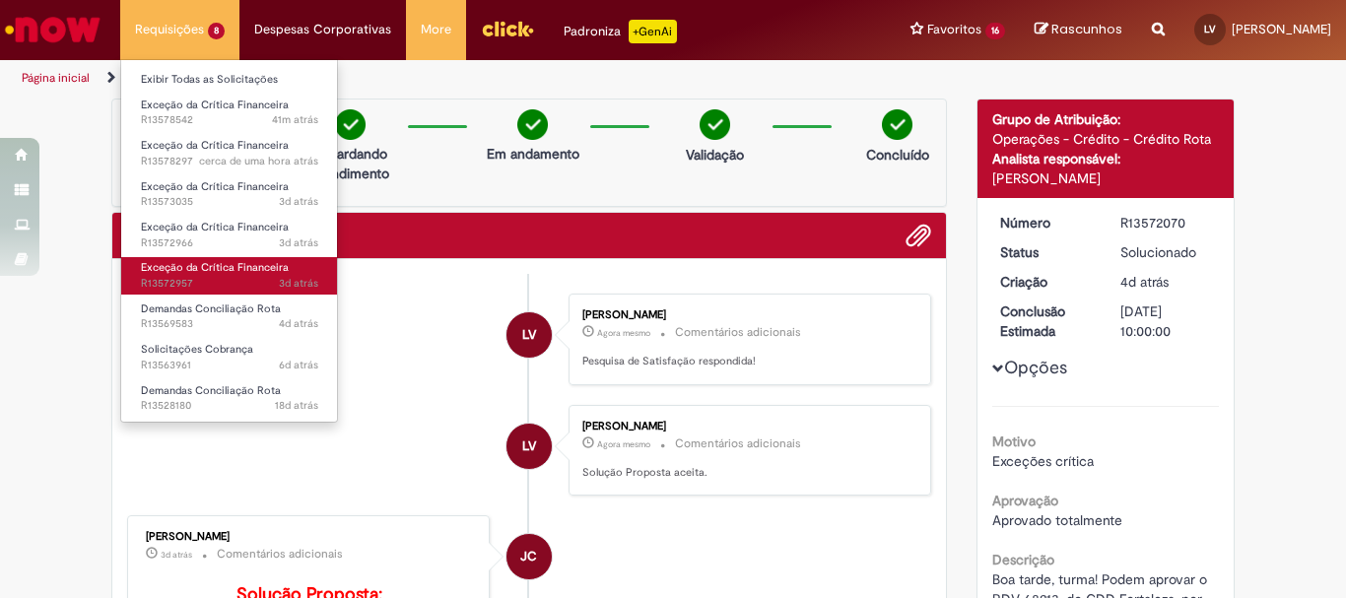
click at [227, 286] on span "3d atrás 3 dias atrás R13572957" at bounding box center [229, 284] width 177 height 16
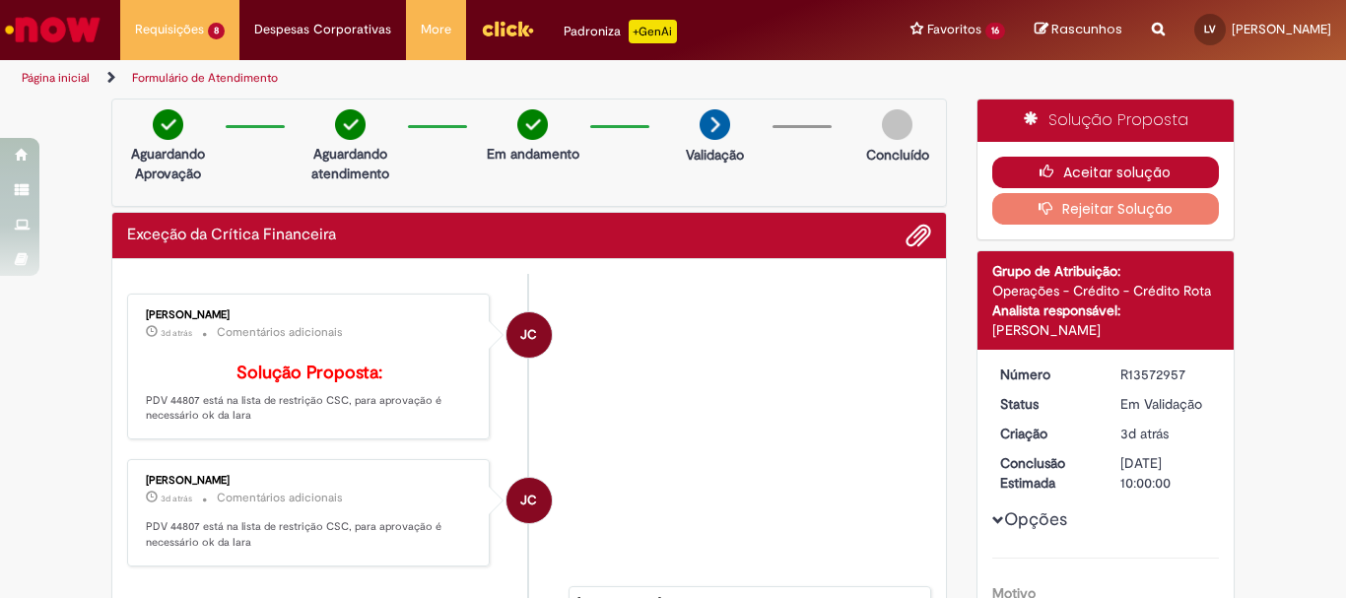
click at [1081, 170] on button "Aceitar solução" at bounding box center [1106, 173] width 228 height 32
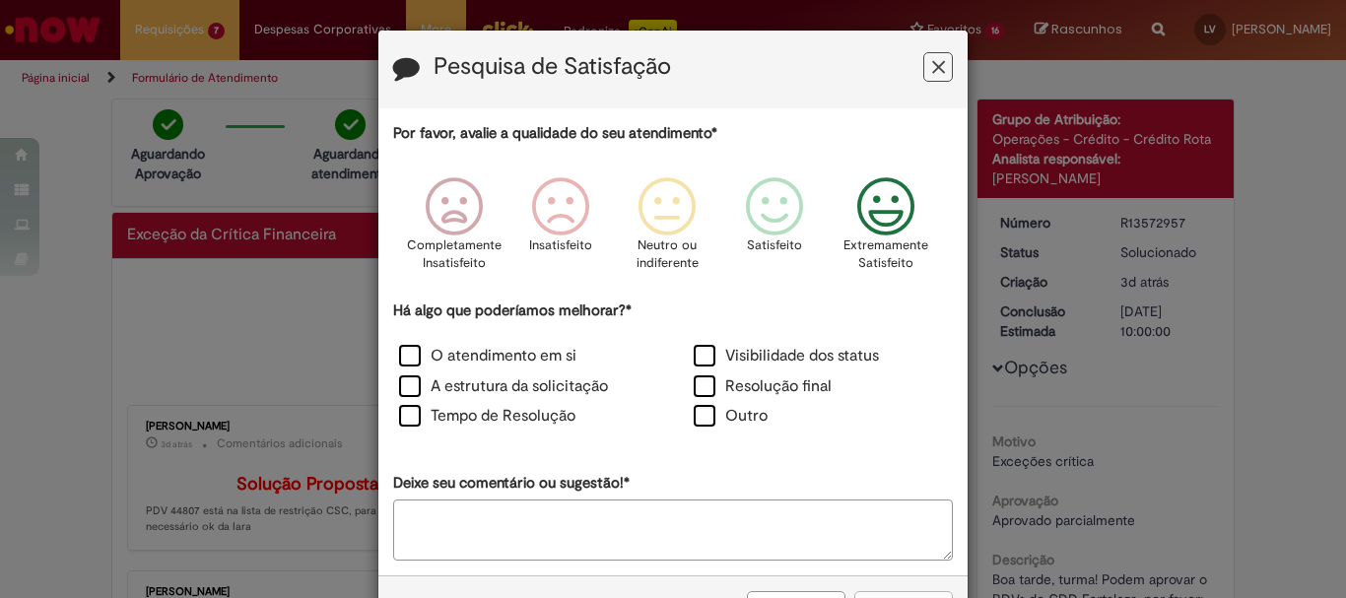
click at [866, 232] on icon "Feedback" at bounding box center [886, 206] width 74 height 59
click at [532, 354] on label "O atendimento em si" at bounding box center [487, 356] width 177 height 23
click at [514, 377] on label "A estrutura da solicitação" at bounding box center [503, 386] width 209 height 23
click at [518, 416] on label "Tempo de Resolução" at bounding box center [487, 416] width 176 height 23
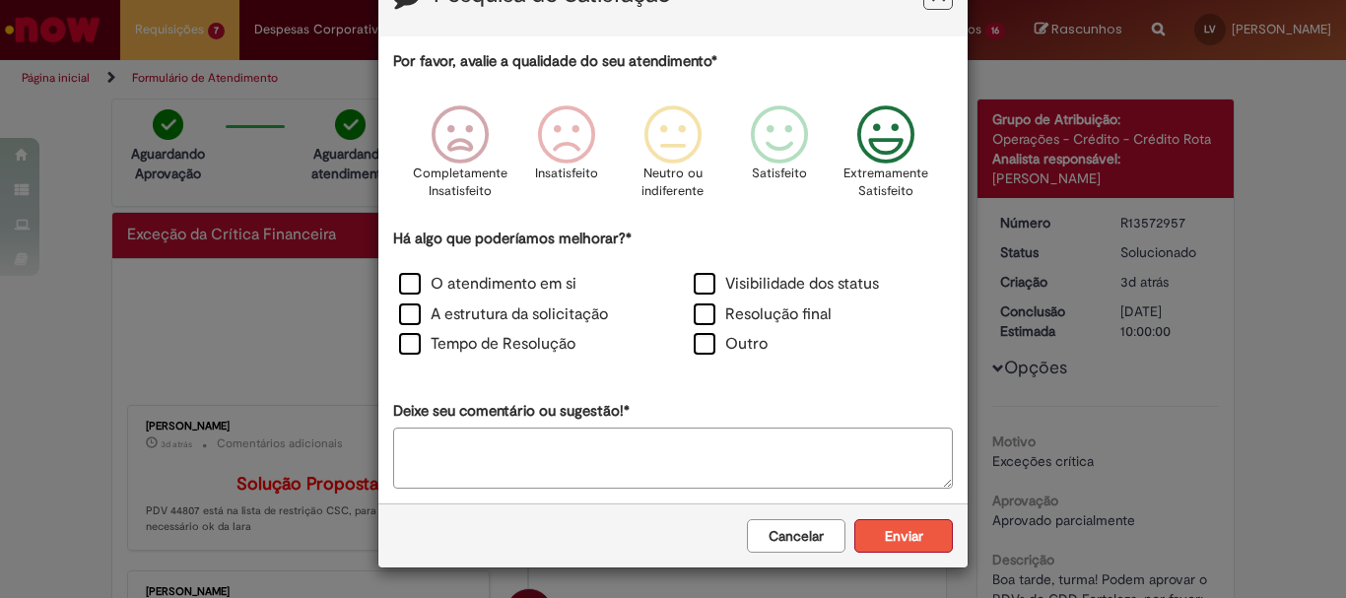
click at [919, 526] on button "Enviar" at bounding box center [903, 536] width 99 height 34
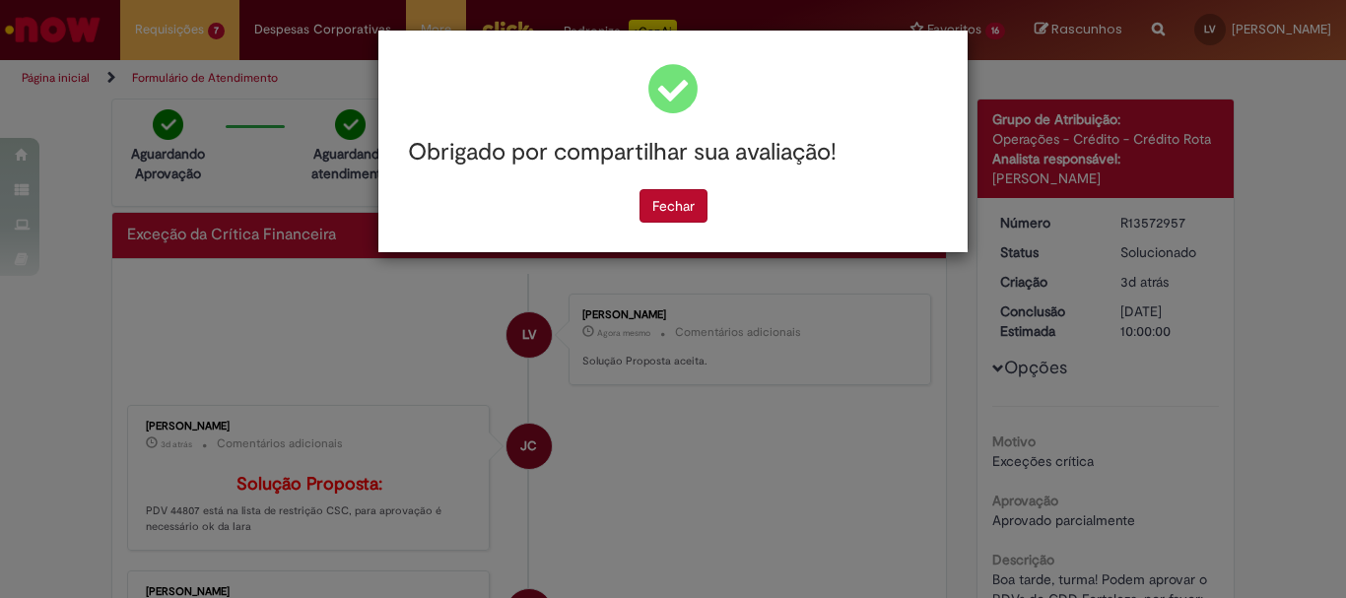
scroll to position [0, 0]
click at [690, 211] on button "Fechar" at bounding box center [673, 206] width 68 height 34
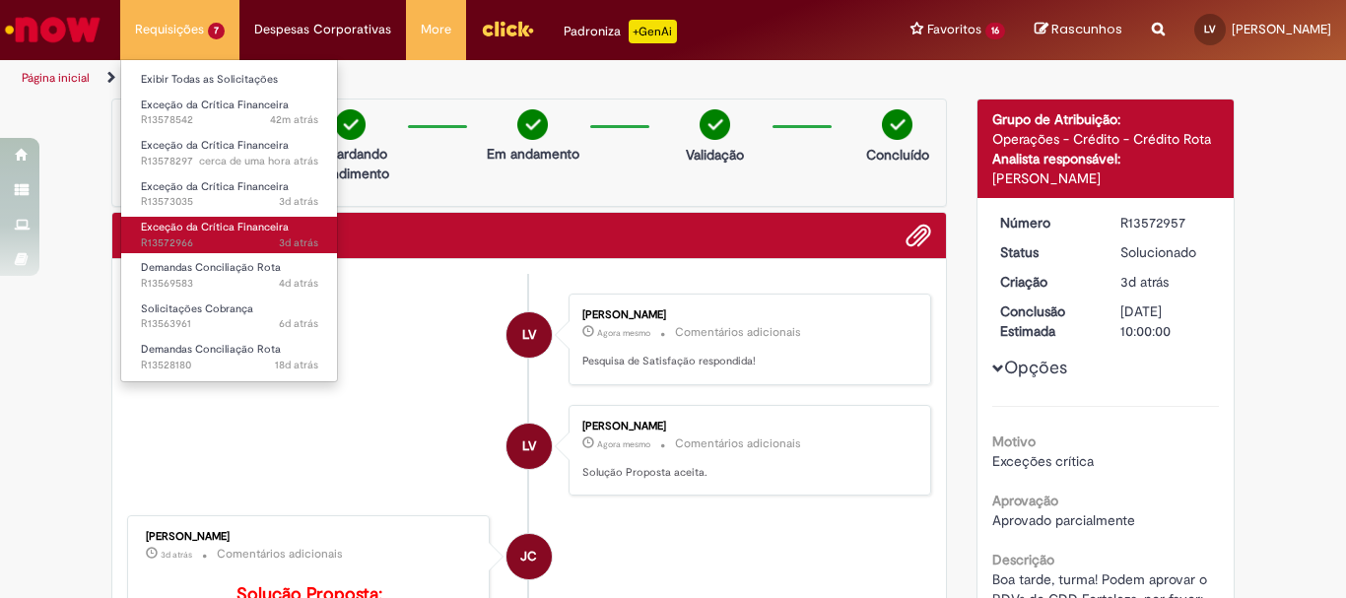
click at [240, 238] on span "3d atrás 3 dias atrás R13572966" at bounding box center [229, 243] width 177 height 16
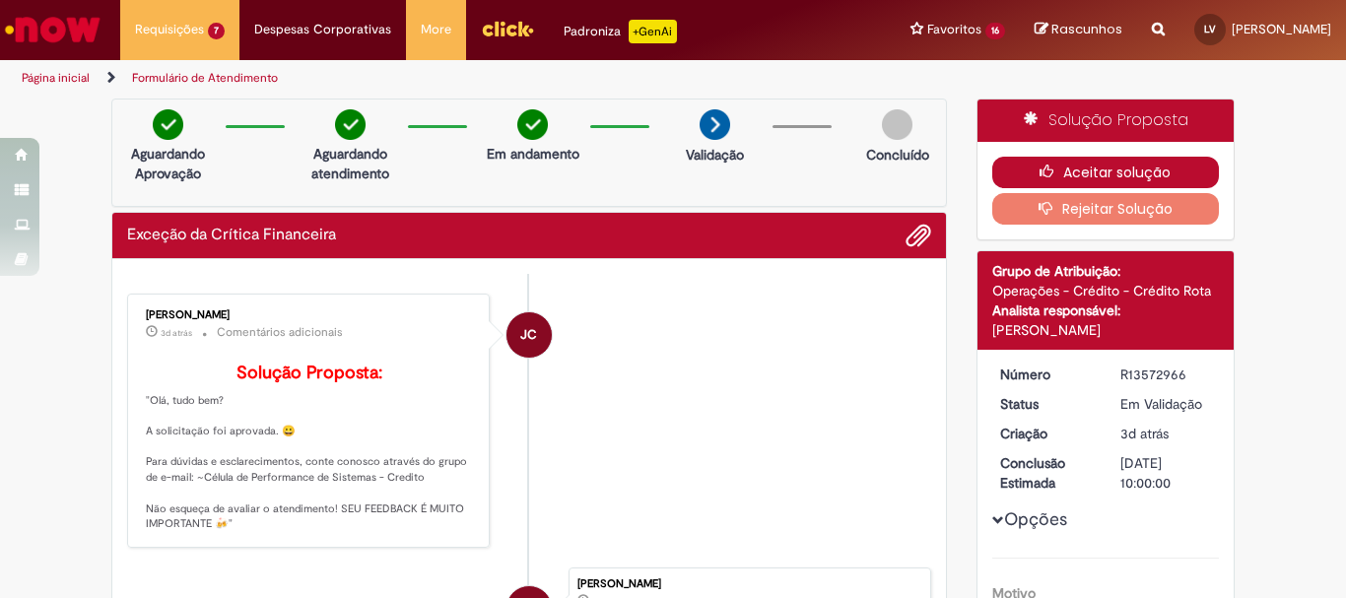
click at [1113, 170] on button "Aceitar solução" at bounding box center [1106, 173] width 228 height 32
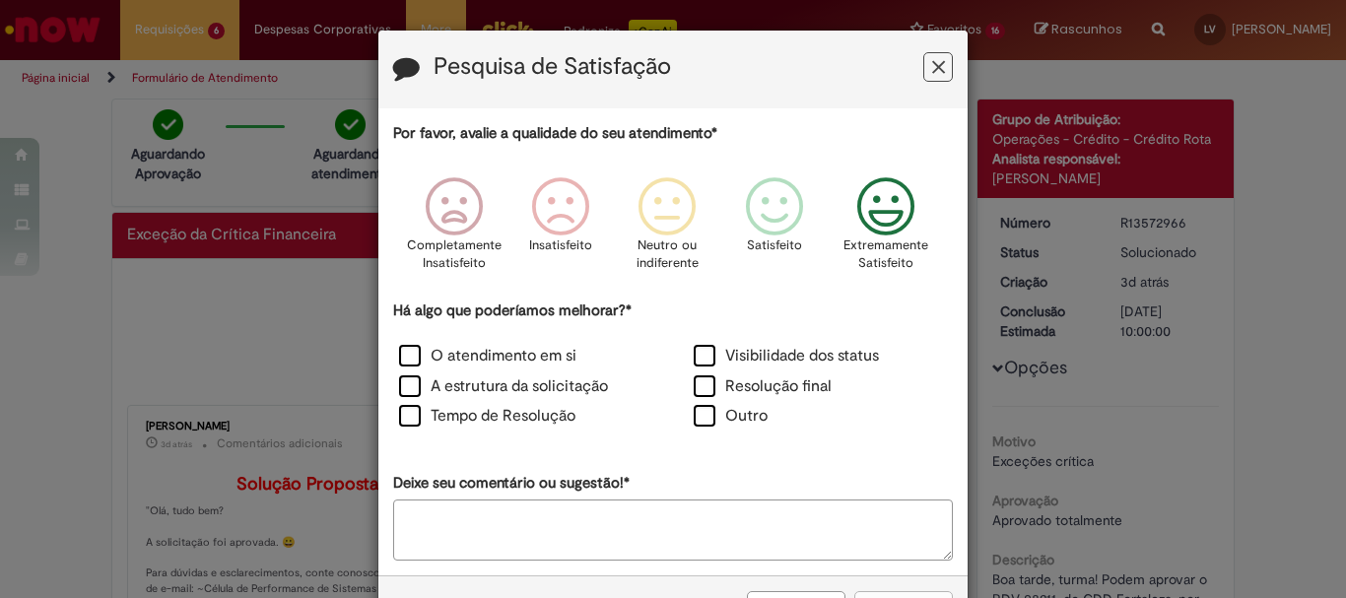
click at [905, 199] on icon "Feedback" at bounding box center [886, 206] width 74 height 59
click at [466, 364] on label "O atendimento em si" at bounding box center [487, 356] width 177 height 23
click at [476, 386] on label "A estrutura da solicitação" at bounding box center [503, 386] width 209 height 23
click at [487, 414] on label "Tempo de Resolução" at bounding box center [487, 416] width 176 height 23
click at [695, 350] on label "Visibilidade dos status" at bounding box center [786, 356] width 185 height 23
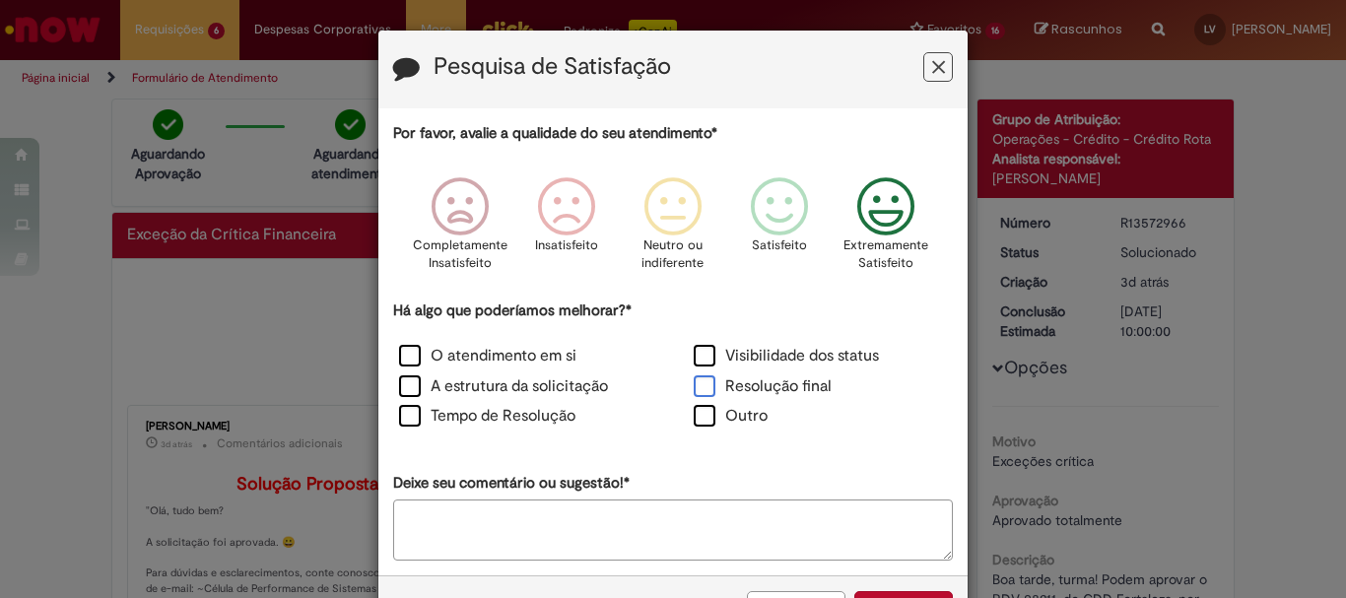
click at [703, 387] on label "Resolução final" at bounding box center [763, 386] width 138 height 23
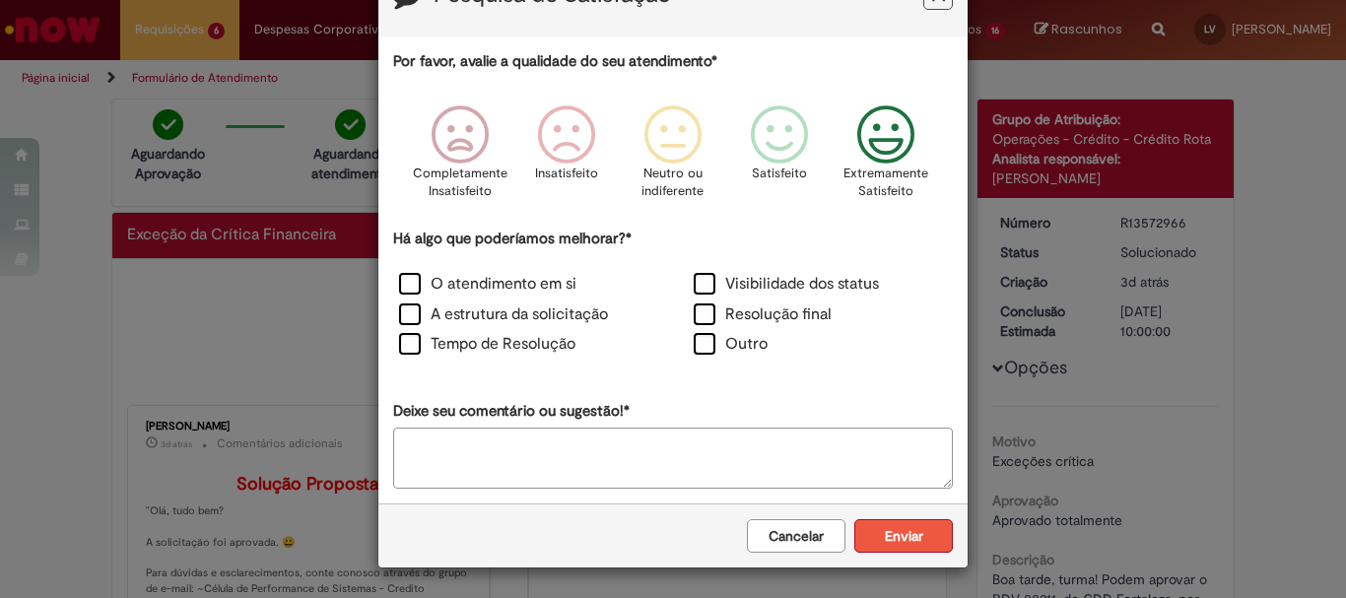
click at [909, 521] on button "Enviar" at bounding box center [903, 536] width 99 height 34
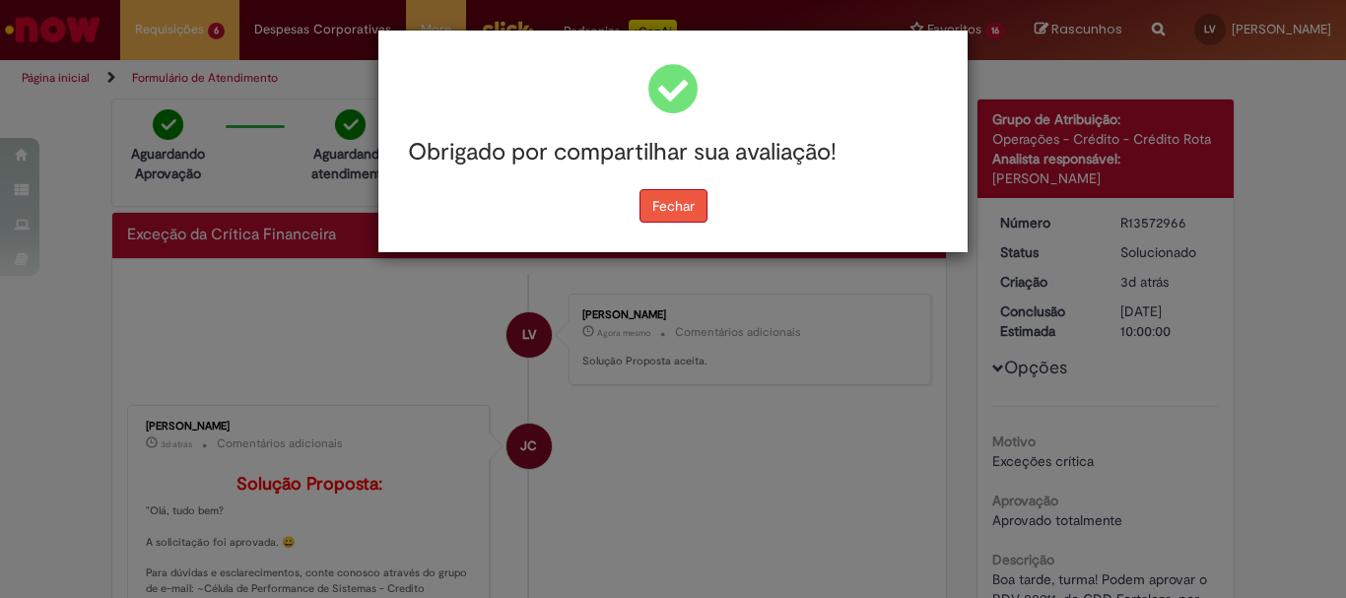
click at [646, 189] on button "Fechar" at bounding box center [673, 206] width 68 height 34
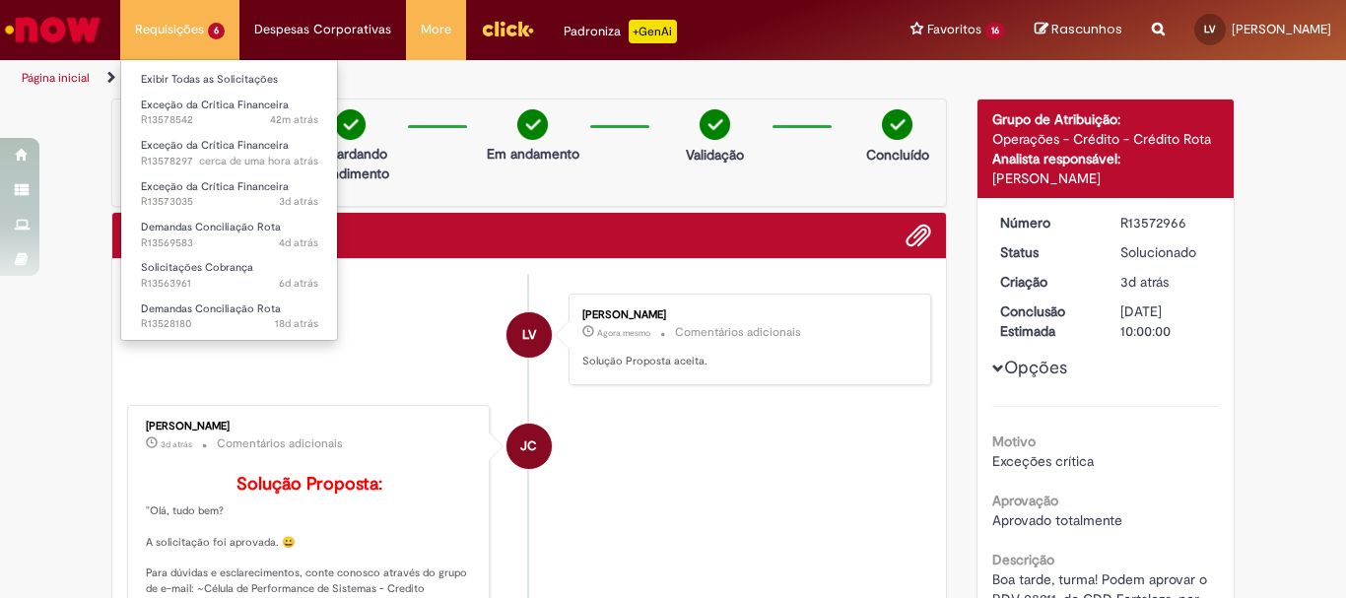
click at [162, 34] on li "Requisições 6 Exibir Todas as Solicitações Exceção da Crítica Financeira 42m at…" at bounding box center [179, 29] width 119 height 59
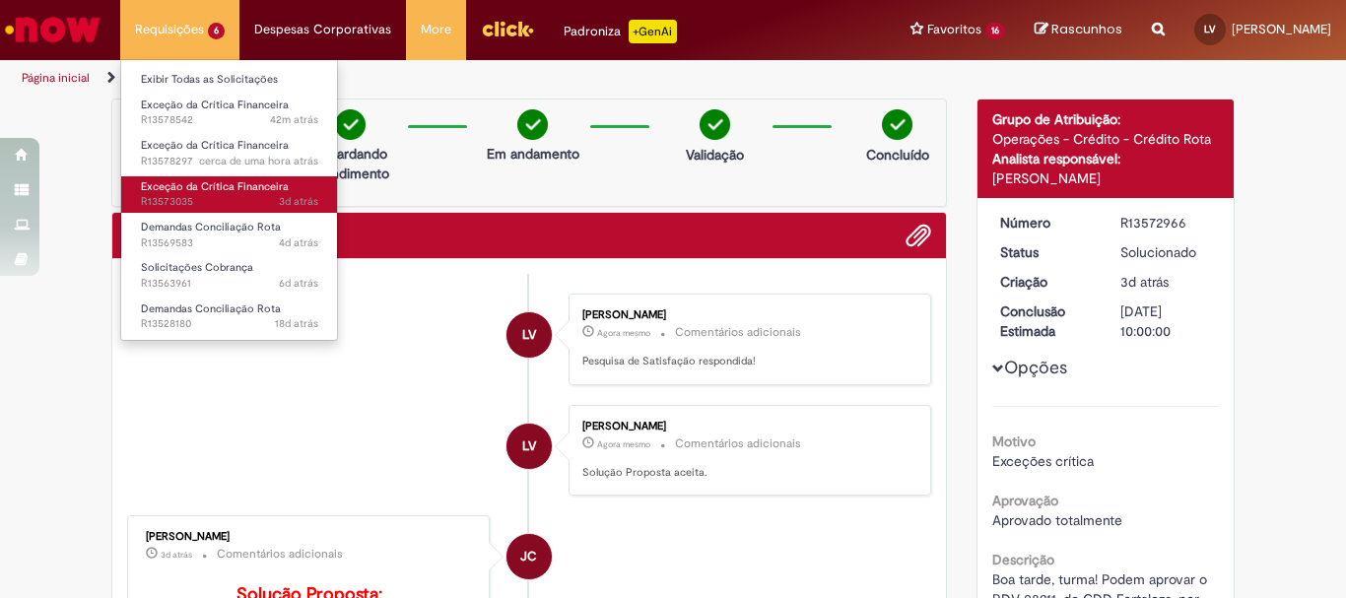
click at [237, 188] on span "Exceção da Crítica Financeira" at bounding box center [215, 186] width 148 height 15
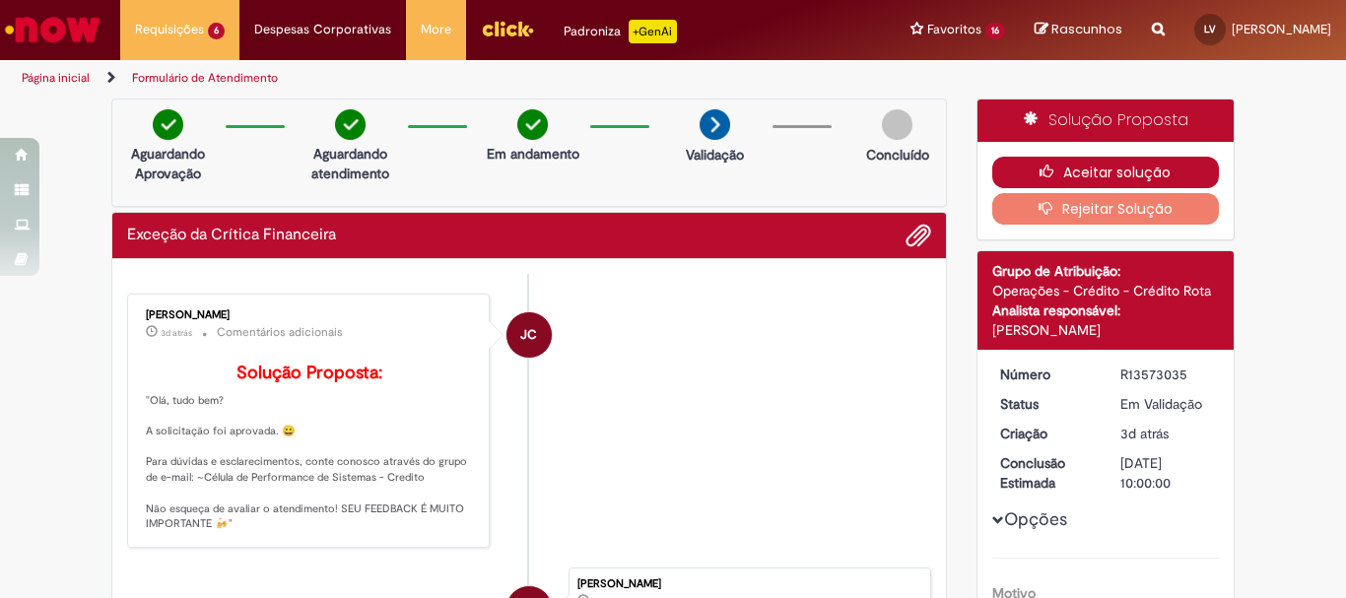
click at [1177, 175] on button "Aceitar solução" at bounding box center [1106, 173] width 228 height 32
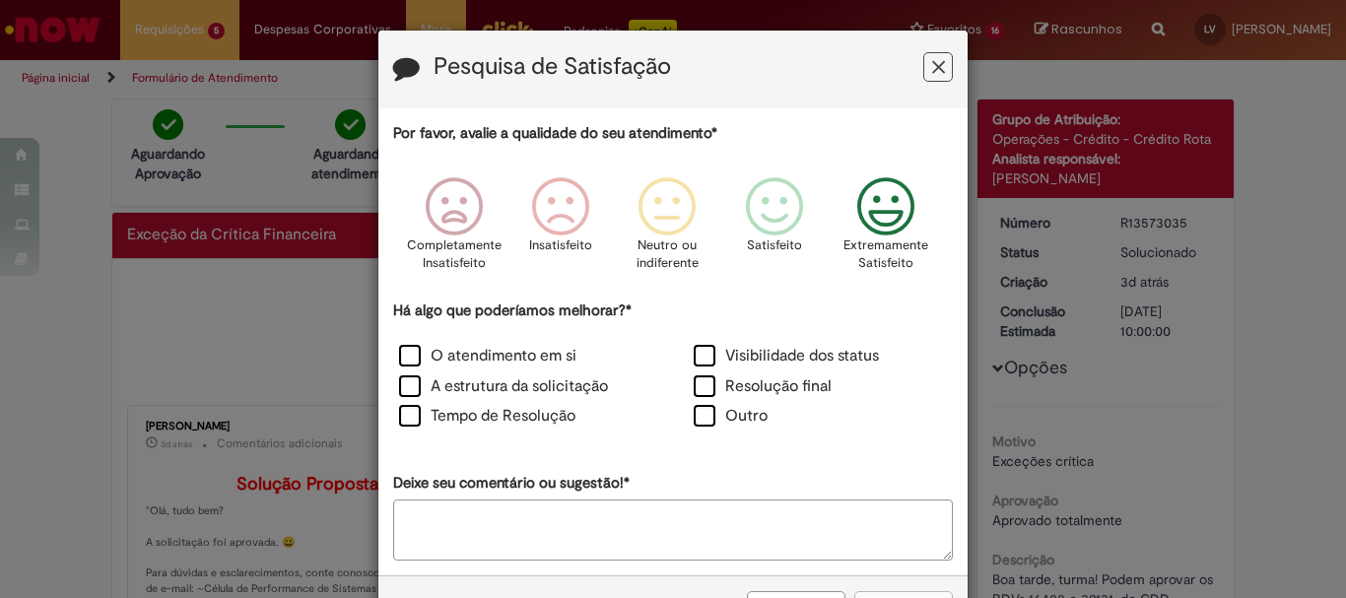
click at [873, 197] on icon "Feedback" at bounding box center [886, 206] width 74 height 59
click at [460, 354] on label "O atendimento em si" at bounding box center [487, 356] width 177 height 23
click at [459, 382] on label "A estrutura da solicitação" at bounding box center [503, 386] width 209 height 23
click at [459, 418] on label "Tempo de Resolução" at bounding box center [487, 416] width 176 height 23
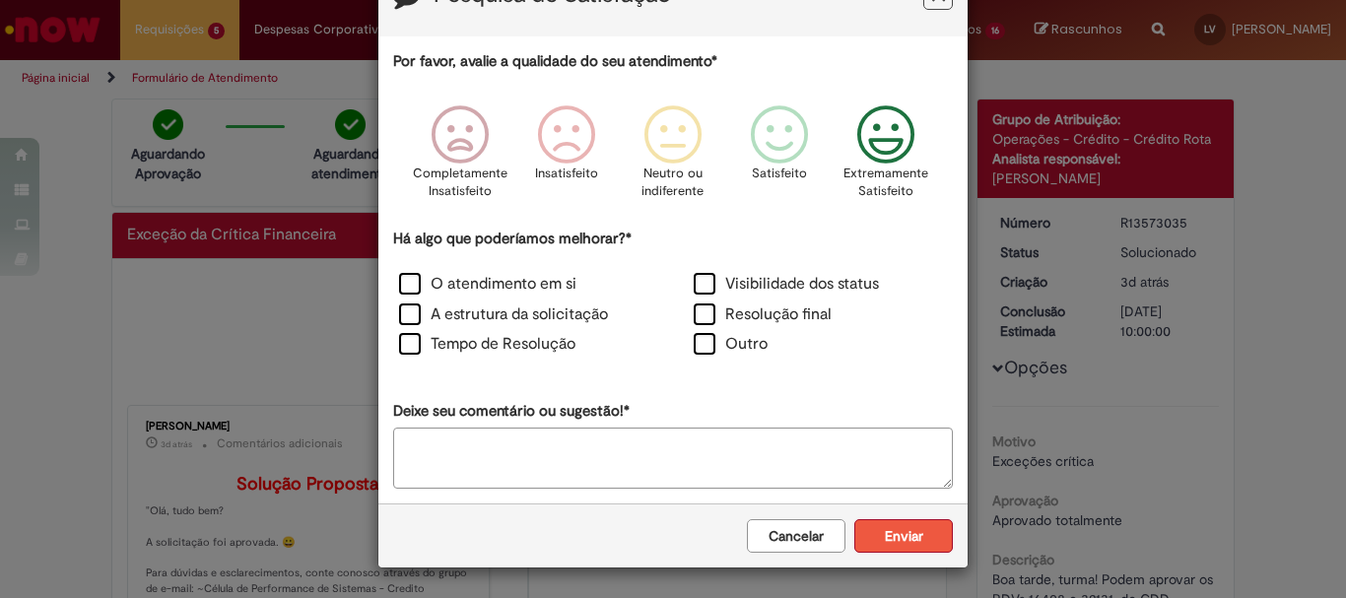
click at [905, 541] on button "Enviar" at bounding box center [903, 536] width 99 height 34
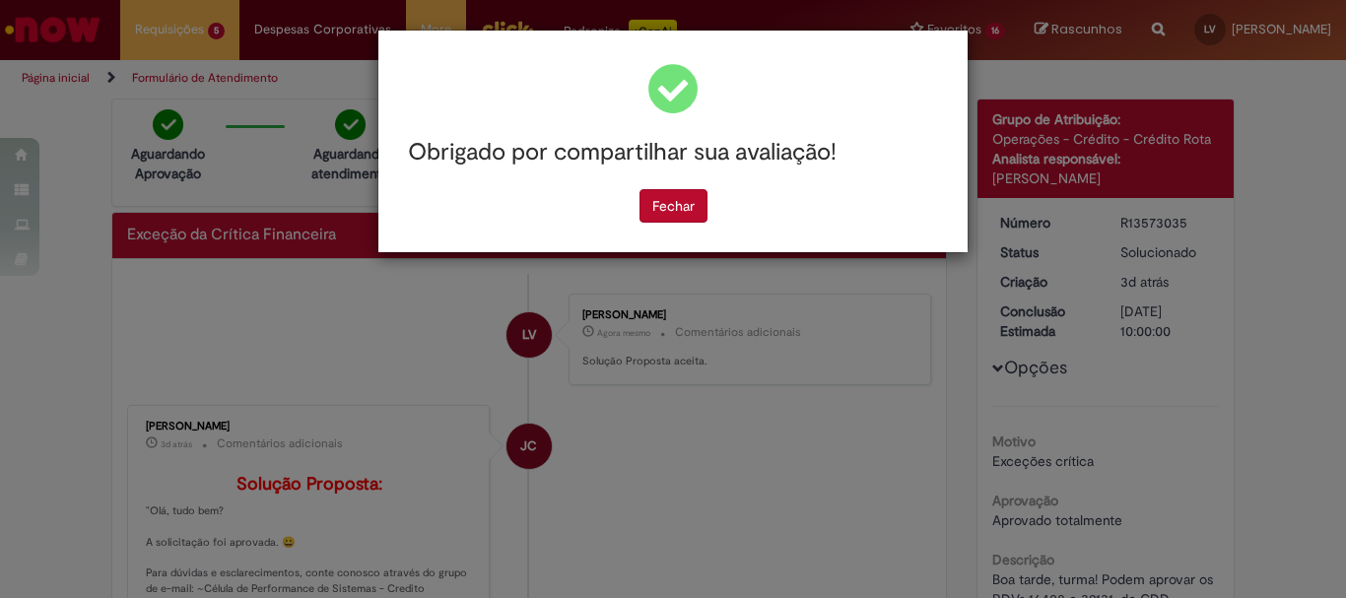
scroll to position [0, 0]
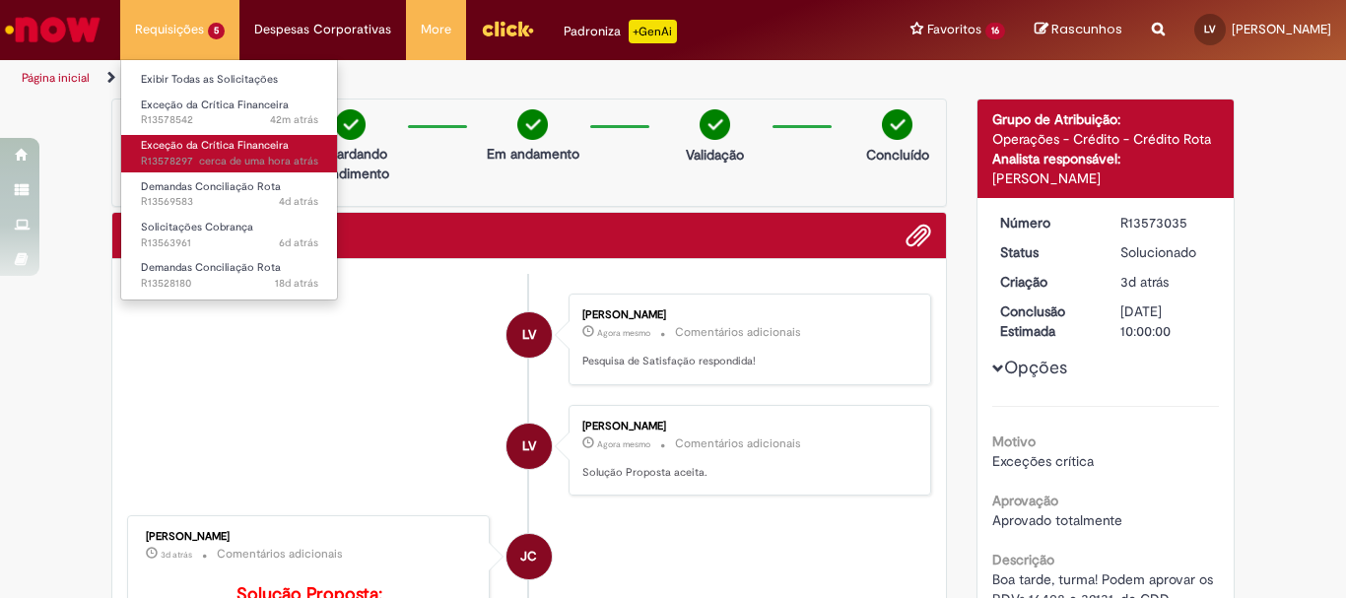
click at [191, 160] on span "cerca de uma hora atrás cerca de uma hora atrás R13578297" at bounding box center [229, 162] width 177 height 16
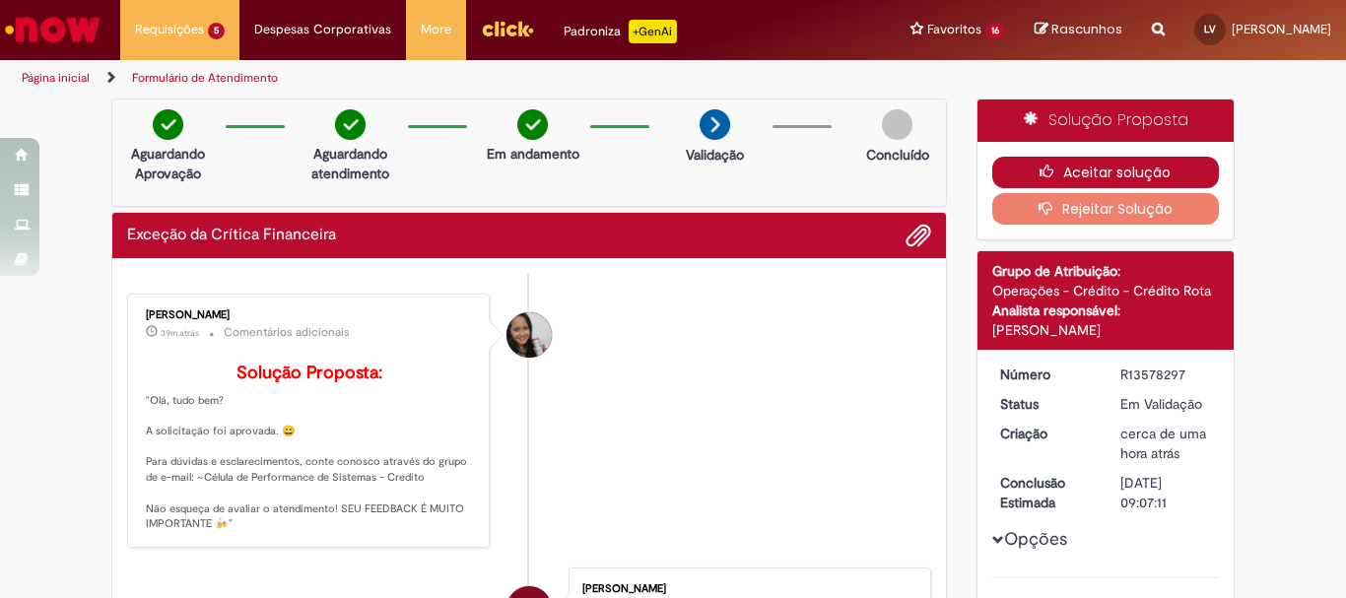
click at [1024, 167] on button "Aceitar solução" at bounding box center [1106, 173] width 228 height 32
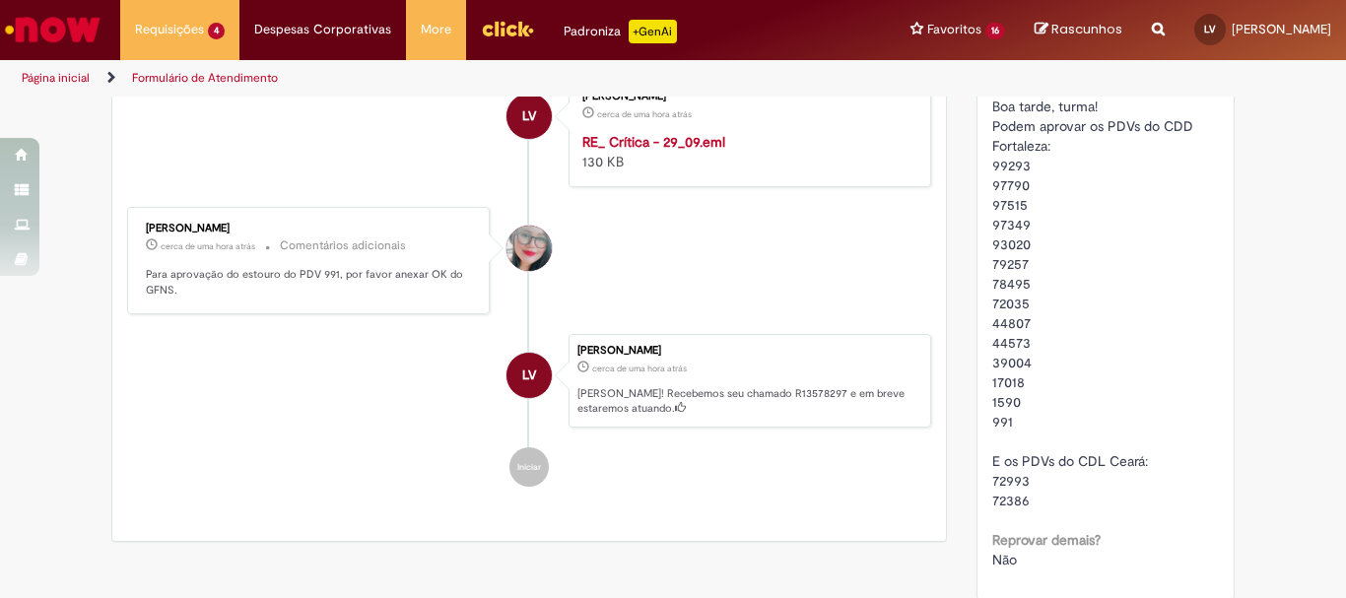
scroll to position [591, 0]
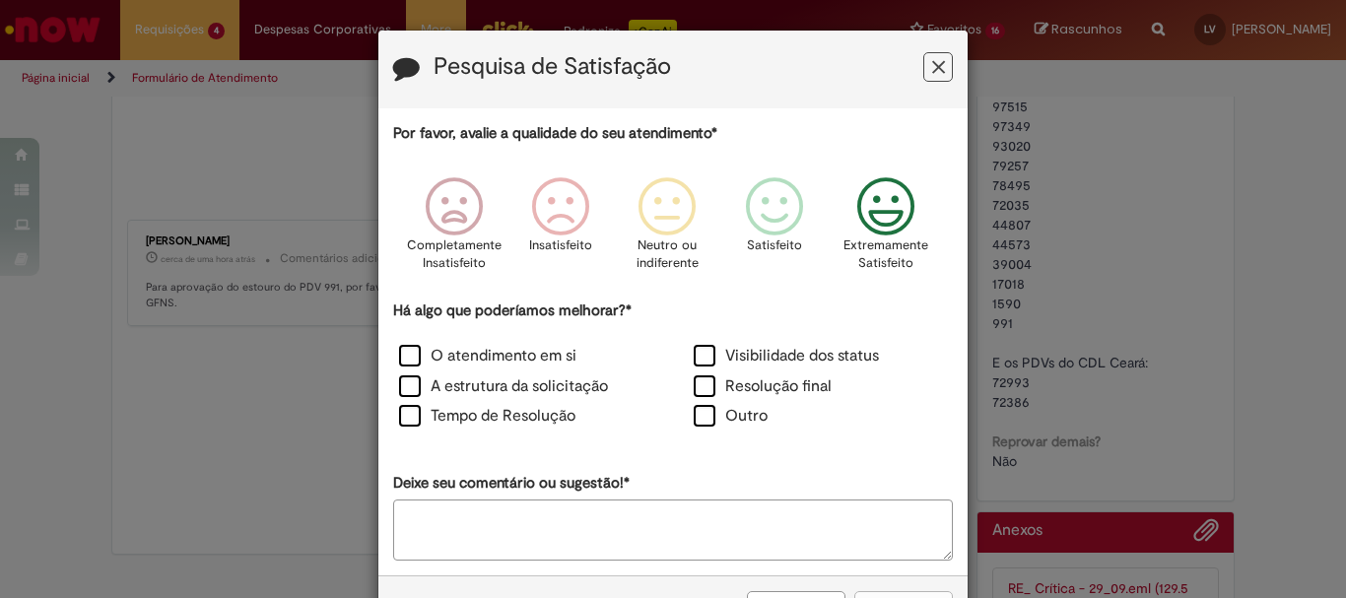
click at [888, 191] on icon "Feedback" at bounding box center [886, 206] width 74 height 59
click at [465, 360] on label "O atendimento em si" at bounding box center [487, 356] width 177 height 23
click at [469, 389] on label "A estrutura da solicitação" at bounding box center [503, 386] width 209 height 23
click at [488, 414] on label "Tempo de Resolução" at bounding box center [487, 416] width 176 height 23
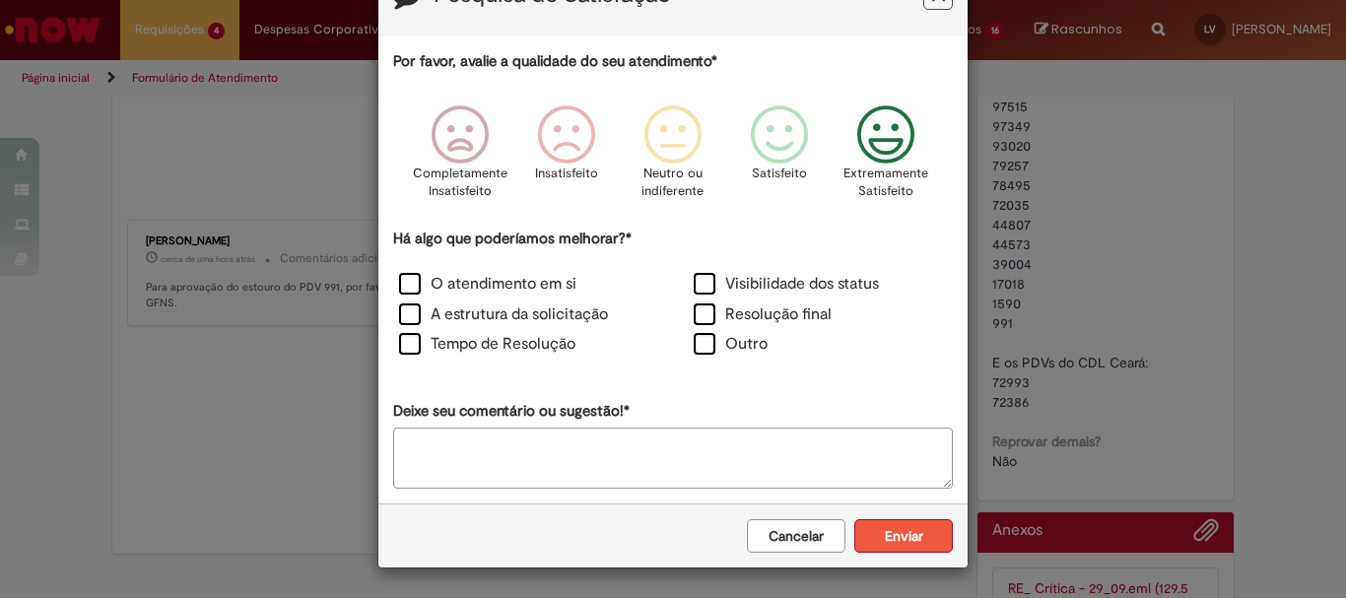
click at [894, 534] on button "Enviar" at bounding box center [903, 536] width 99 height 34
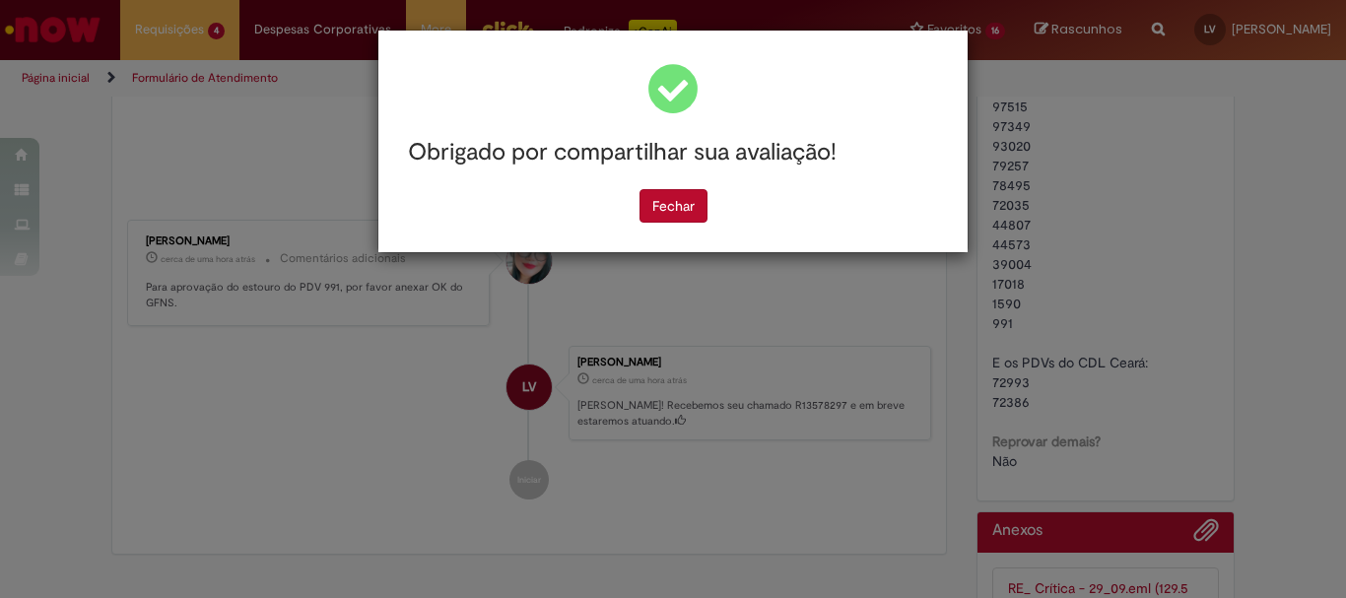
scroll to position [0, 0]
click at [686, 203] on button "Fechar" at bounding box center [673, 206] width 68 height 34
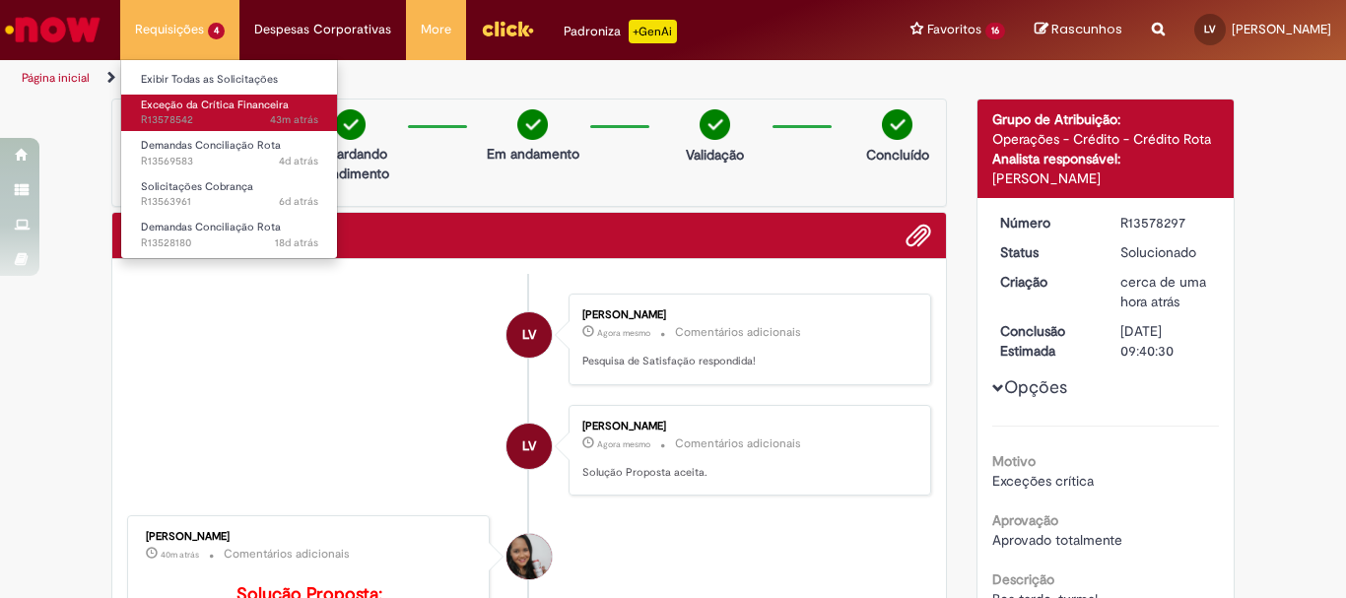
click at [229, 112] on link "Exceção da Crítica Financeira 43m atrás 43 minutos atrás R13578542" at bounding box center [229, 113] width 217 height 36
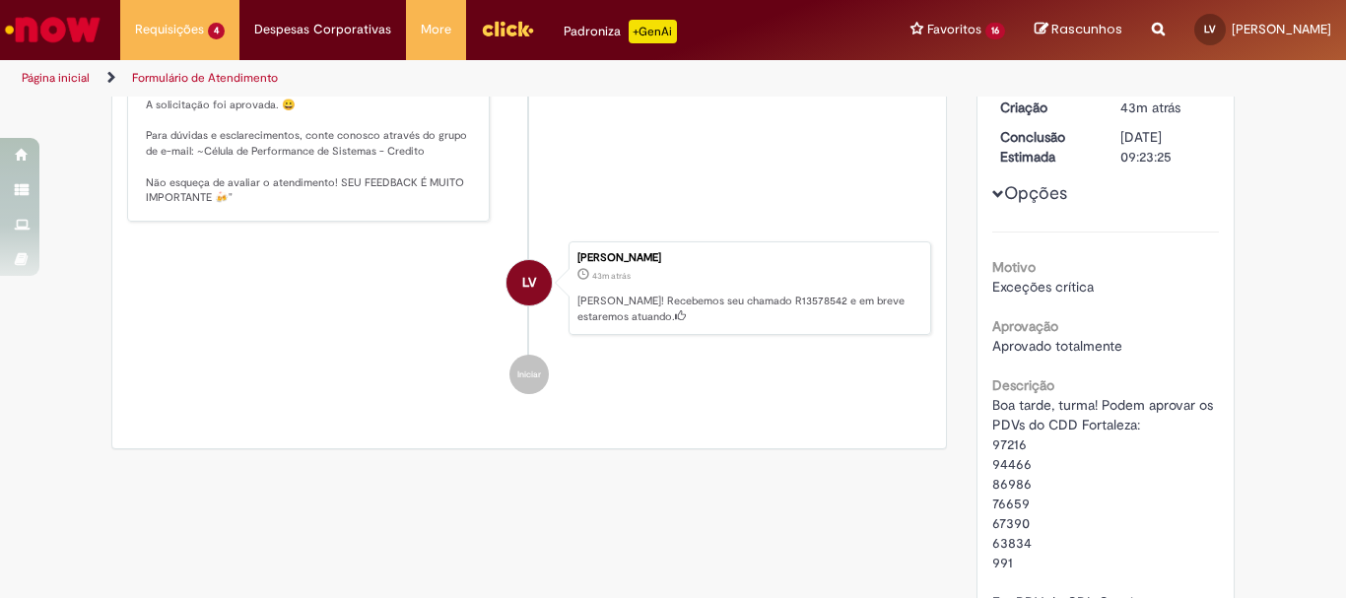
scroll to position [31, 0]
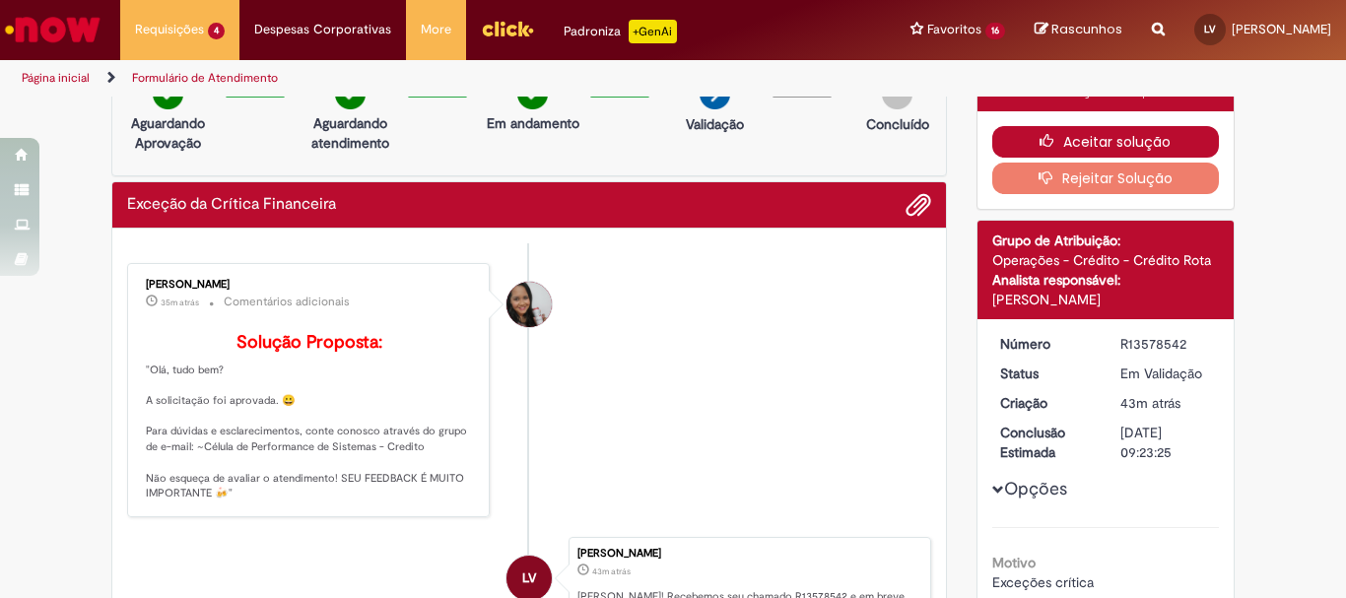
click at [1118, 138] on button "Aceitar solução" at bounding box center [1106, 142] width 228 height 32
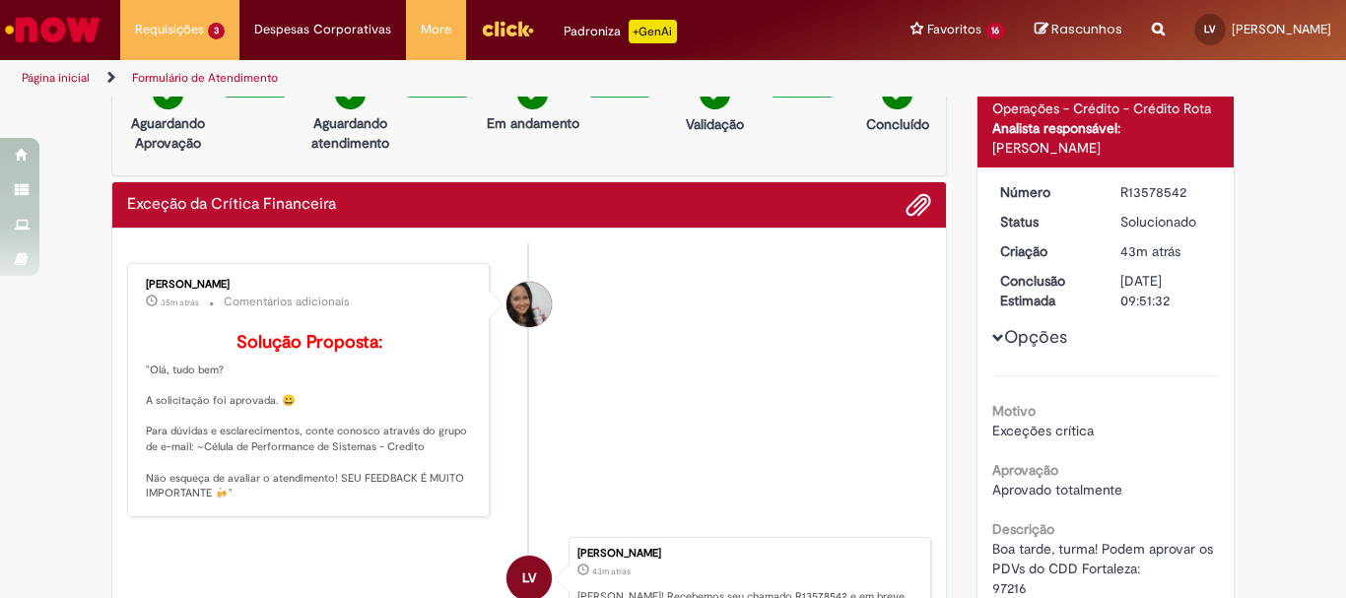
scroll to position [0, 0]
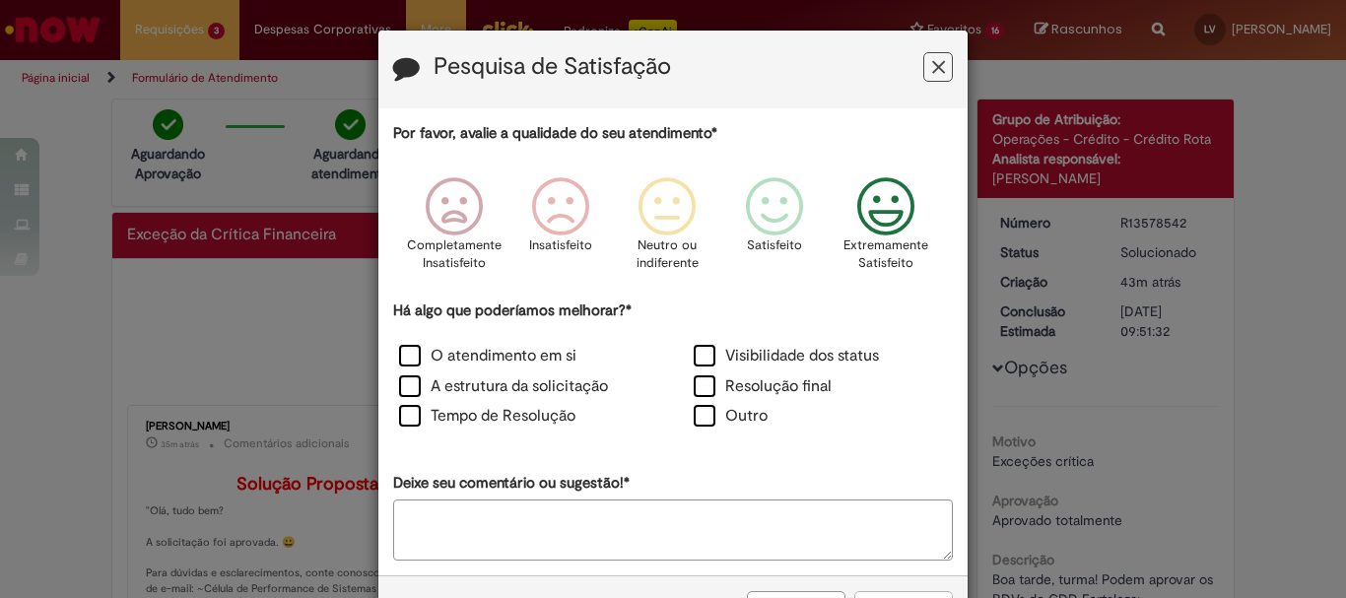
click at [898, 209] on icon "Feedback" at bounding box center [886, 206] width 74 height 59
drag, startPoint x: 707, startPoint y: 362, endPoint x: 697, endPoint y: 380, distance: 21.6
click at [706, 362] on label "Visibilidade dos status" at bounding box center [786, 356] width 185 height 23
click at [696, 386] on label "Resolução final" at bounding box center [763, 386] width 138 height 23
click at [437, 418] on label "Tempo de Resolução" at bounding box center [487, 416] width 176 height 23
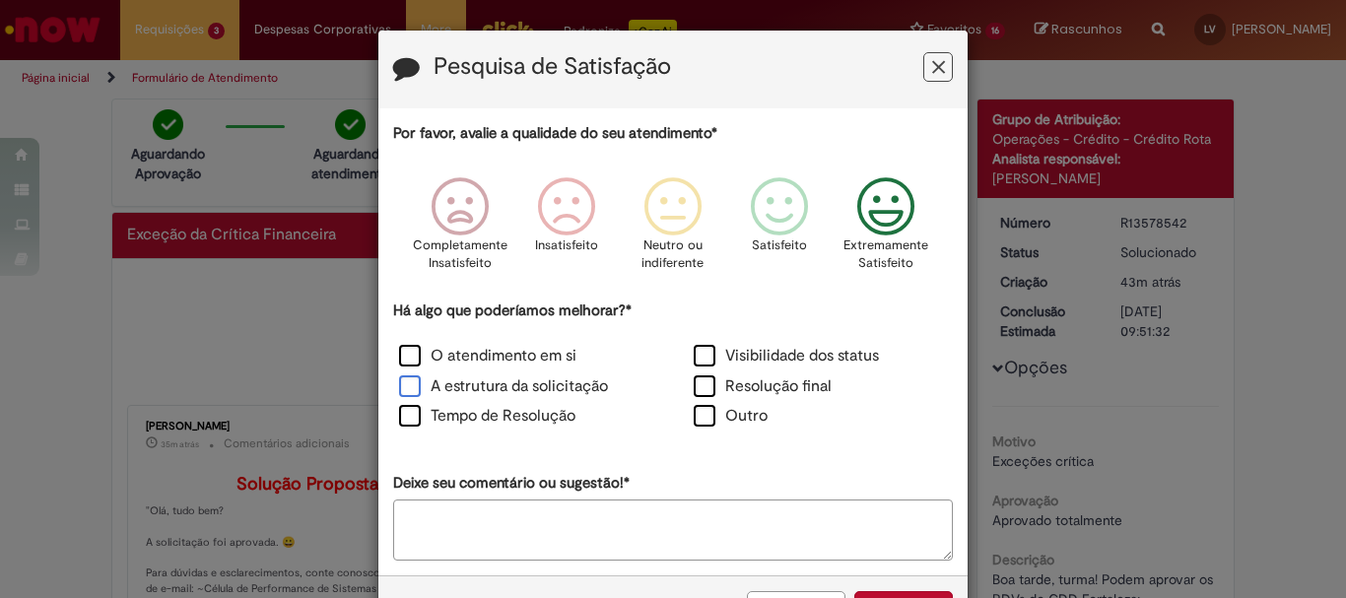
click at [450, 383] on label "A estrutura da solicitação" at bounding box center [503, 386] width 209 height 23
click at [475, 353] on label "O atendimento em si" at bounding box center [487, 356] width 177 height 23
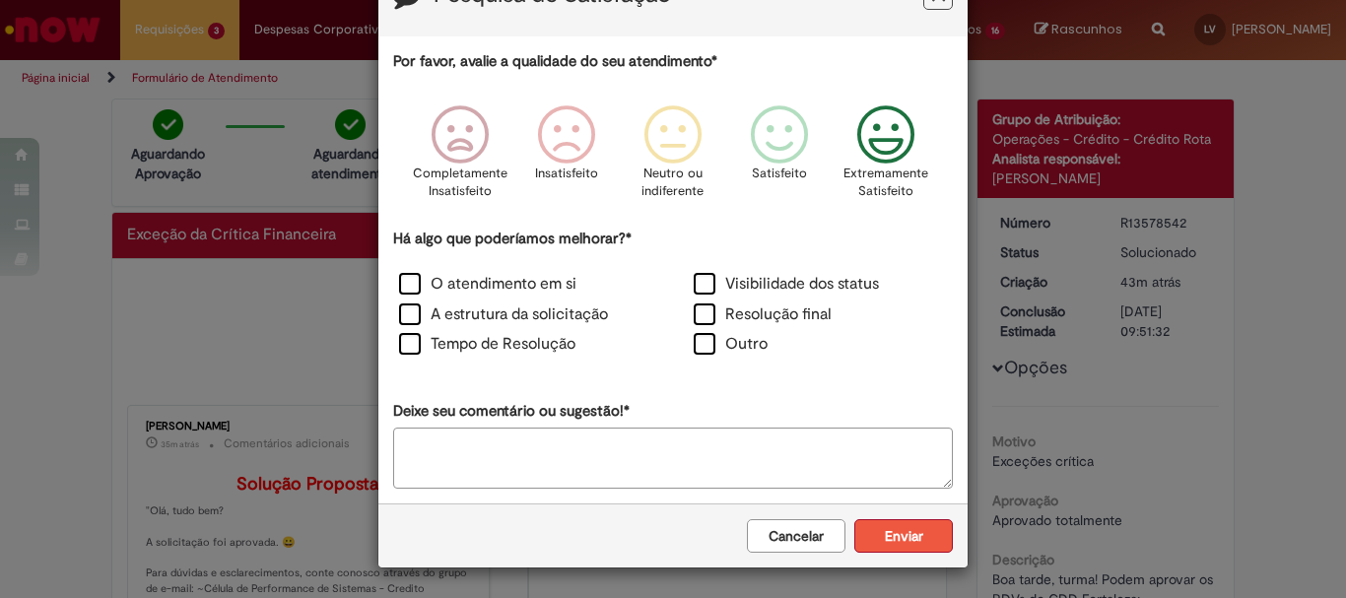
click at [903, 550] on button "Enviar" at bounding box center [903, 536] width 99 height 34
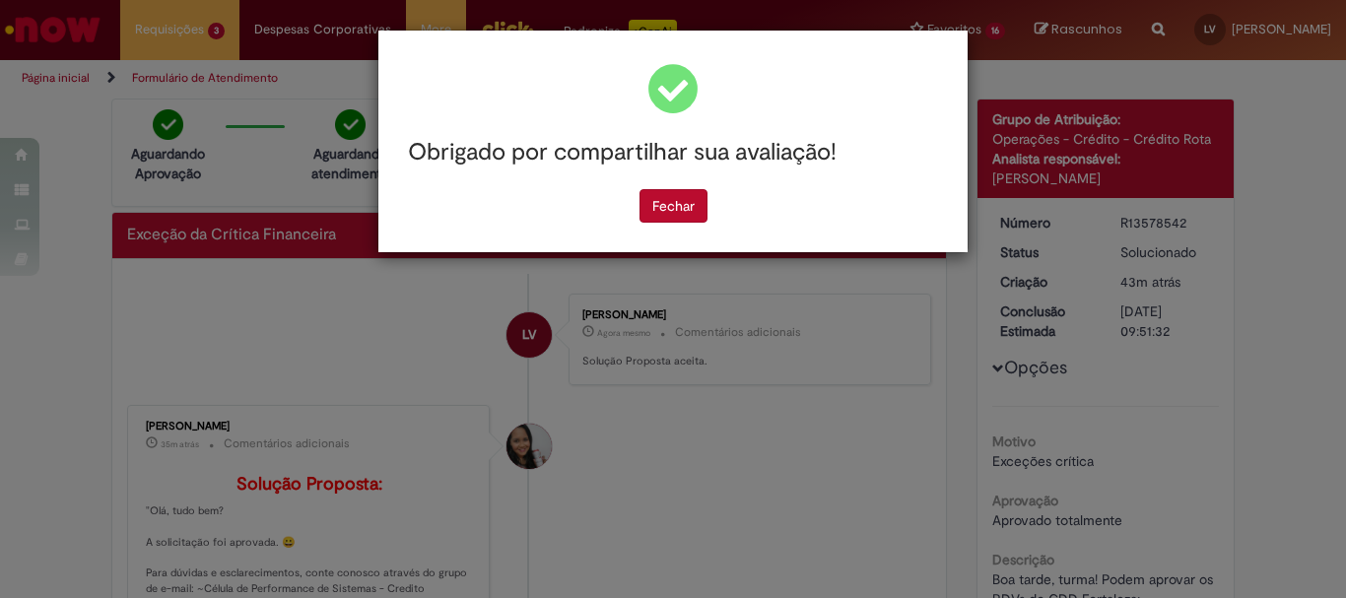
scroll to position [0, 0]
click at [669, 204] on button "Fechar" at bounding box center [673, 206] width 68 height 34
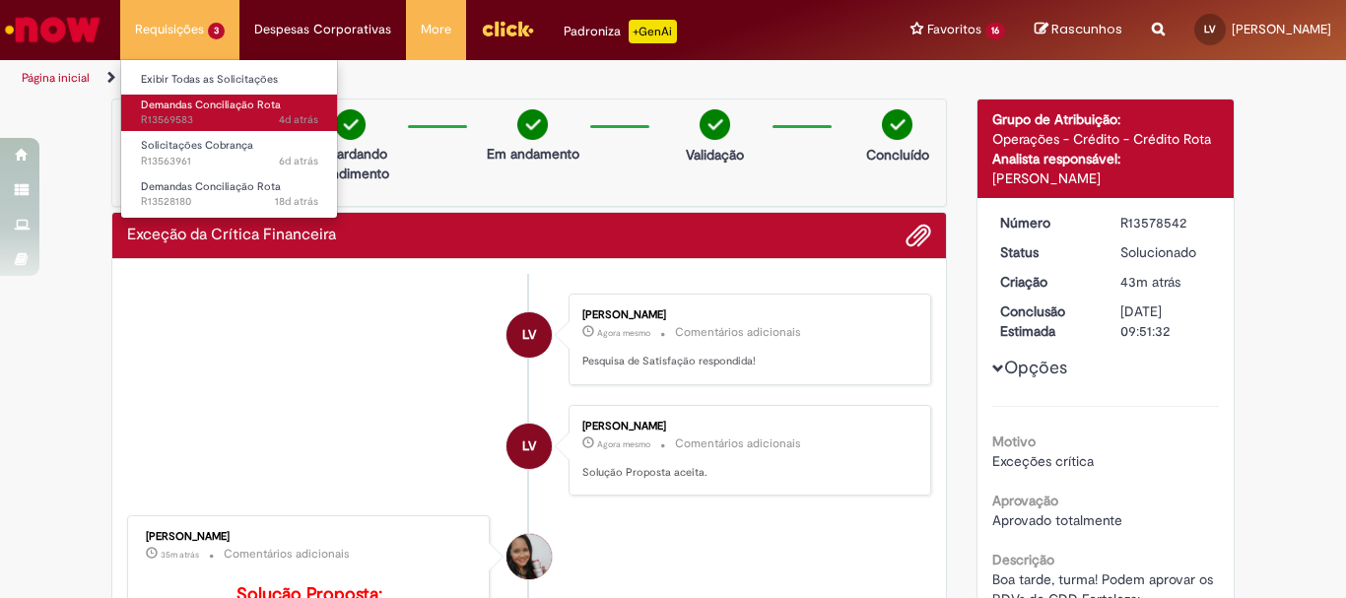
click at [243, 121] on span "4d atrás 4 dias atrás R13569583" at bounding box center [229, 120] width 177 height 16
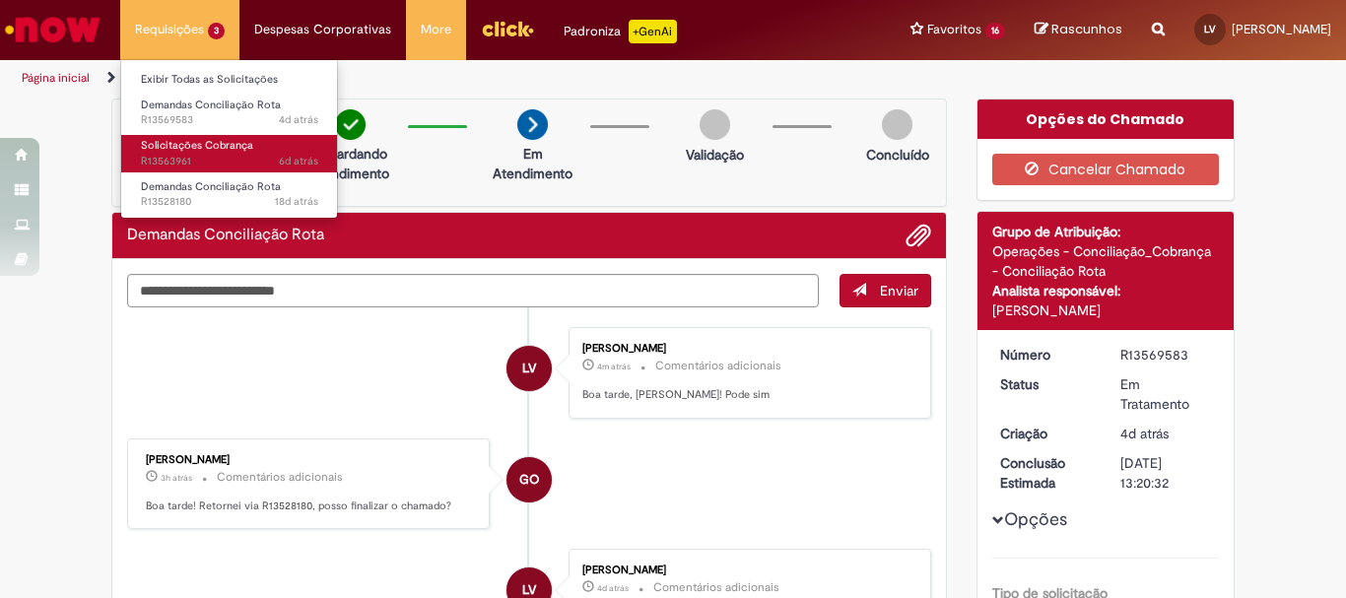
click at [251, 156] on span "6d atrás 6 dias atrás R13563961" at bounding box center [229, 162] width 177 height 16
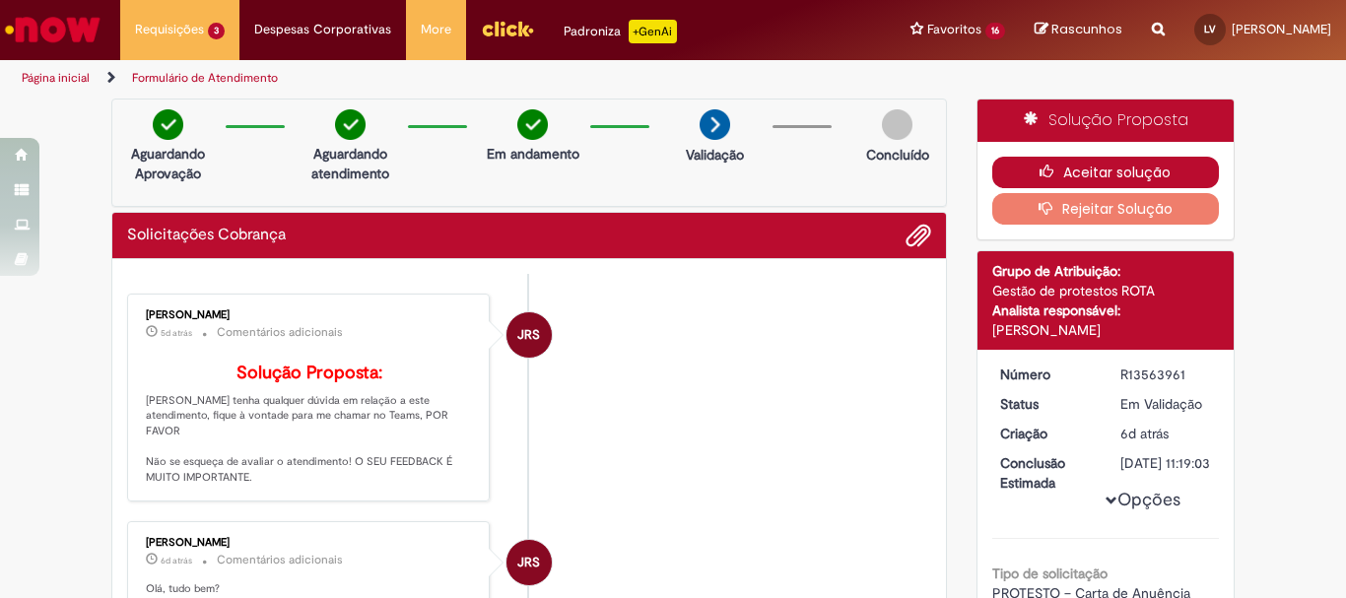
click at [1097, 168] on button "Aceitar solução" at bounding box center [1106, 173] width 228 height 32
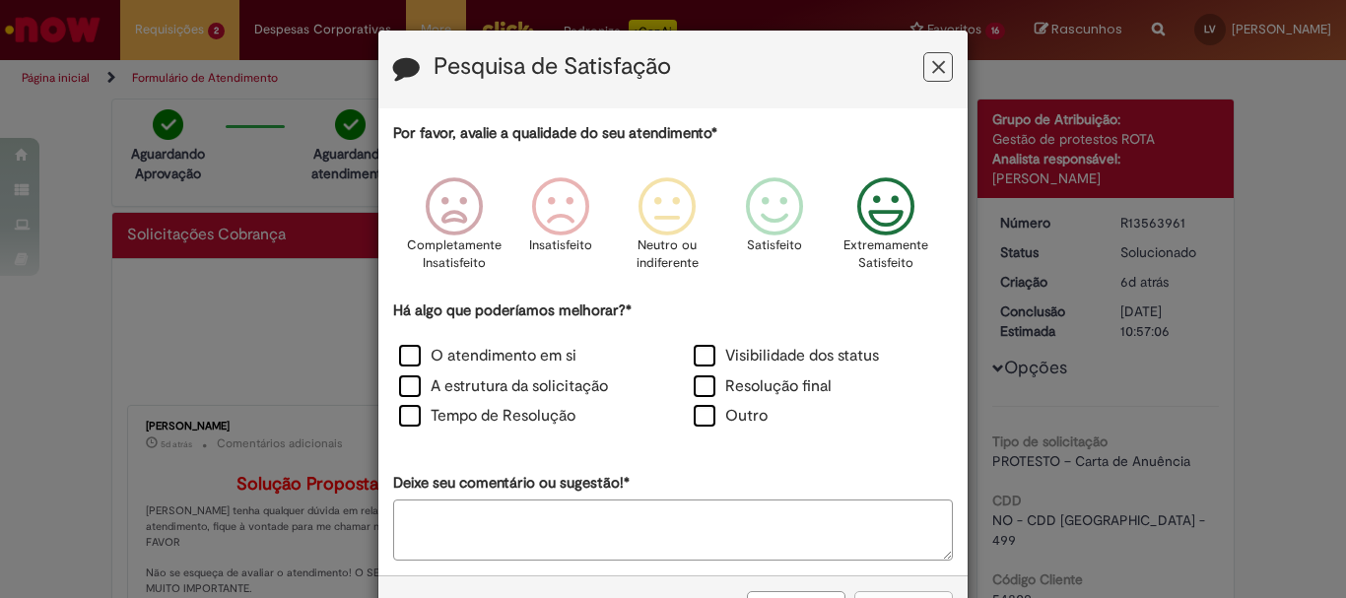
click at [897, 204] on icon "Feedback" at bounding box center [886, 206] width 74 height 59
click at [434, 355] on label "O atendimento em si" at bounding box center [487, 356] width 177 height 23
click at [460, 393] on label "A estrutura da solicitação" at bounding box center [503, 386] width 209 height 23
click at [444, 420] on label "Tempo de Resolução" at bounding box center [487, 416] width 176 height 23
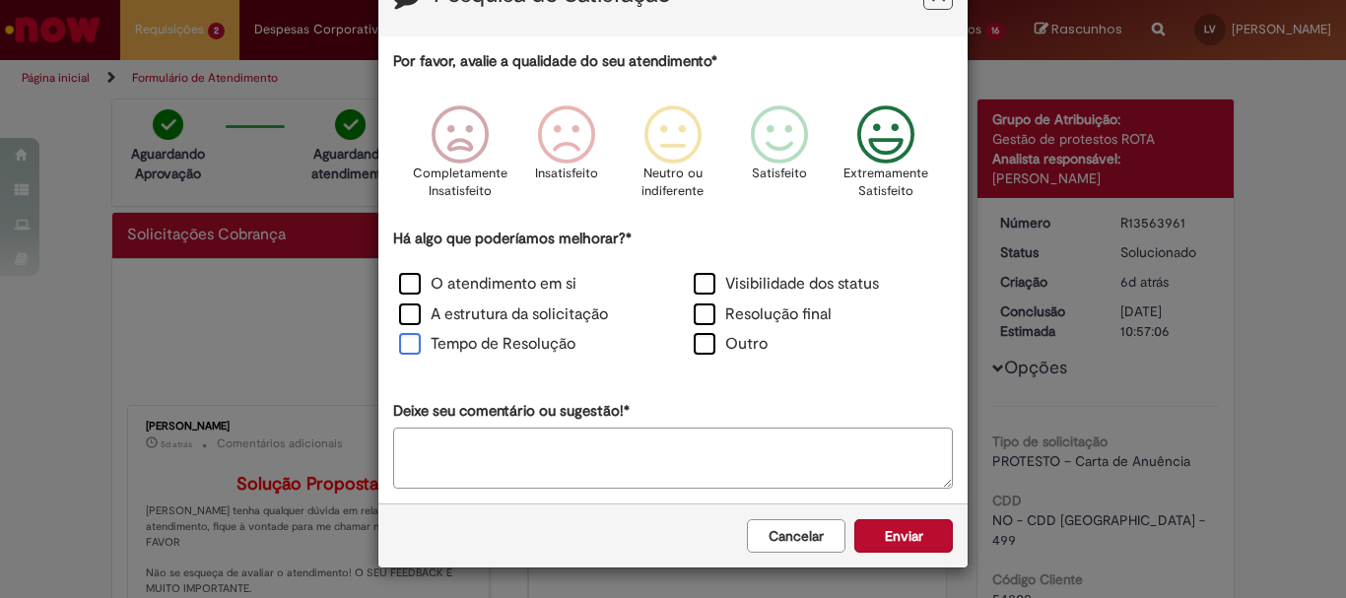
click at [399, 347] on label "Tempo de Resolução" at bounding box center [487, 344] width 176 height 23
click at [708, 290] on label "Visibilidade dos status" at bounding box center [786, 284] width 185 height 23
click at [698, 318] on label "Resolução final" at bounding box center [763, 314] width 138 height 23
click at [871, 532] on button "Enviar" at bounding box center [903, 536] width 99 height 34
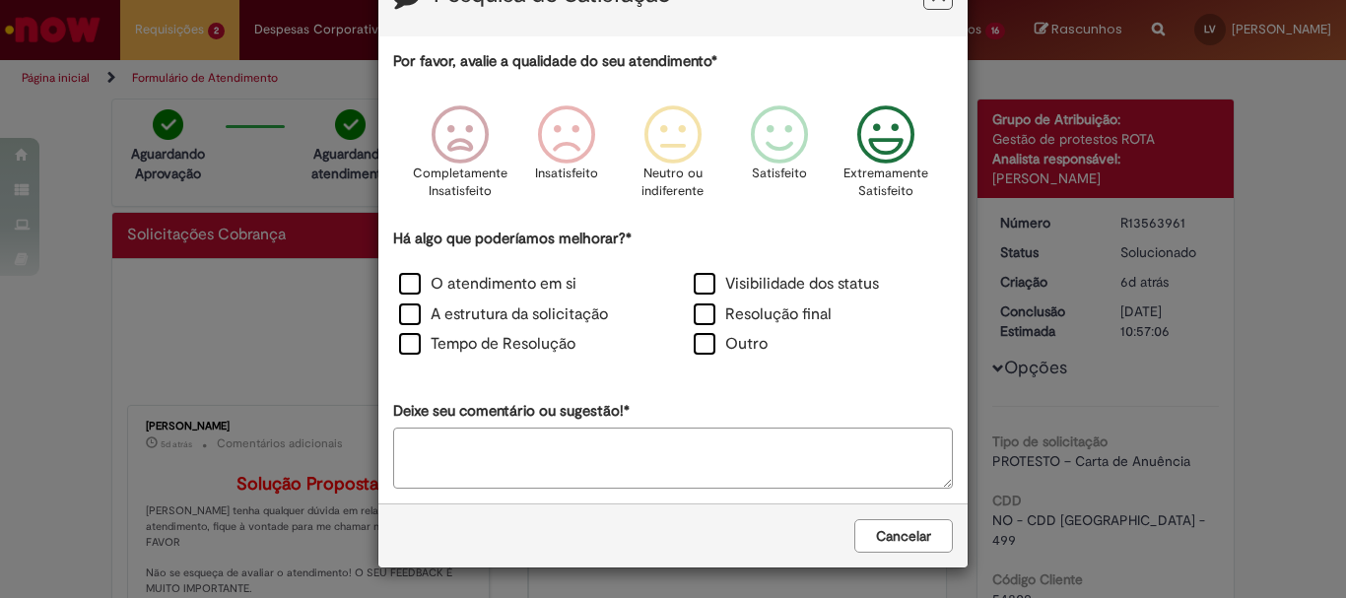
scroll to position [0, 0]
